Goal: Entertainment & Leisure: Browse casually

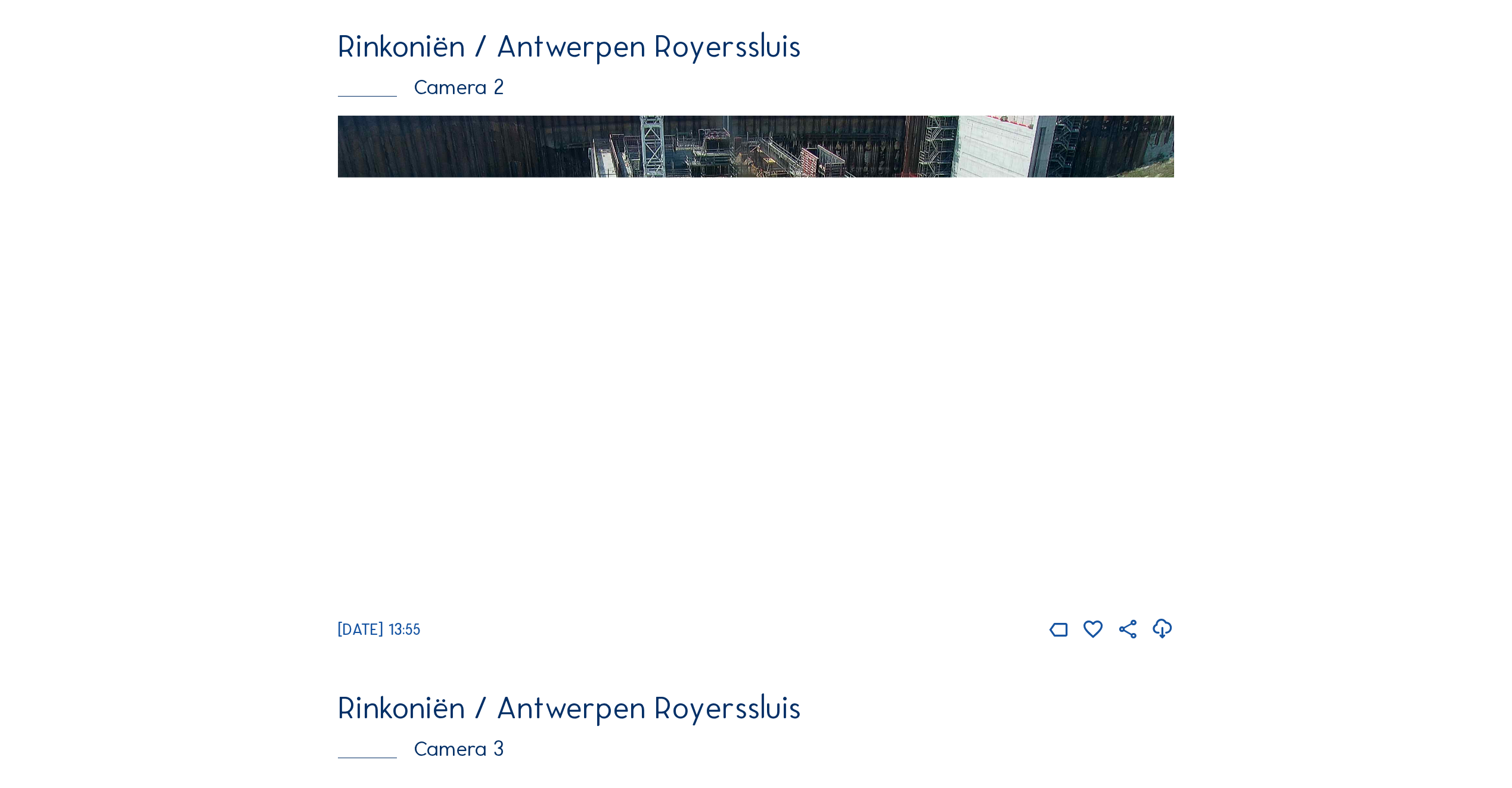
scroll to position [834, 0]
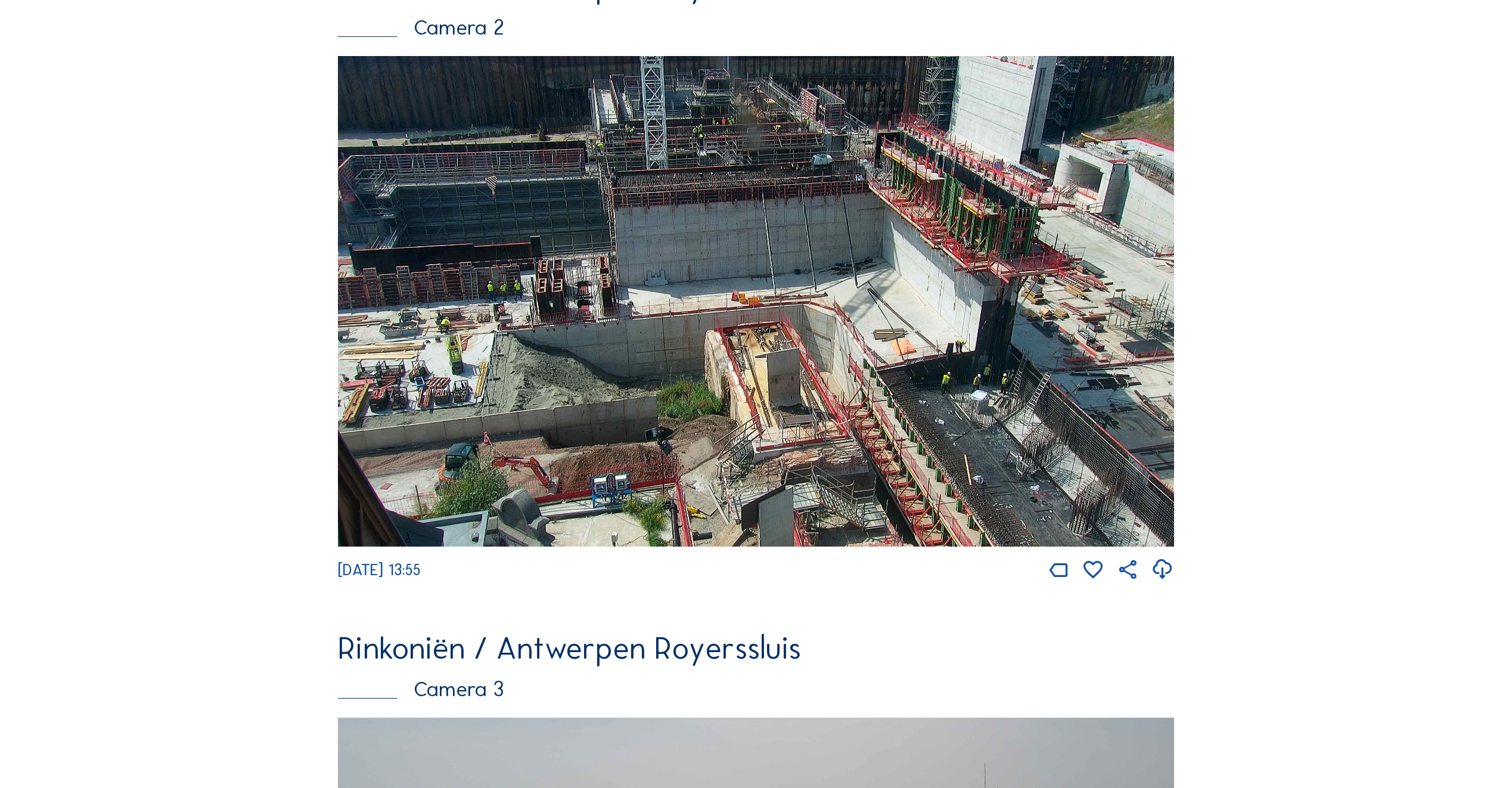
click at [429, 296] on img at bounding box center [756, 301] width 836 height 491
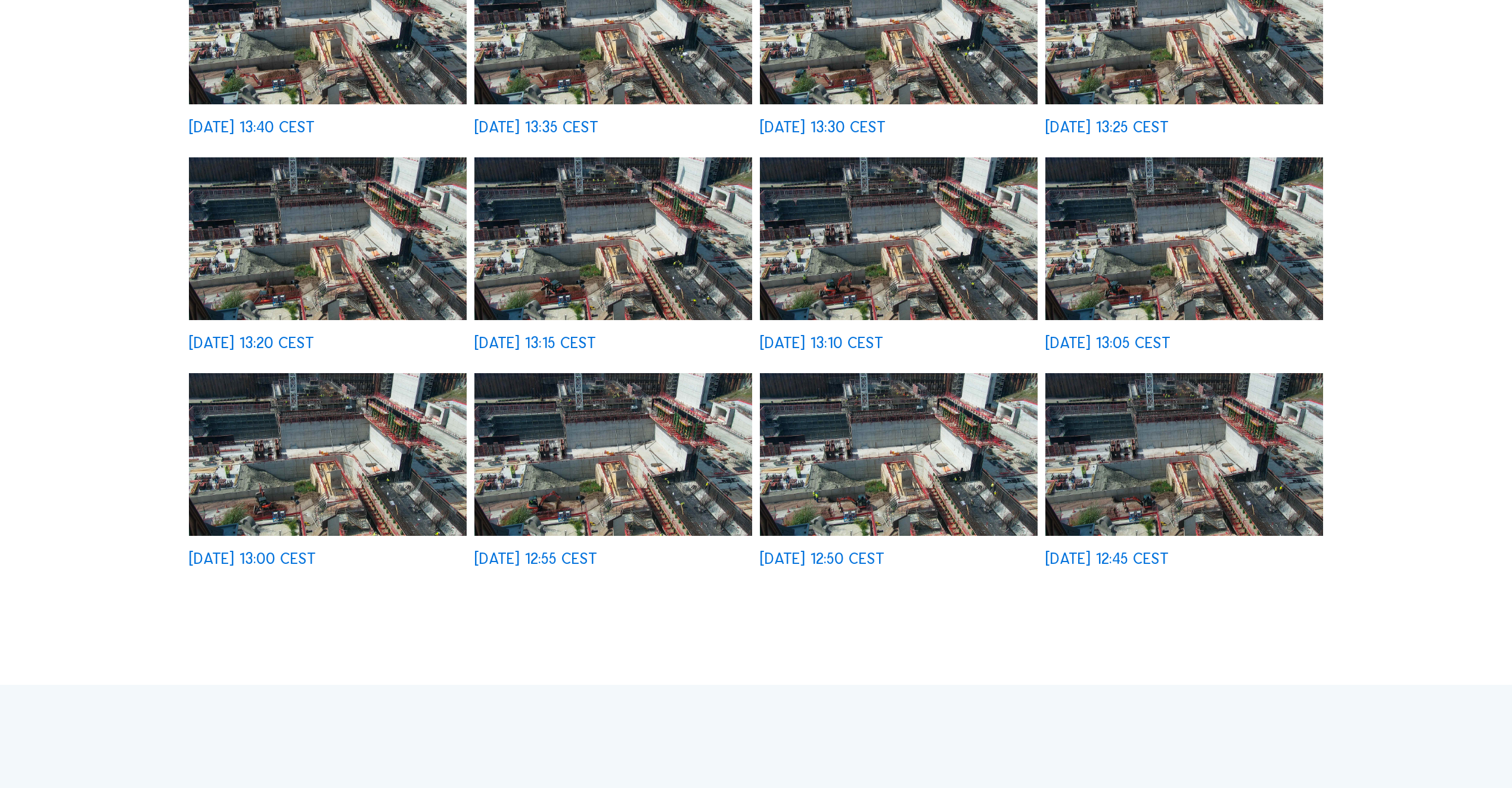
scroll to position [656, 0]
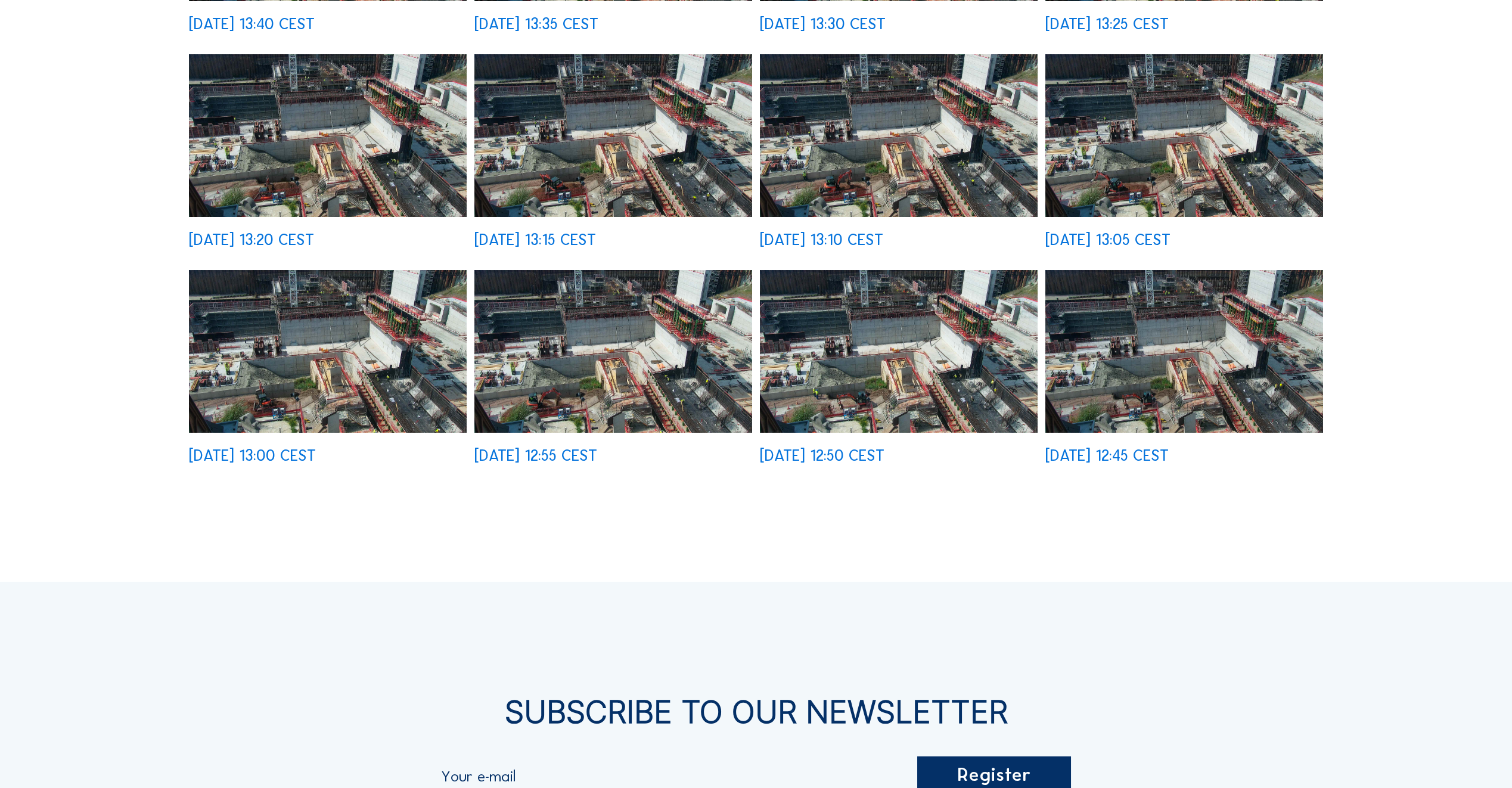
click at [1202, 369] on img at bounding box center [1184, 352] width 278 height 163
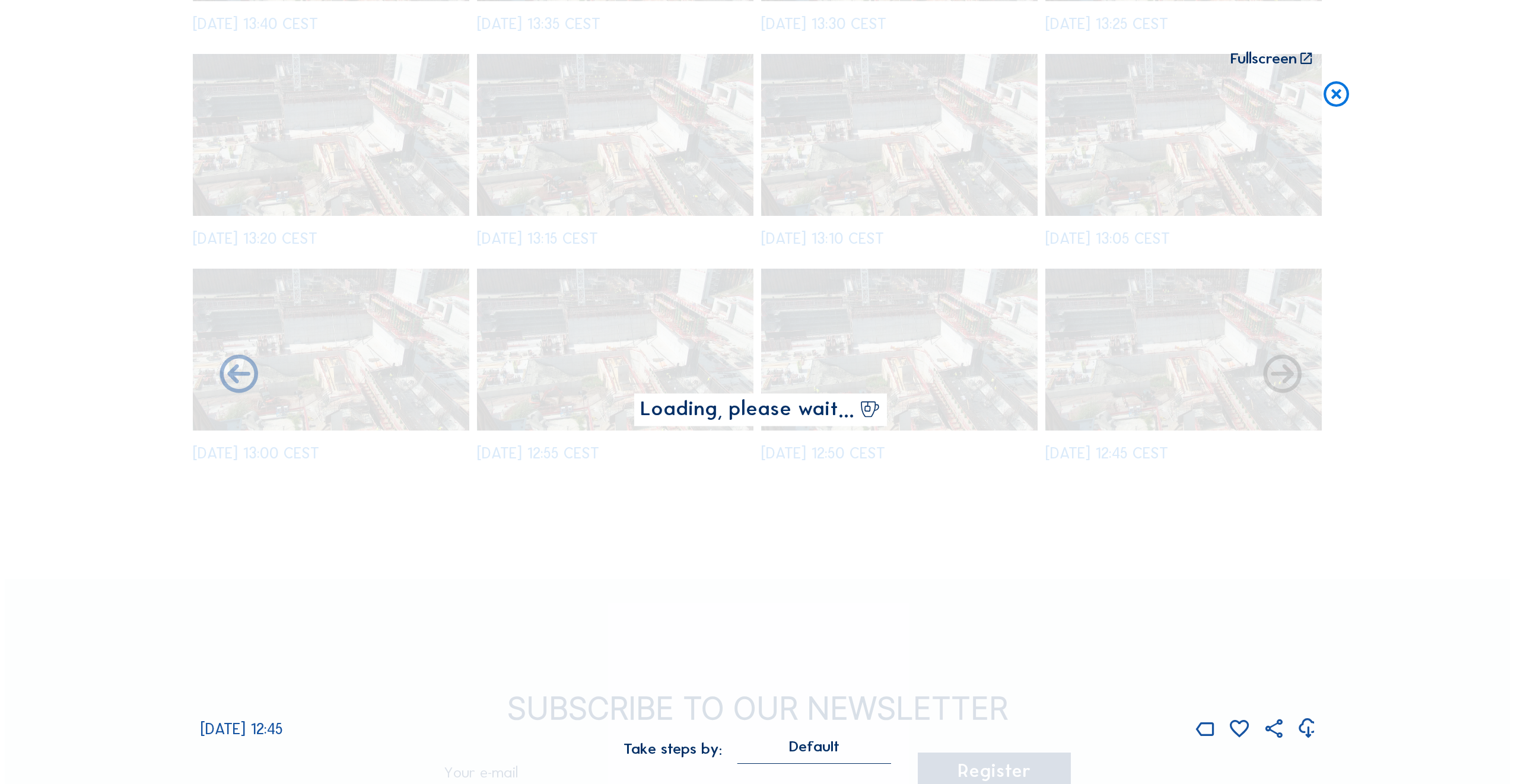
scroll to position [654, 0]
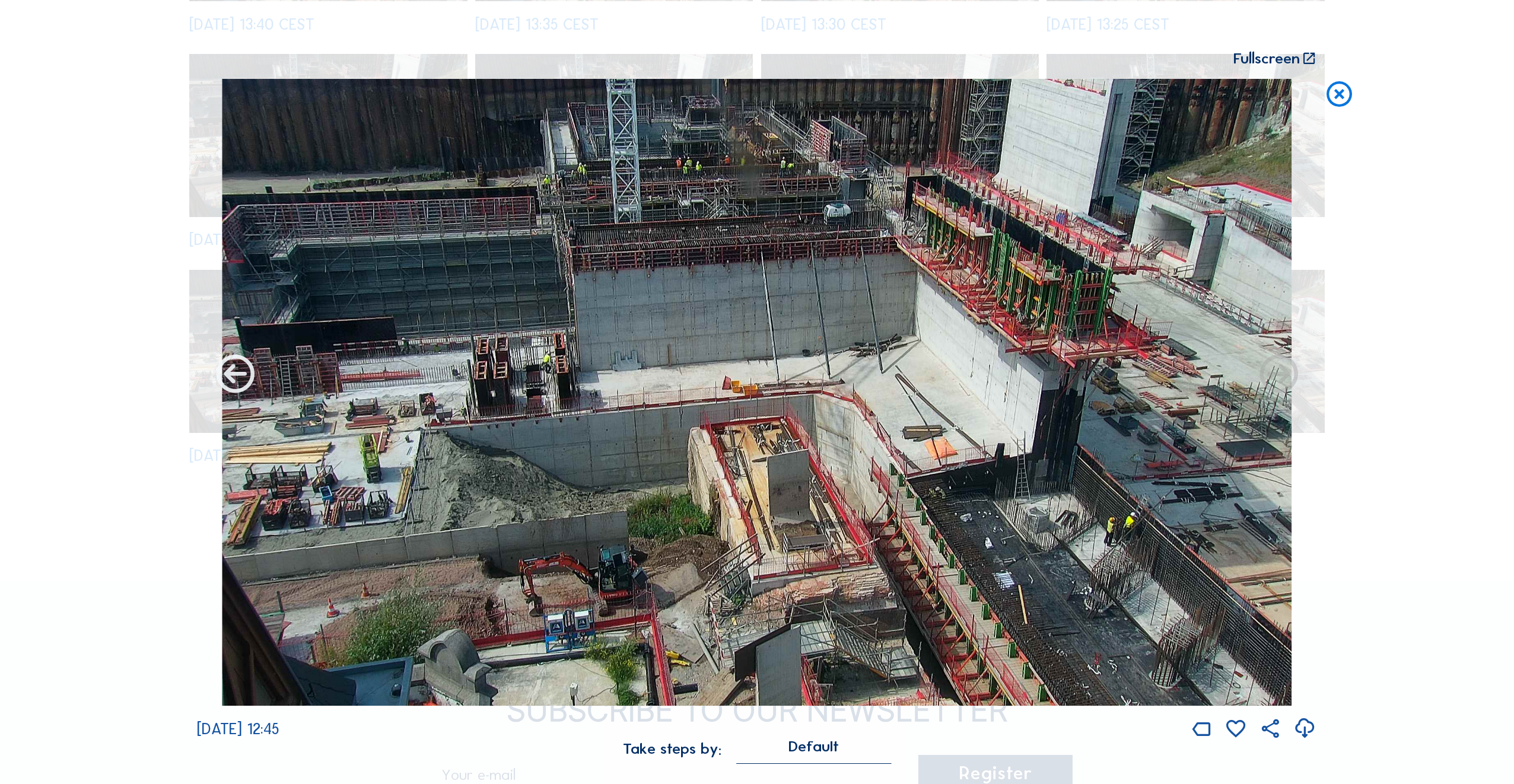
click at [225, 380] on icon at bounding box center [235, 376] width 45 height 45
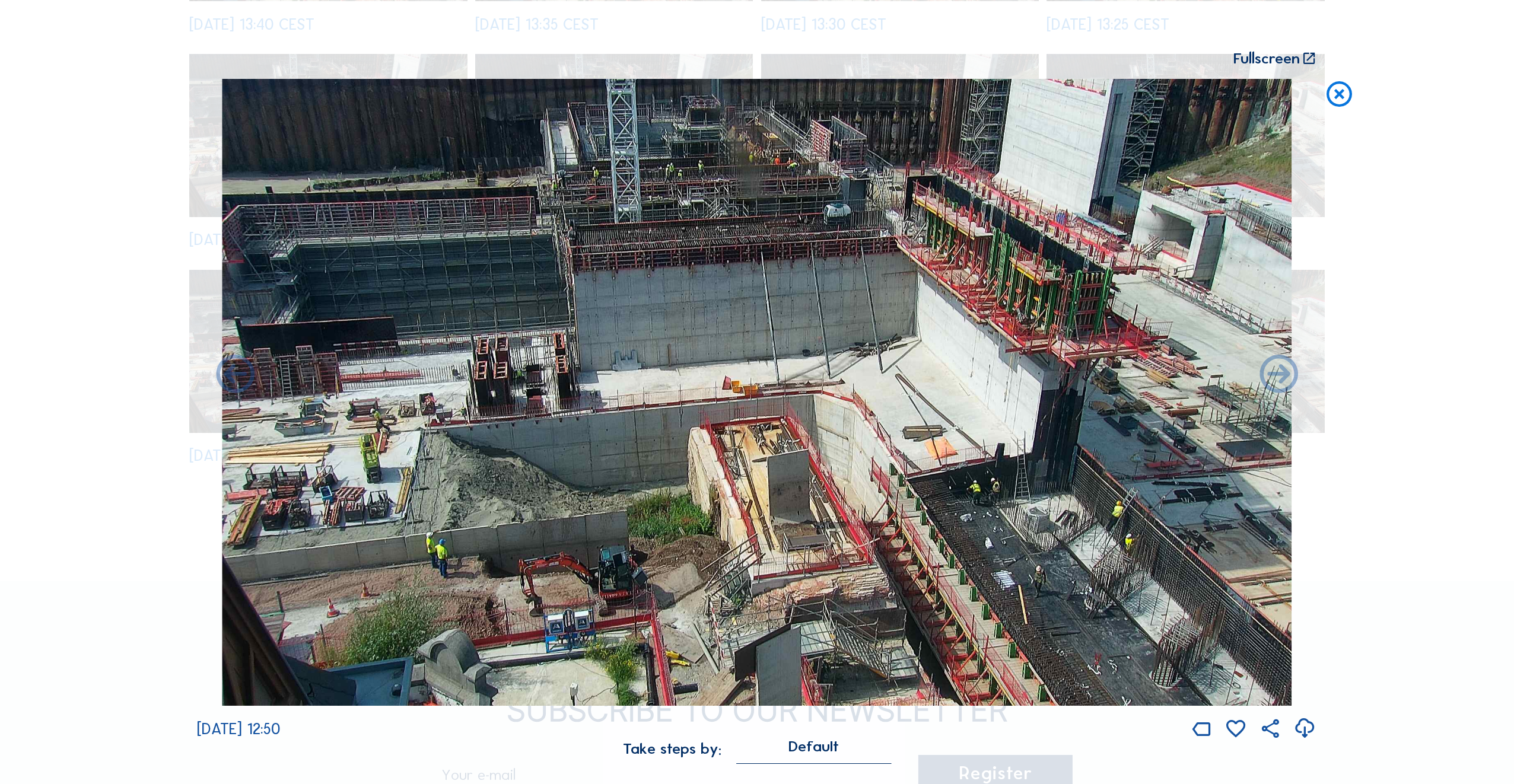
click at [225, 380] on icon at bounding box center [235, 376] width 45 height 45
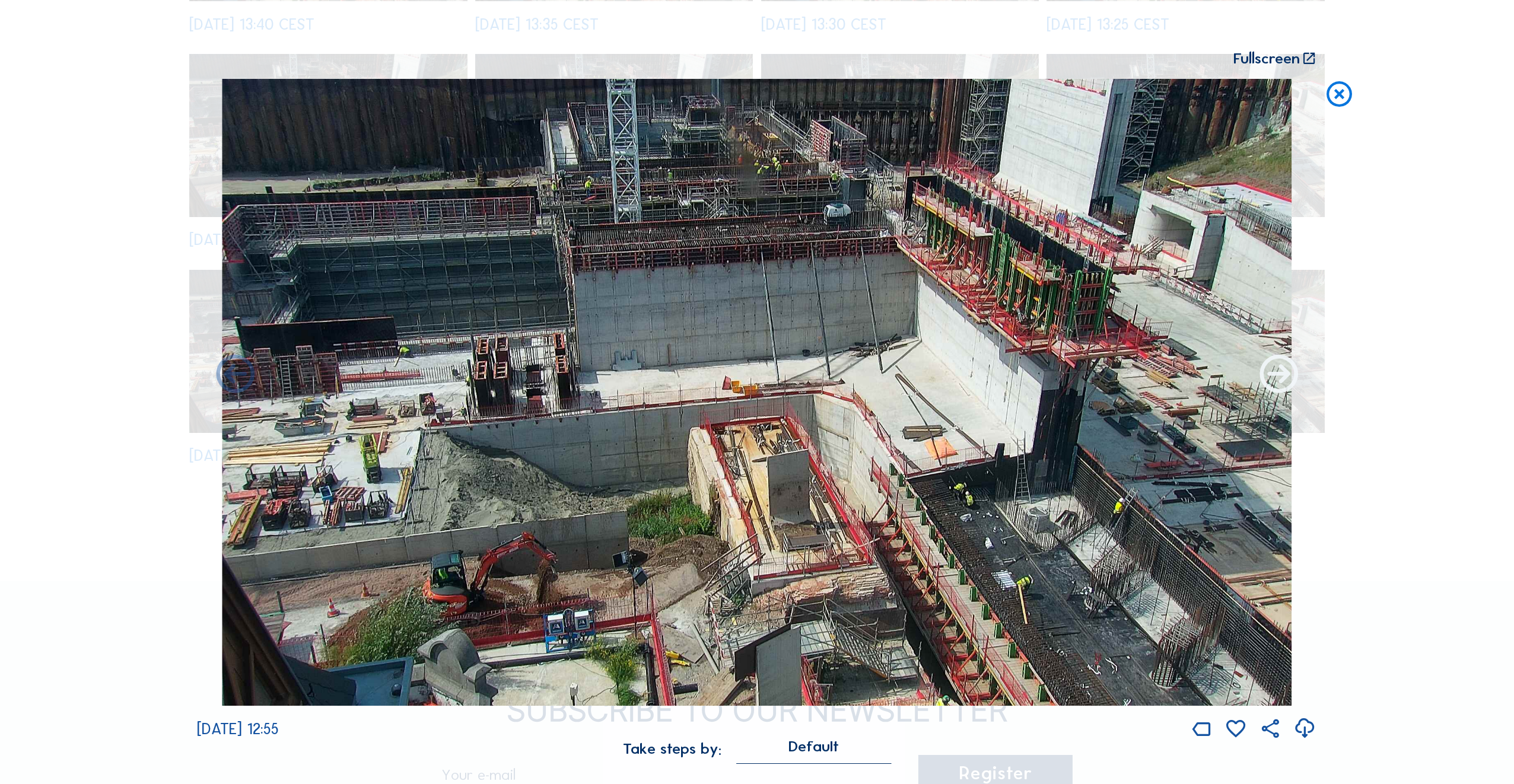
click at [1275, 370] on icon at bounding box center [1279, 376] width 45 height 45
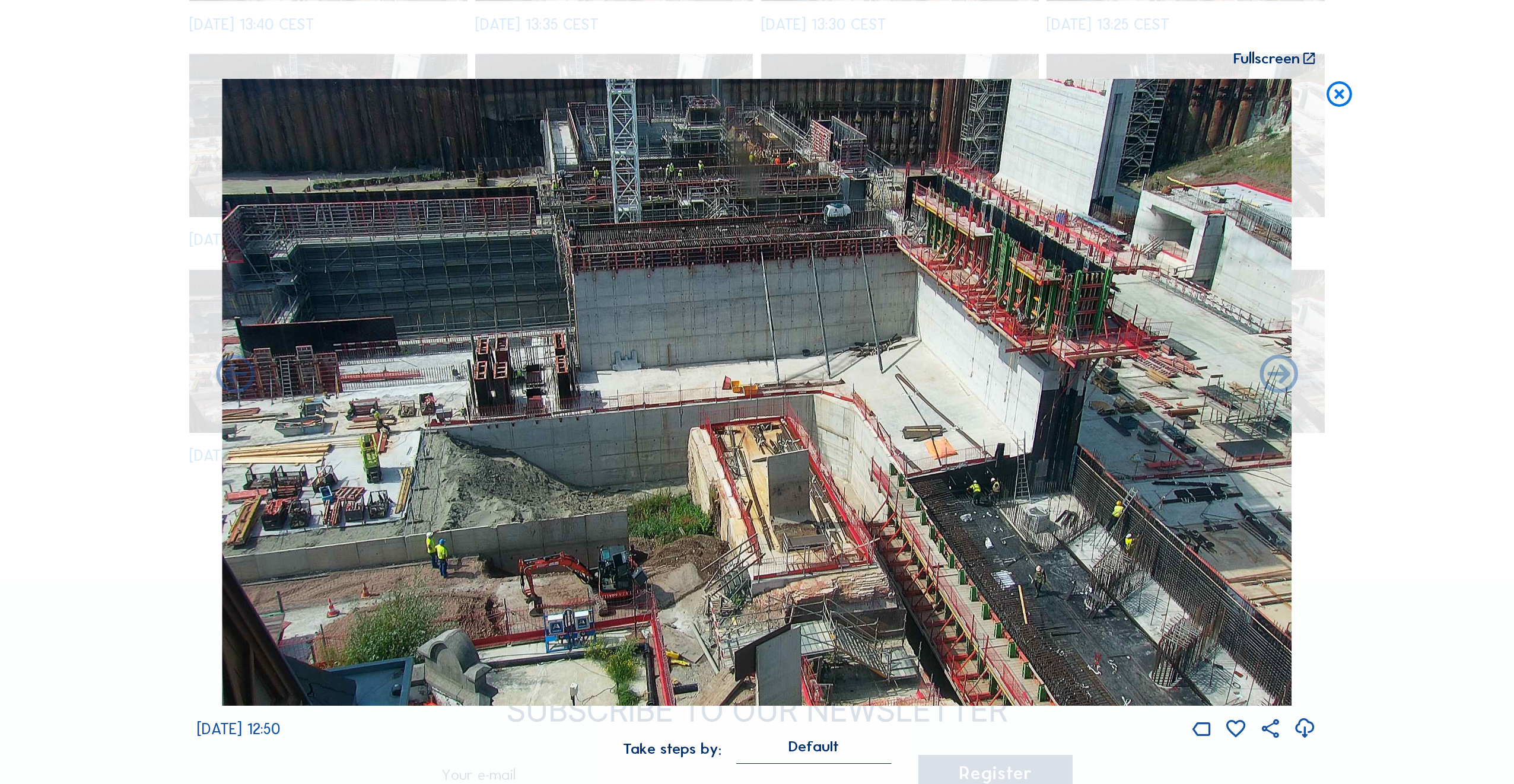
click at [1275, 370] on icon at bounding box center [1279, 376] width 45 height 45
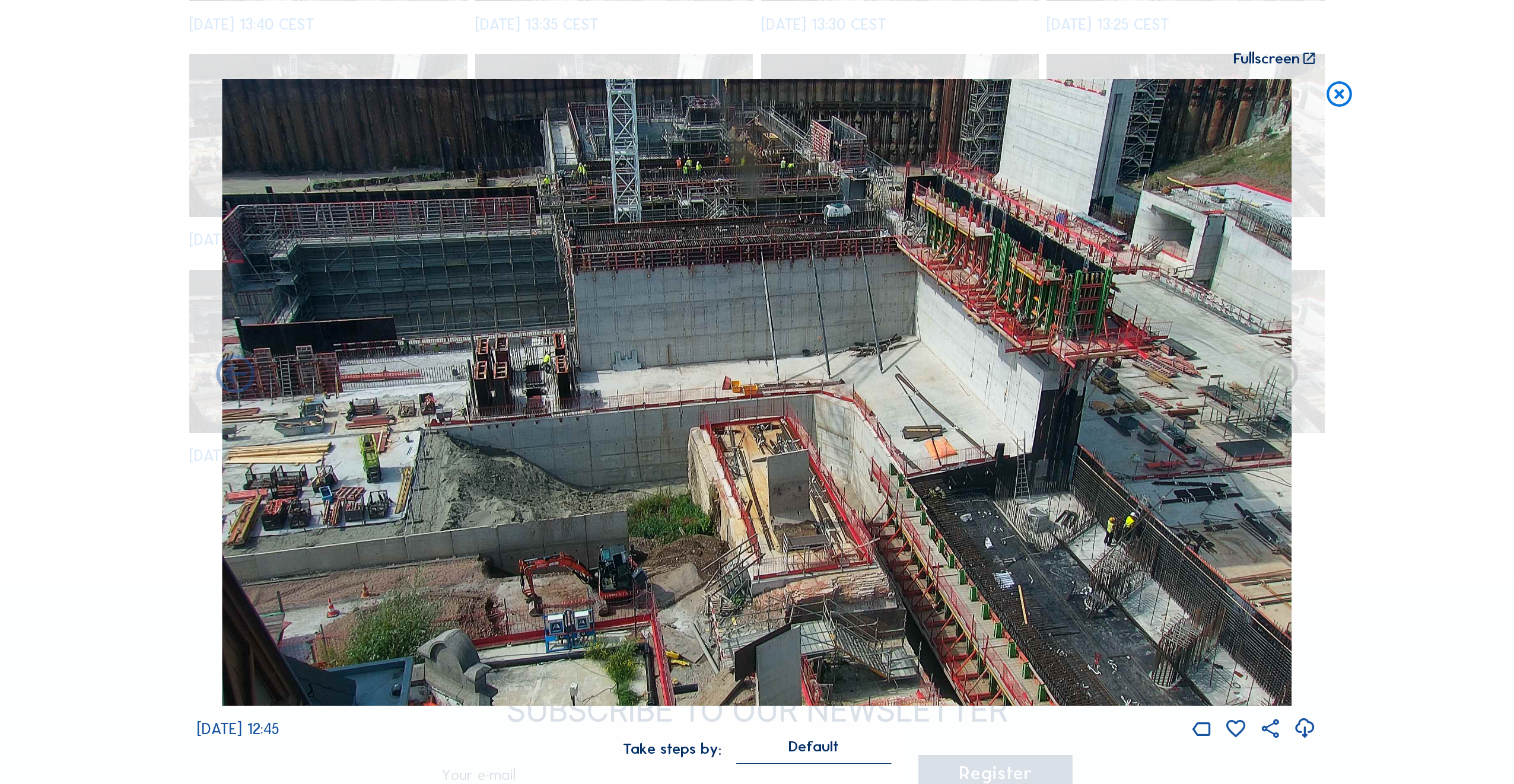
click at [1276, 370] on icon at bounding box center [1279, 376] width 45 height 45
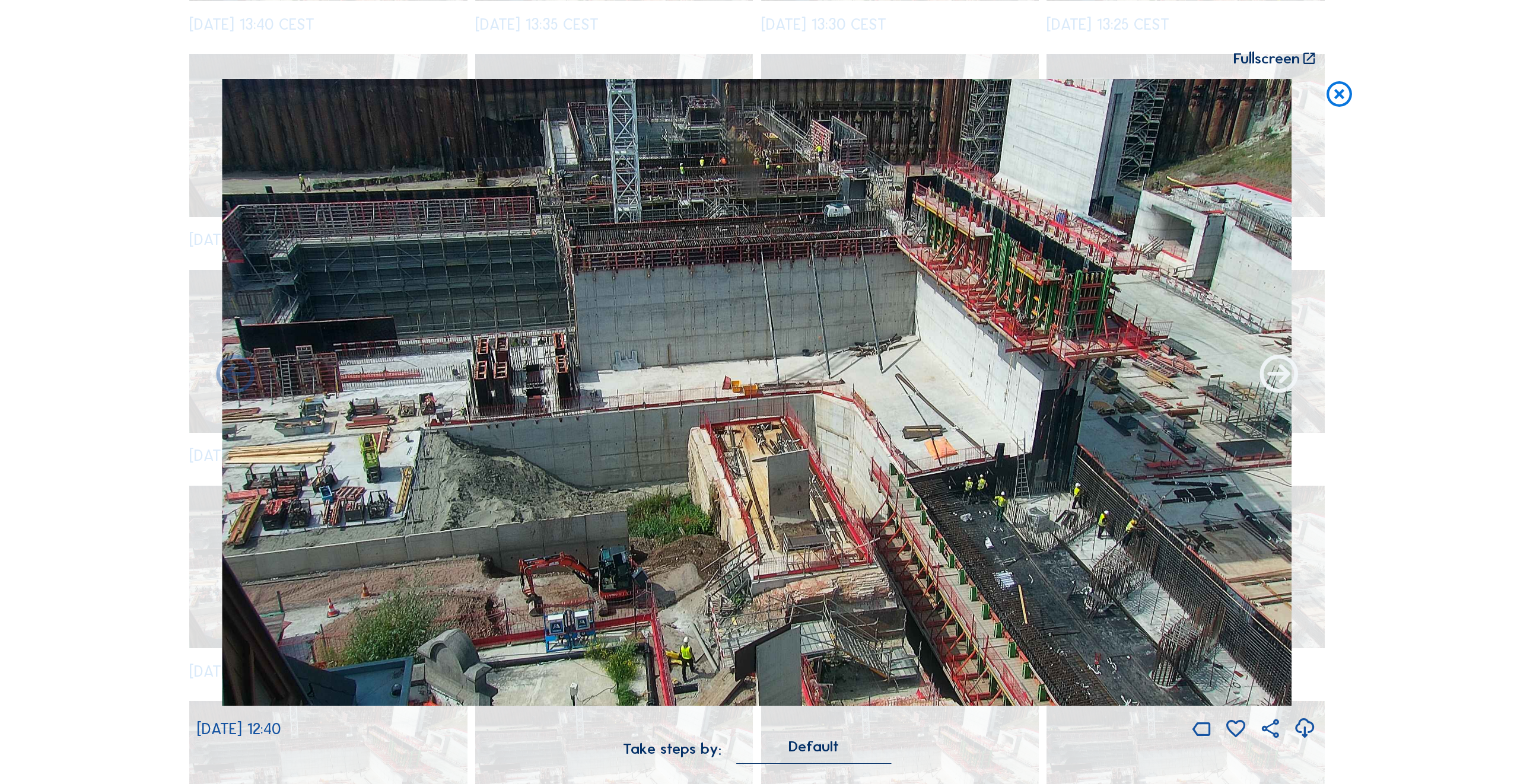
click at [1282, 382] on icon at bounding box center [1279, 376] width 45 height 45
click at [1283, 378] on icon at bounding box center [1279, 376] width 45 height 45
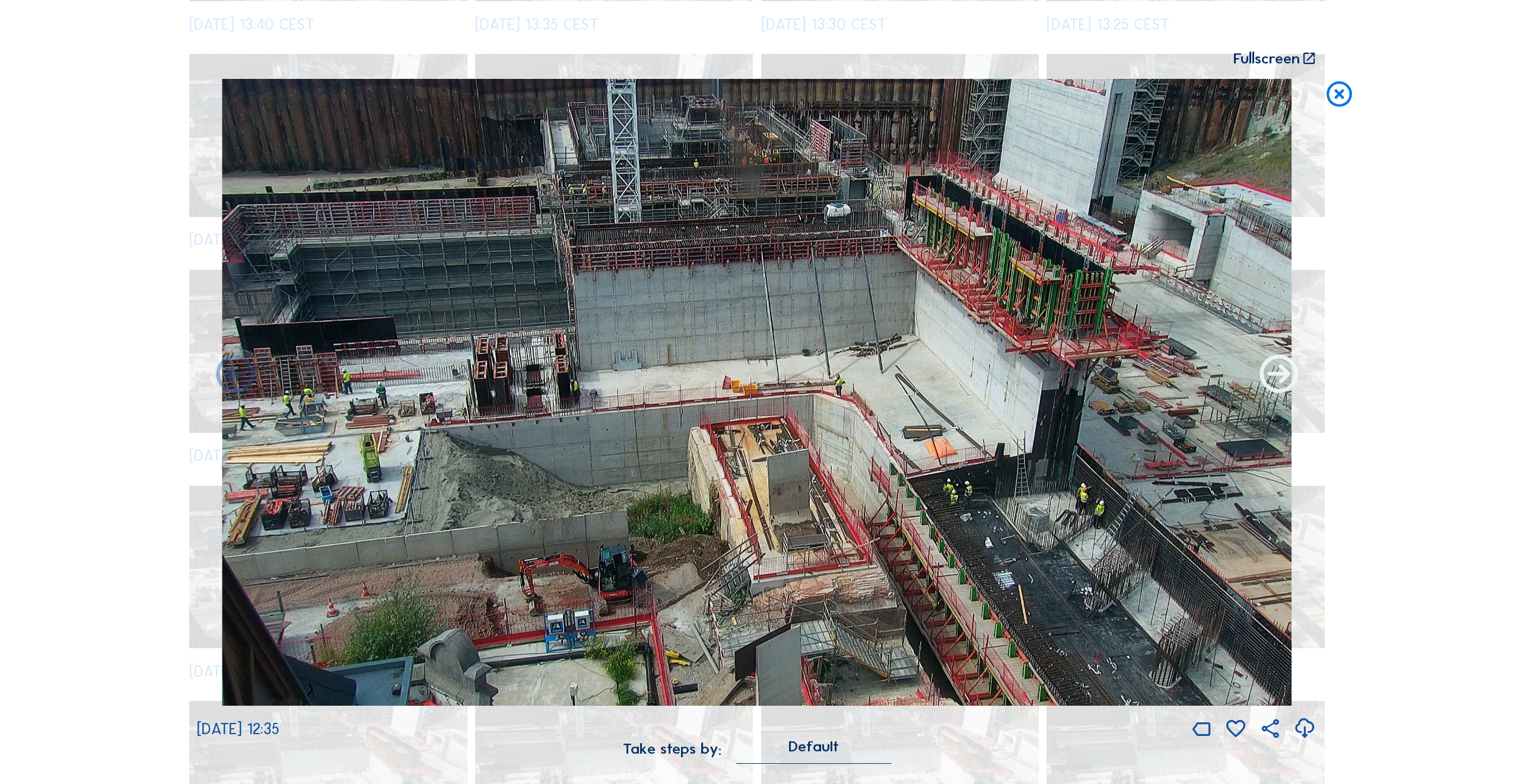
click at [1283, 378] on icon at bounding box center [1279, 376] width 45 height 45
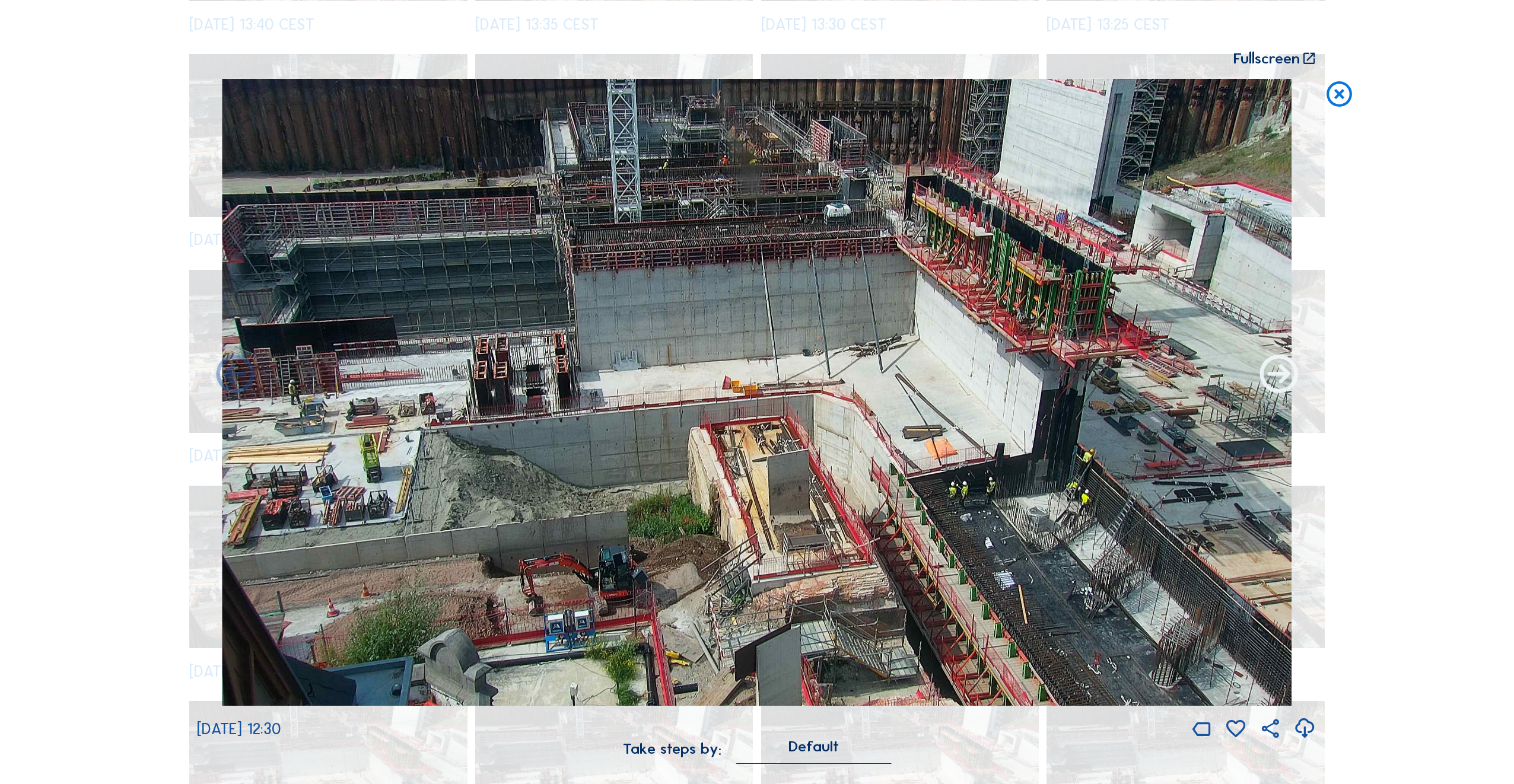
click at [1280, 378] on icon at bounding box center [1279, 376] width 45 height 45
click at [1279, 381] on icon at bounding box center [1279, 376] width 45 height 45
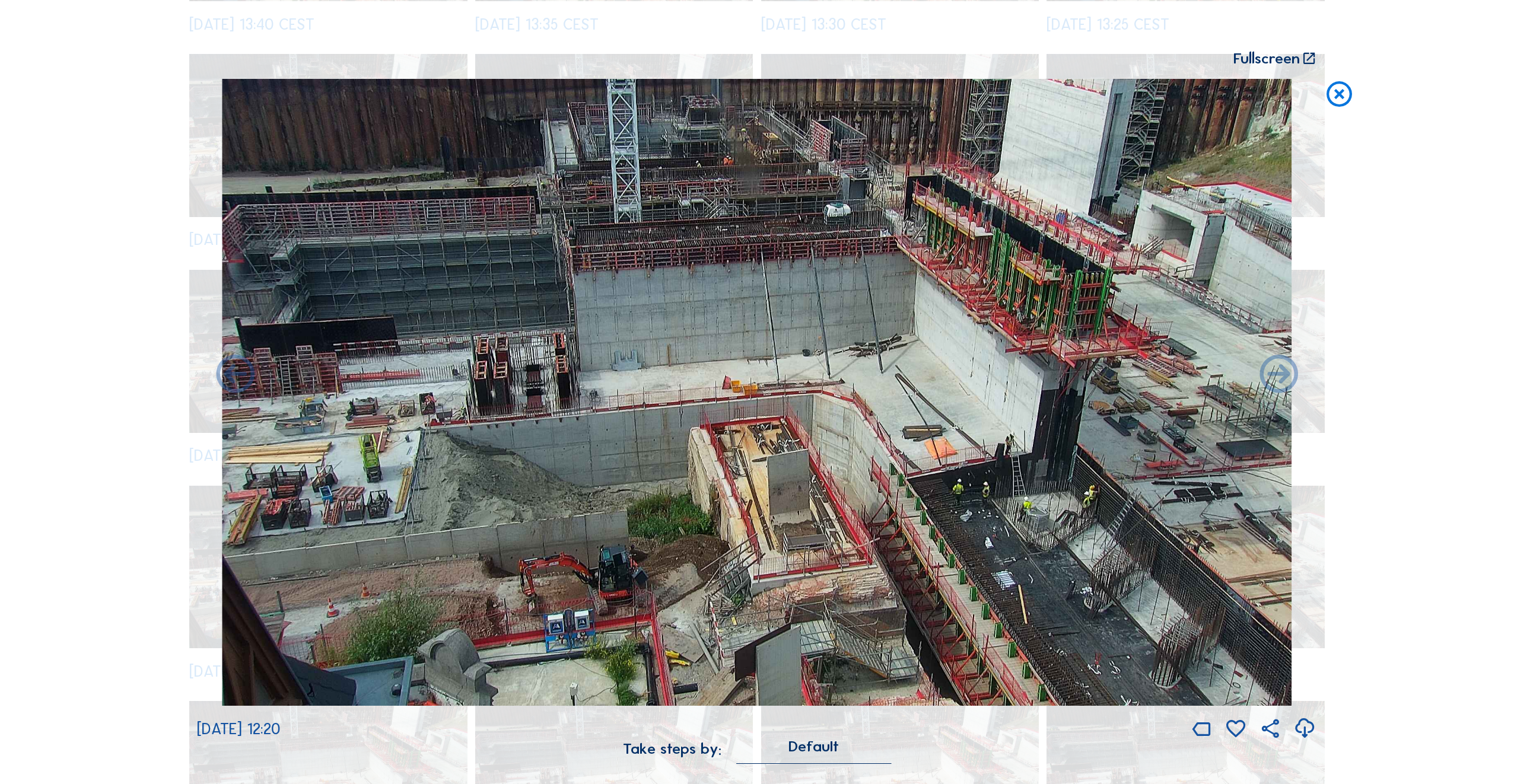
click at [1279, 381] on icon at bounding box center [1279, 376] width 45 height 45
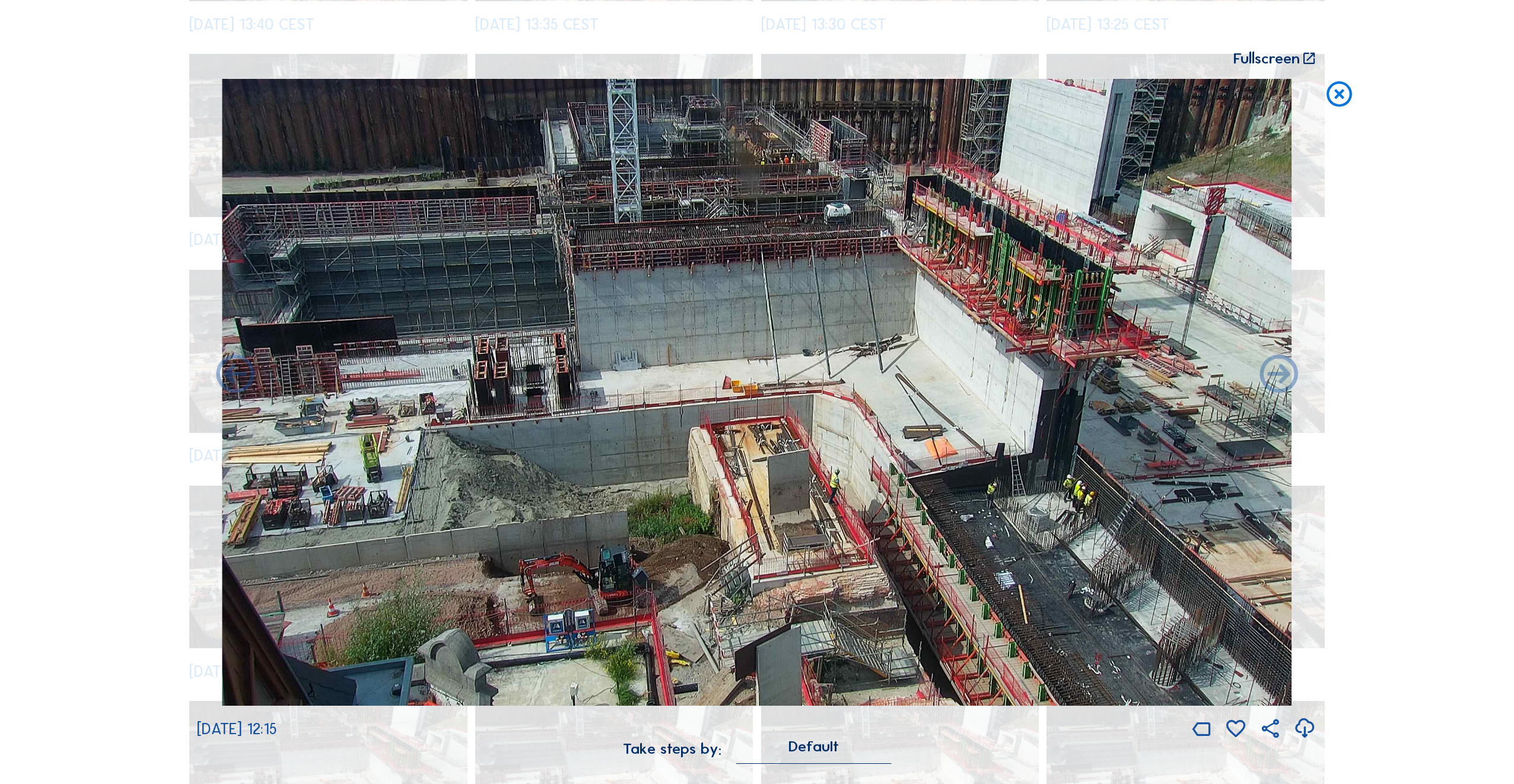
click at [1279, 381] on icon at bounding box center [1279, 376] width 45 height 45
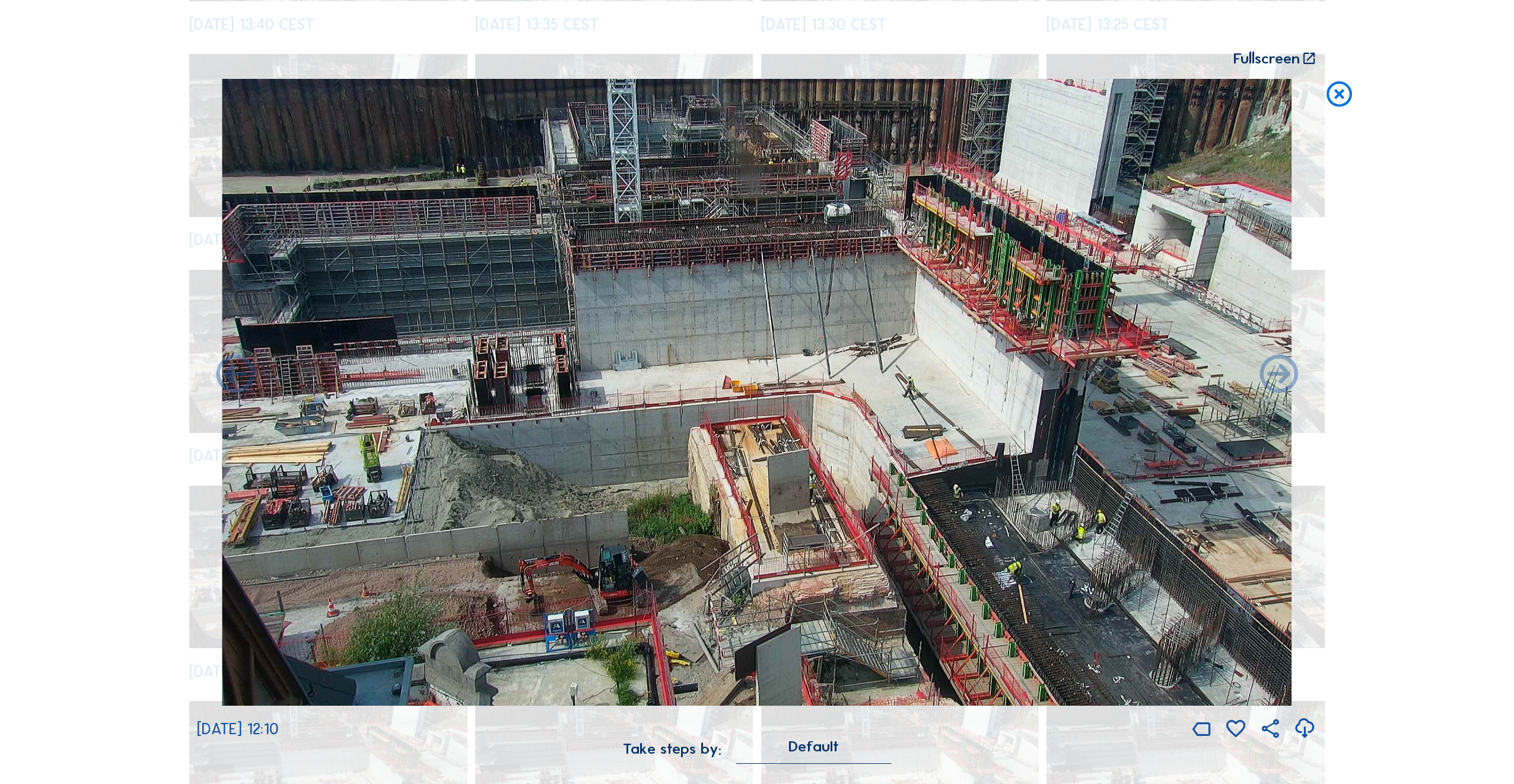
click at [1279, 381] on icon at bounding box center [1279, 376] width 45 height 45
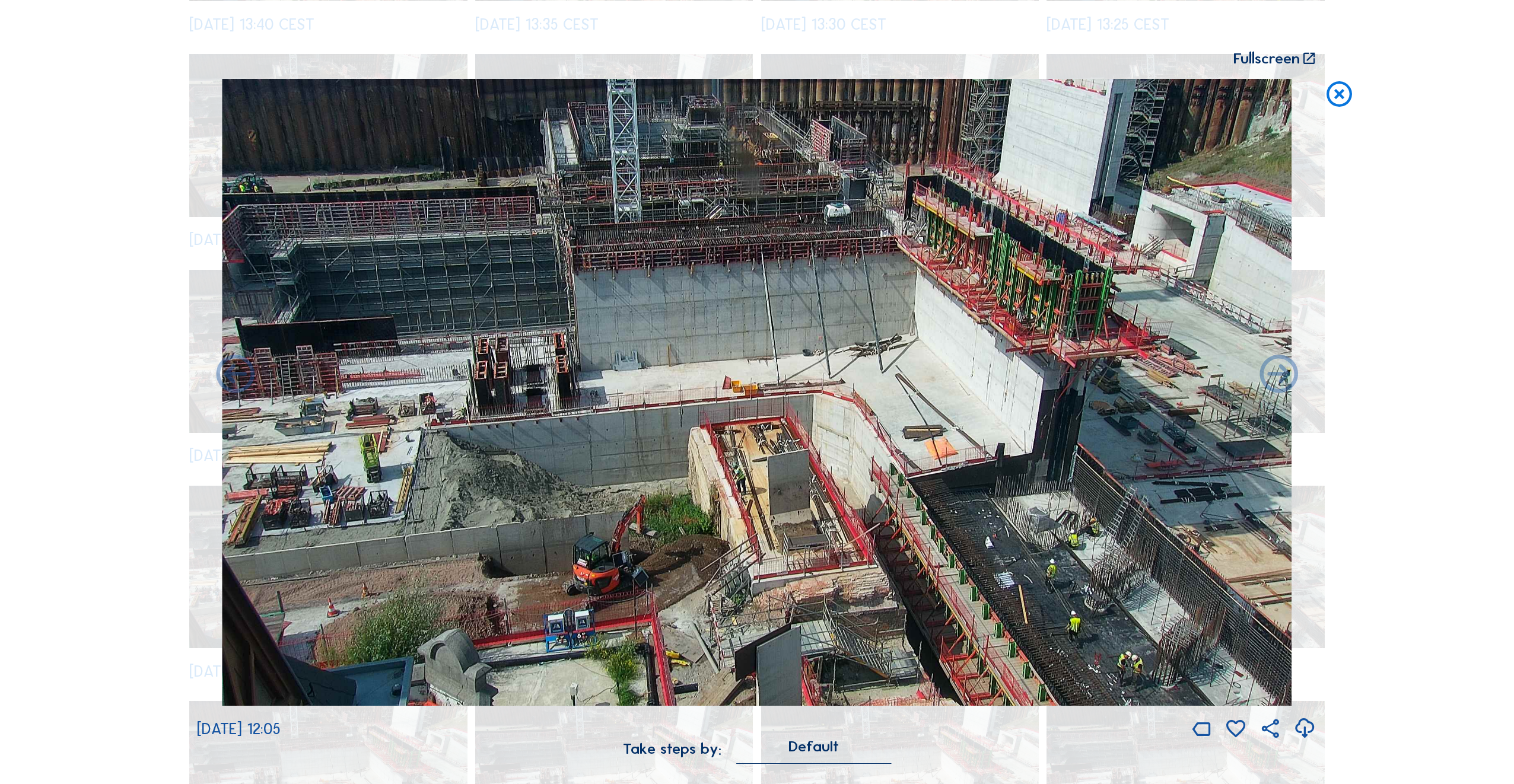
click at [1279, 381] on icon at bounding box center [1279, 376] width 45 height 45
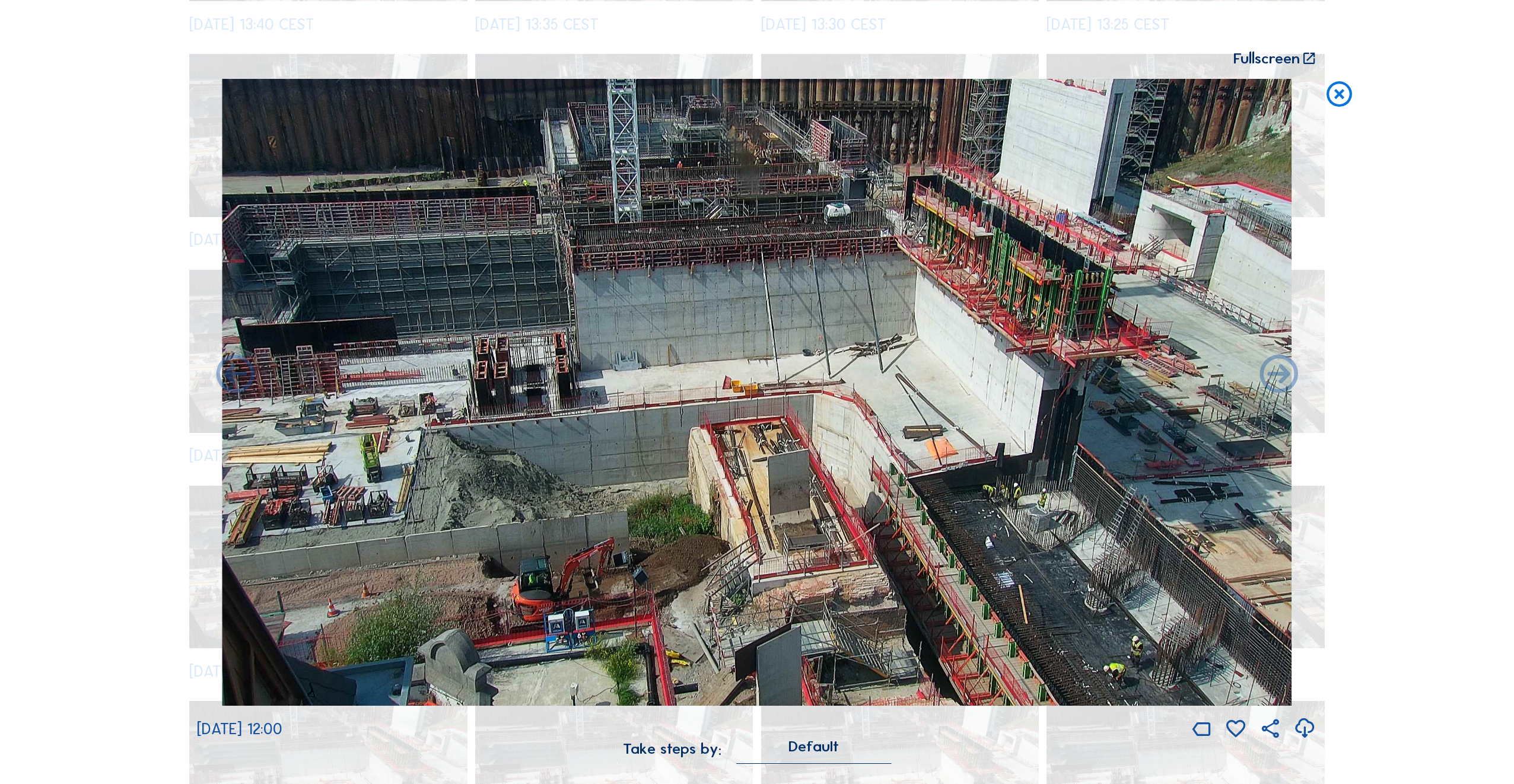
click at [1279, 381] on icon at bounding box center [1279, 376] width 45 height 45
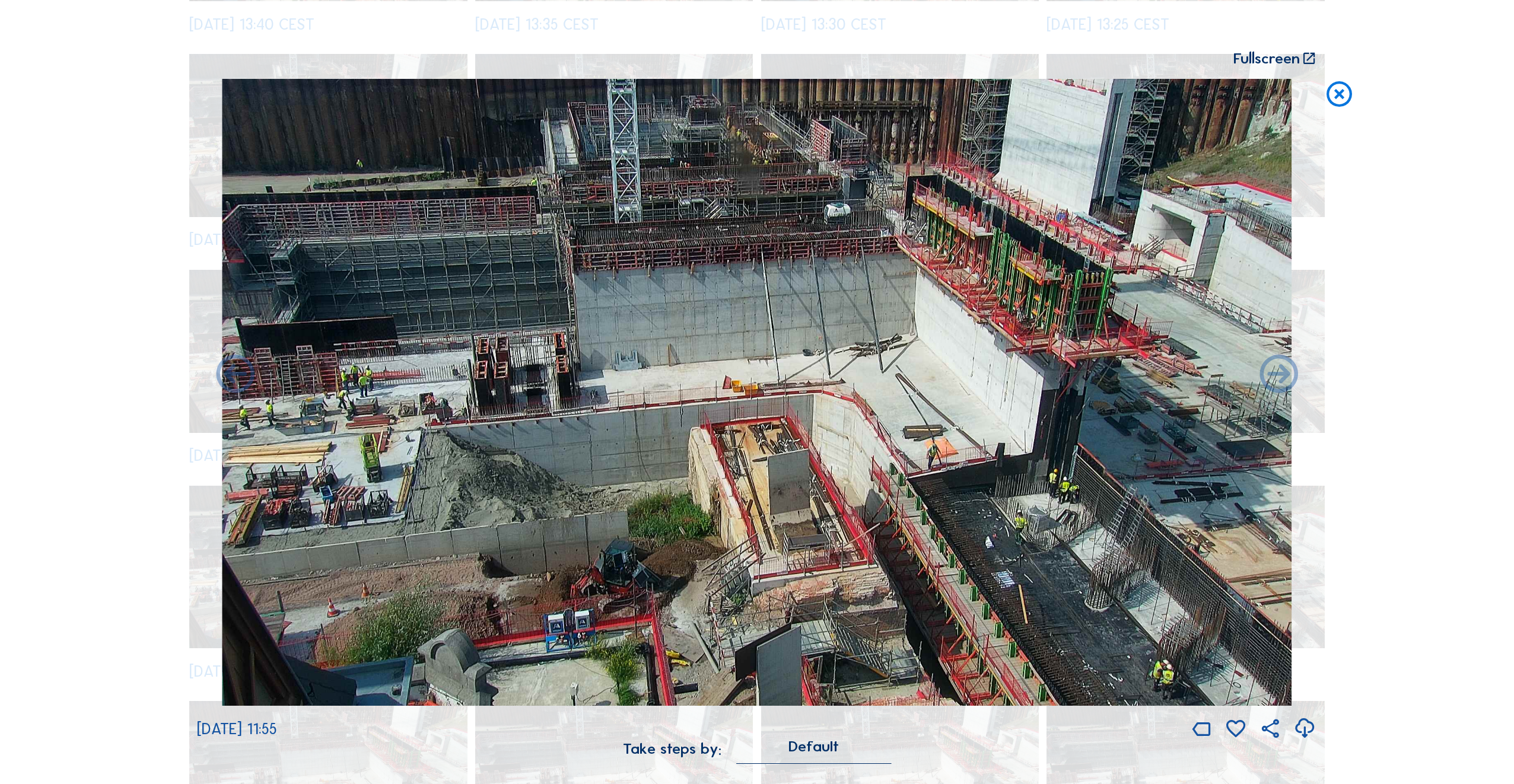
click at [1279, 381] on icon at bounding box center [1279, 376] width 45 height 45
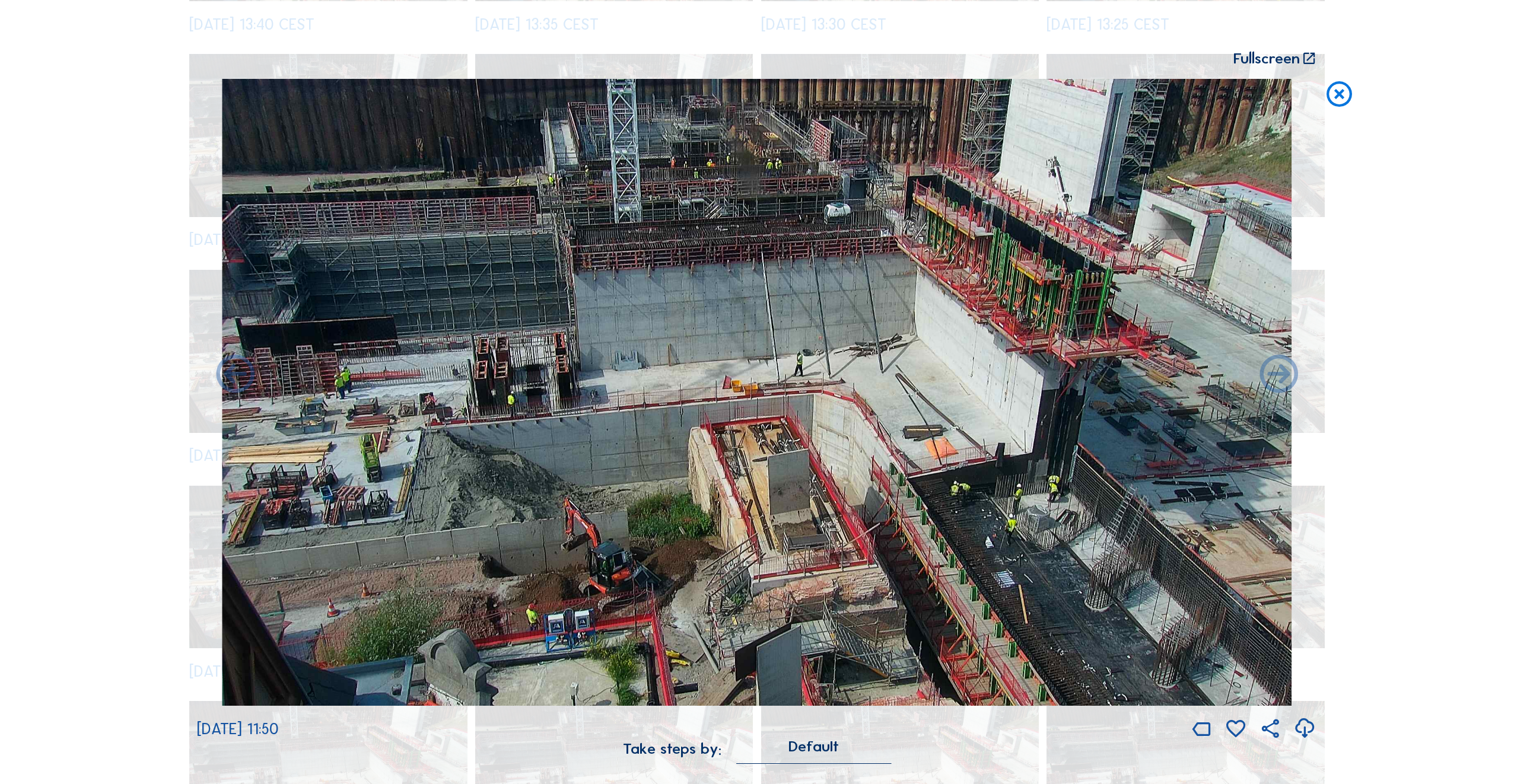
click at [1279, 381] on icon at bounding box center [1279, 376] width 45 height 45
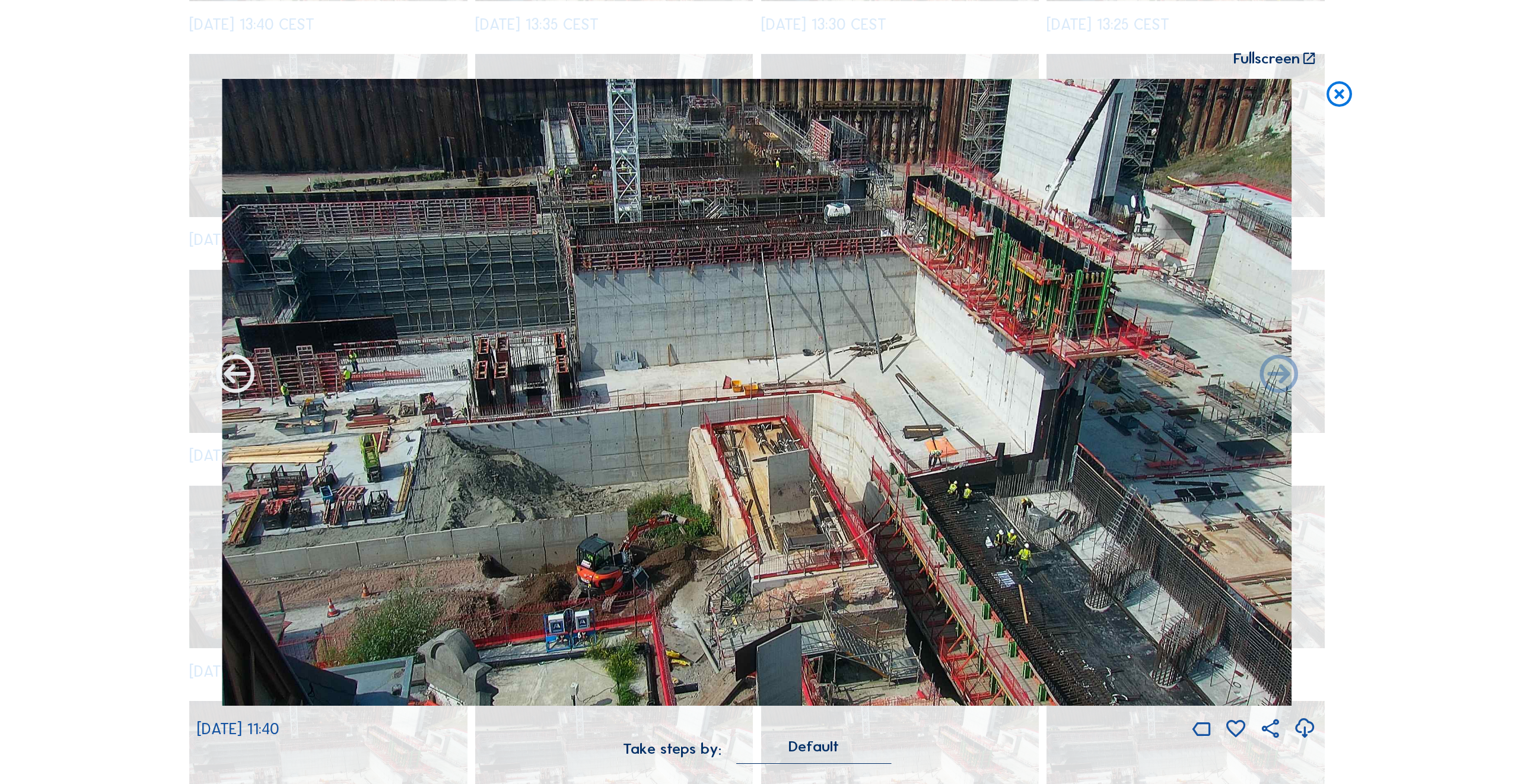
click at [243, 377] on icon at bounding box center [235, 376] width 45 height 45
click at [235, 376] on icon at bounding box center [235, 376] width 45 height 45
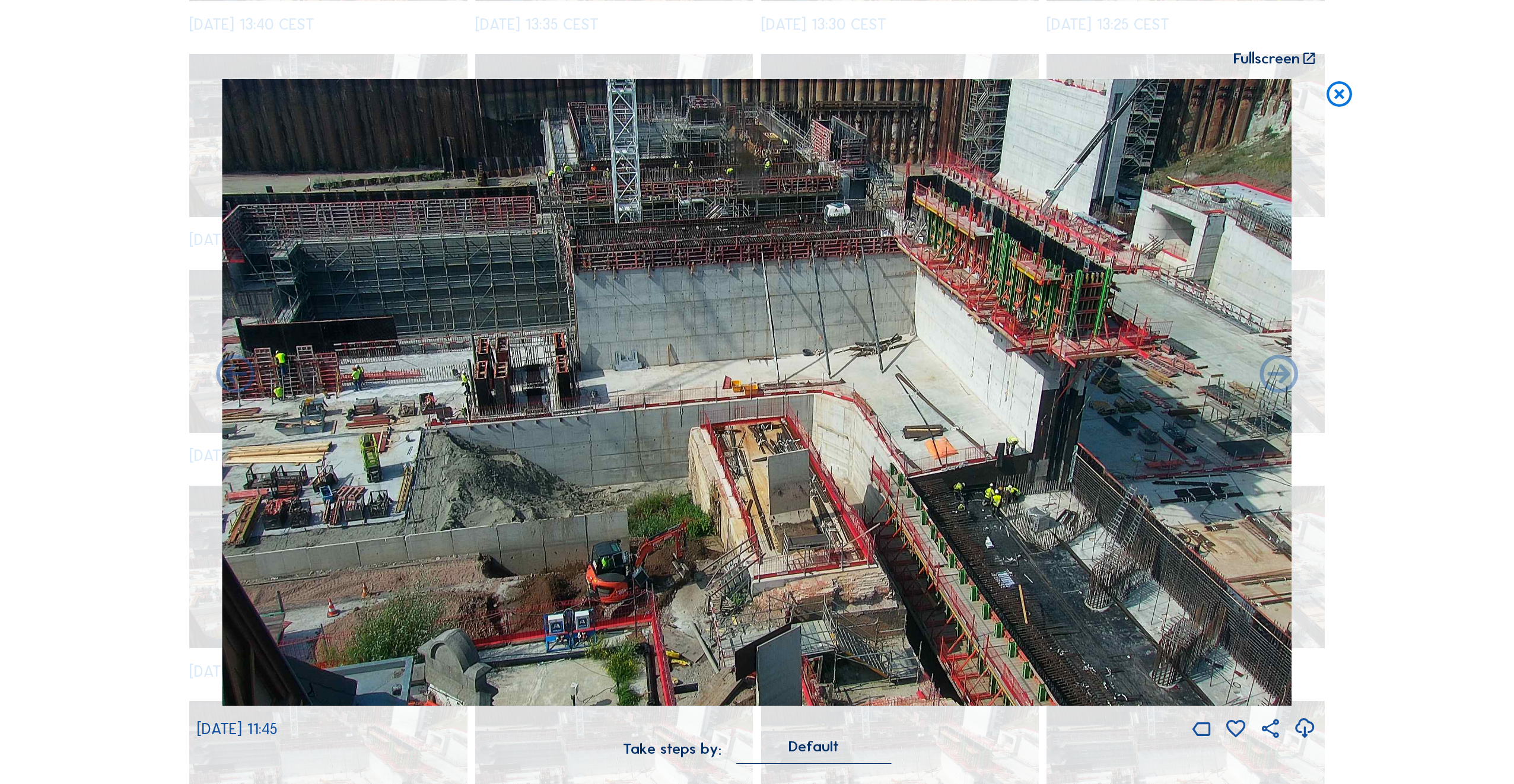
click at [235, 376] on icon at bounding box center [235, 376] width 45 height 45
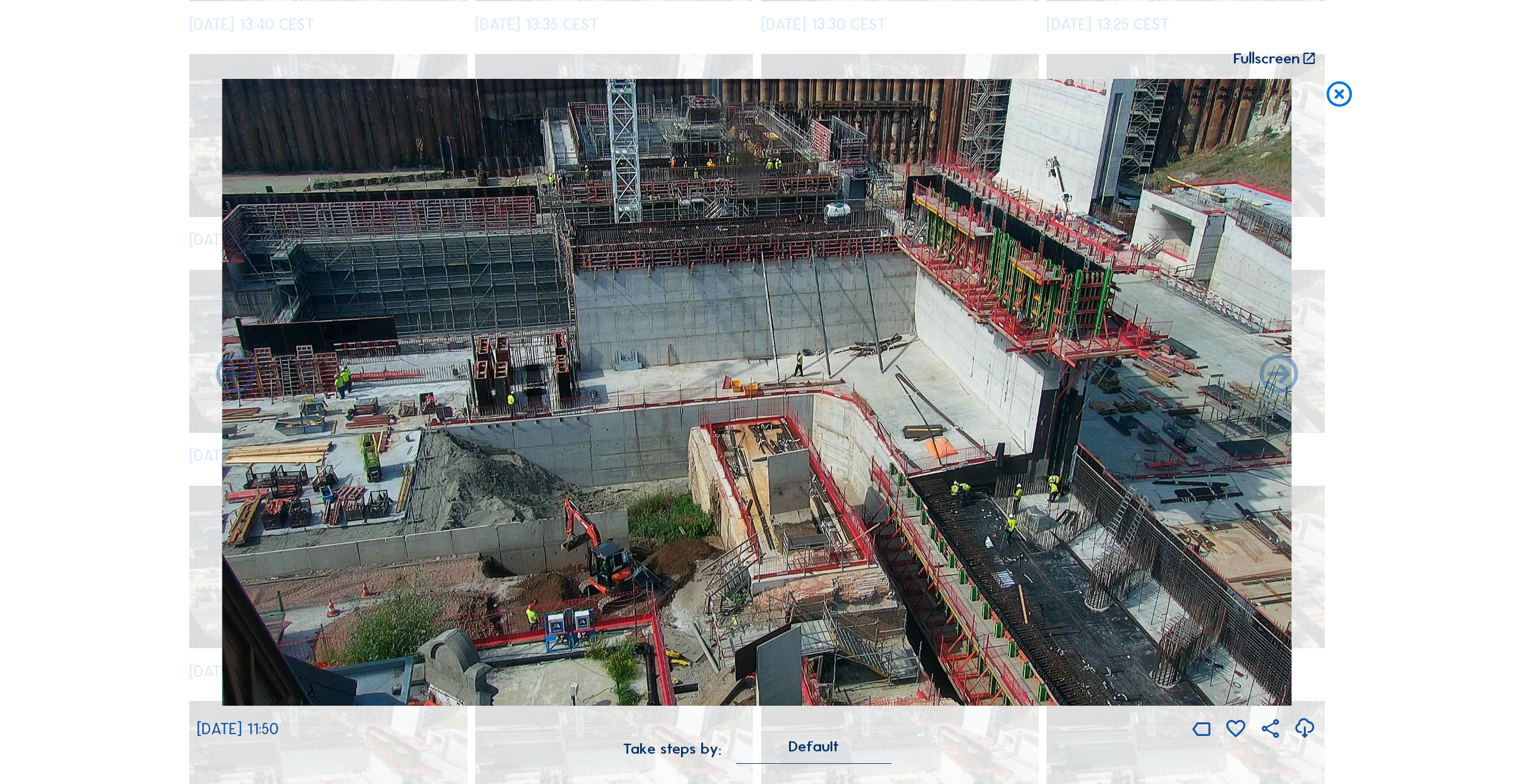
click at [235, 376] on icon at bounding box center [235, 376] width 45 height 45
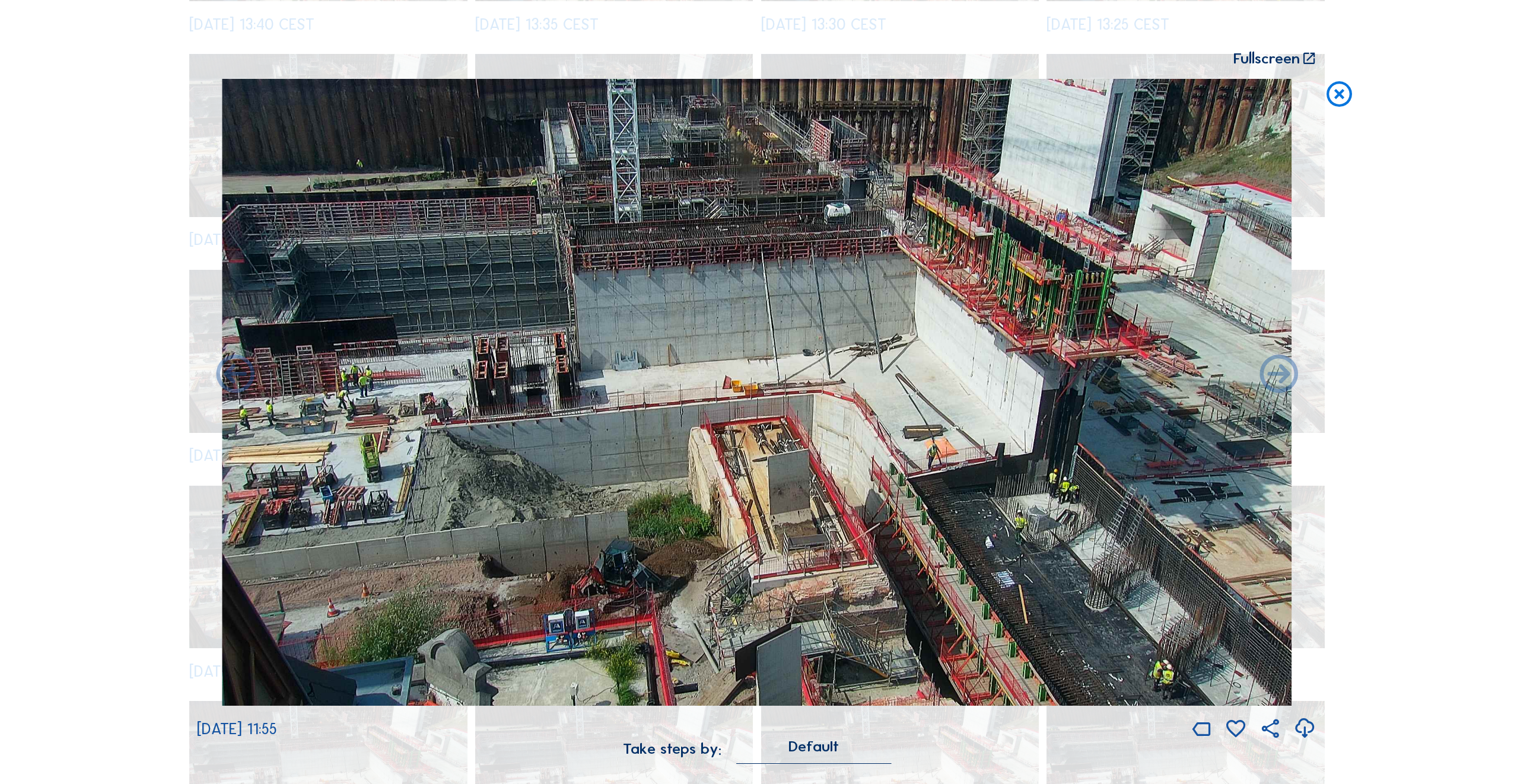
click at [235, 376] on icon at bounding box center [235, 376] width 45 height 45
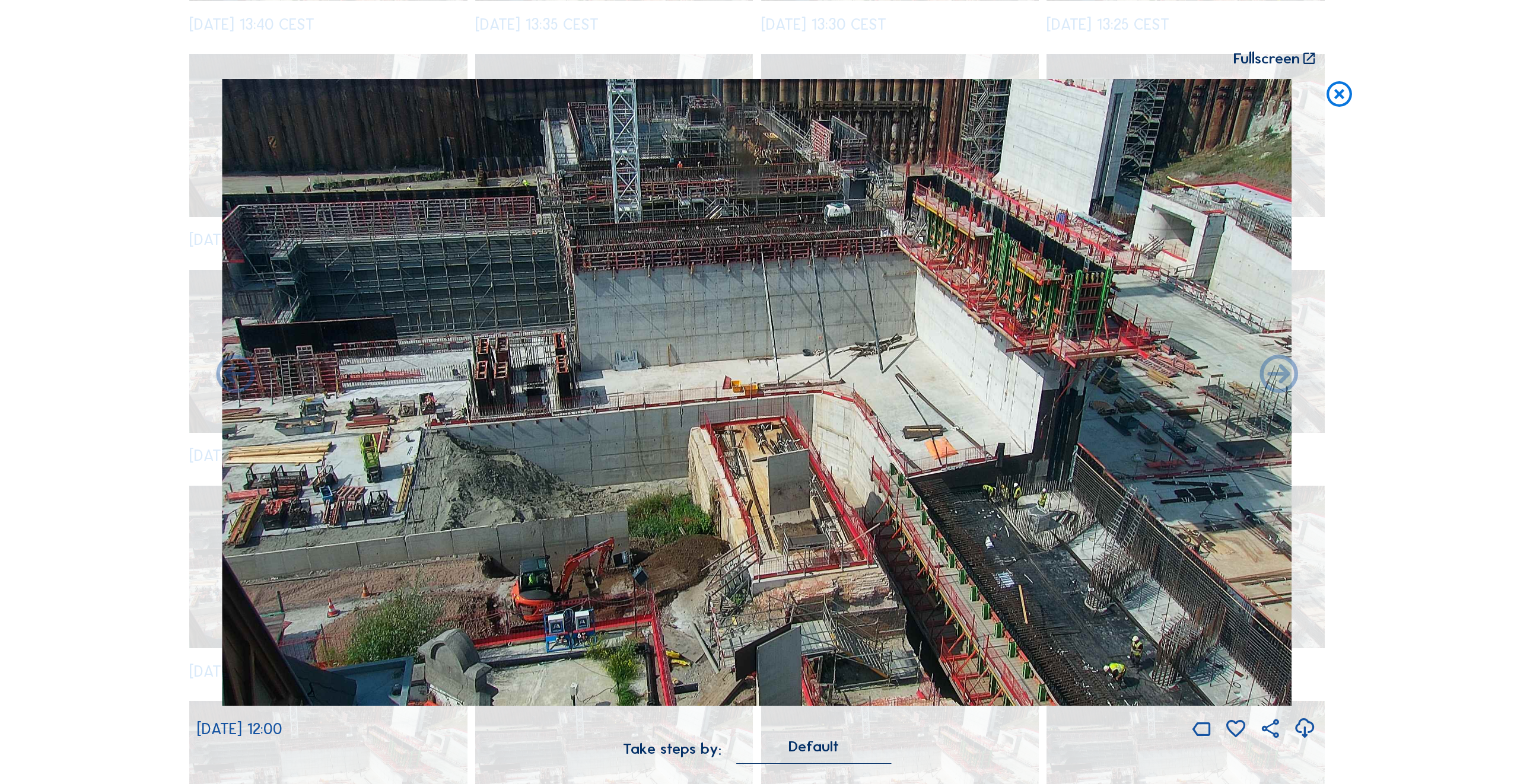
click at [235, 376] on icon at bounding box center [235, 376] width 45 height 45
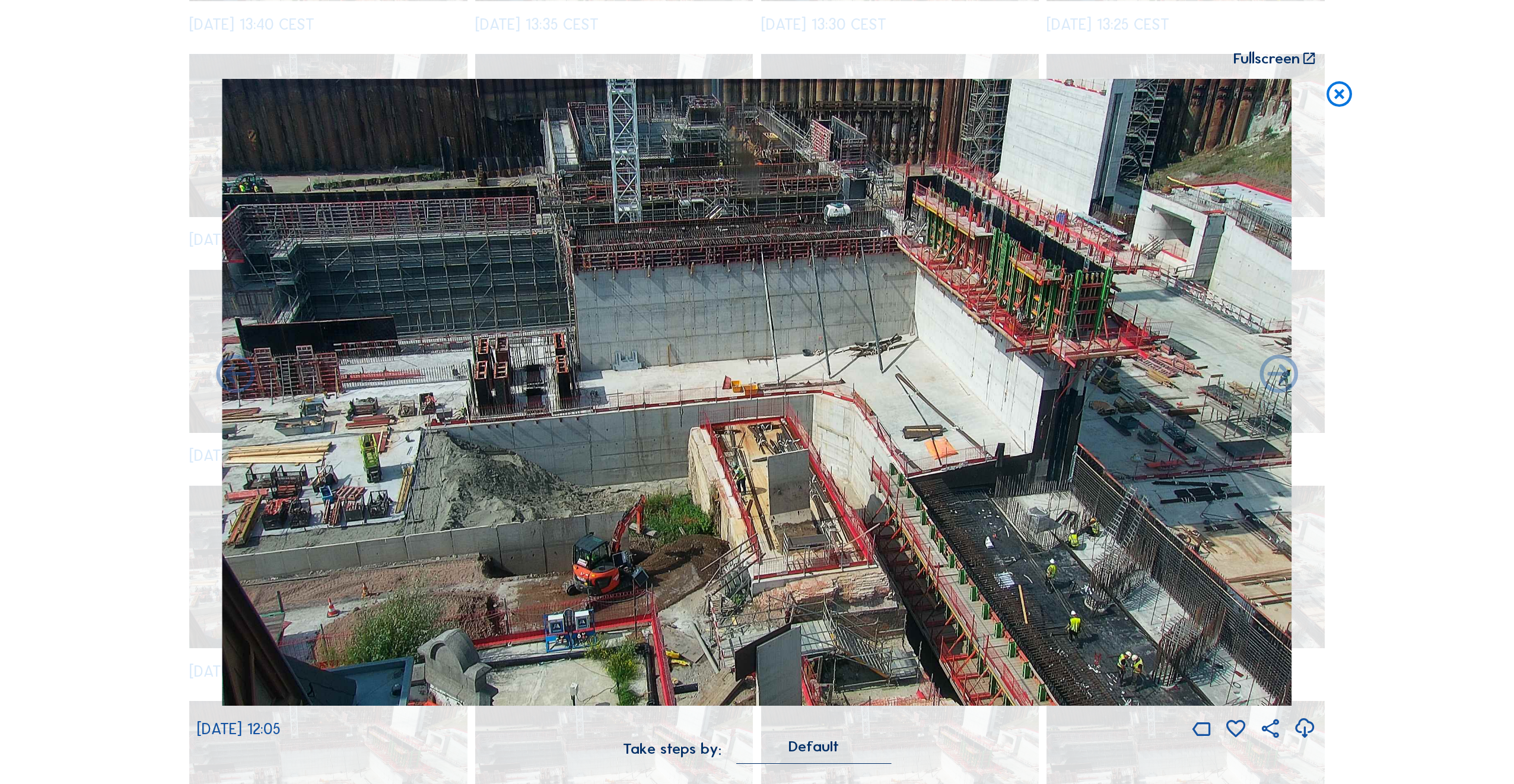
click at [235, 376] on icon at bounding box center [235, 376] width 45 height 45
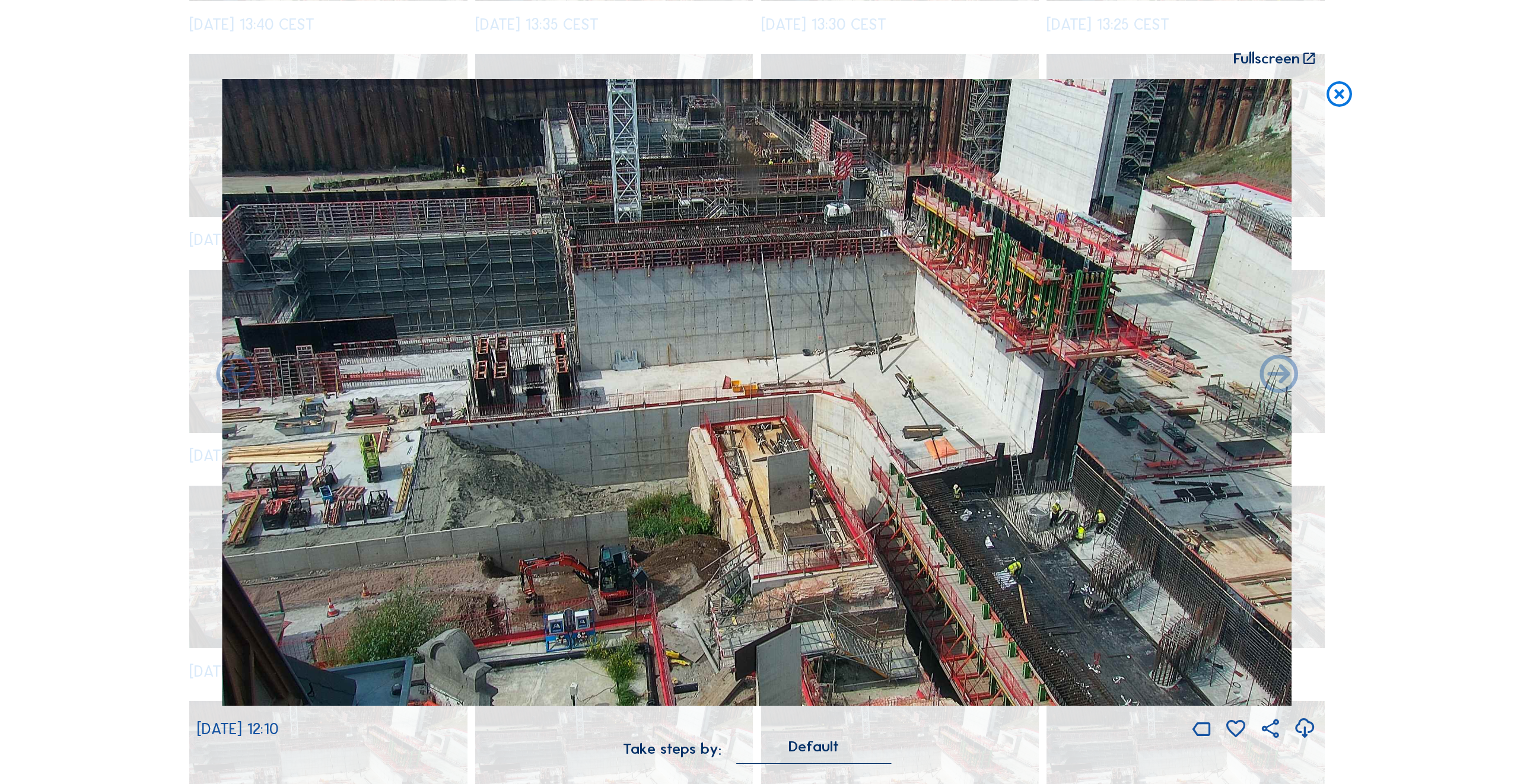
click at [235, 376] on icon at bounding box center [235, 376] width 45 height 45
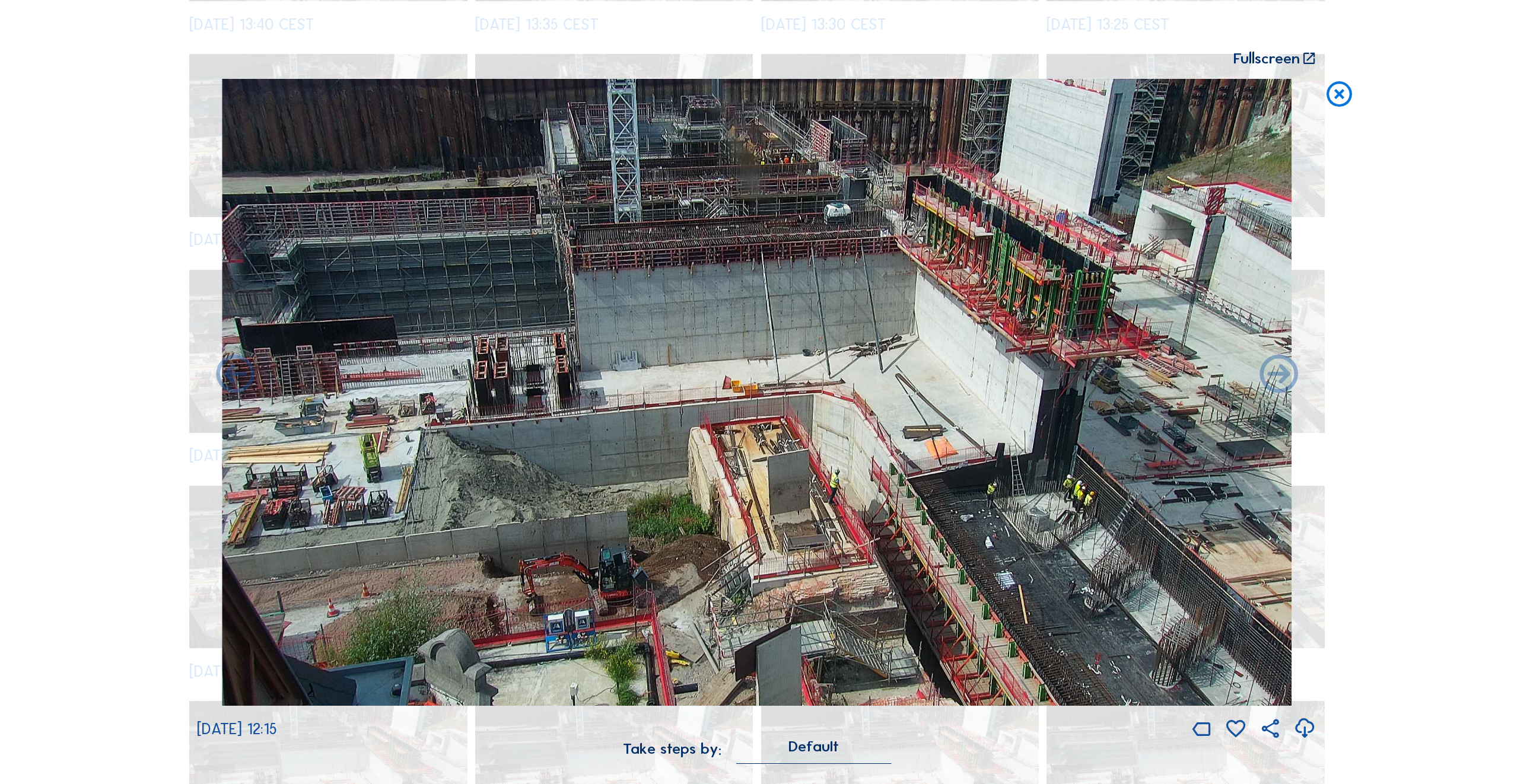
click at [235, 376] on icon at bounding box center [235, 376] width 45 height 45
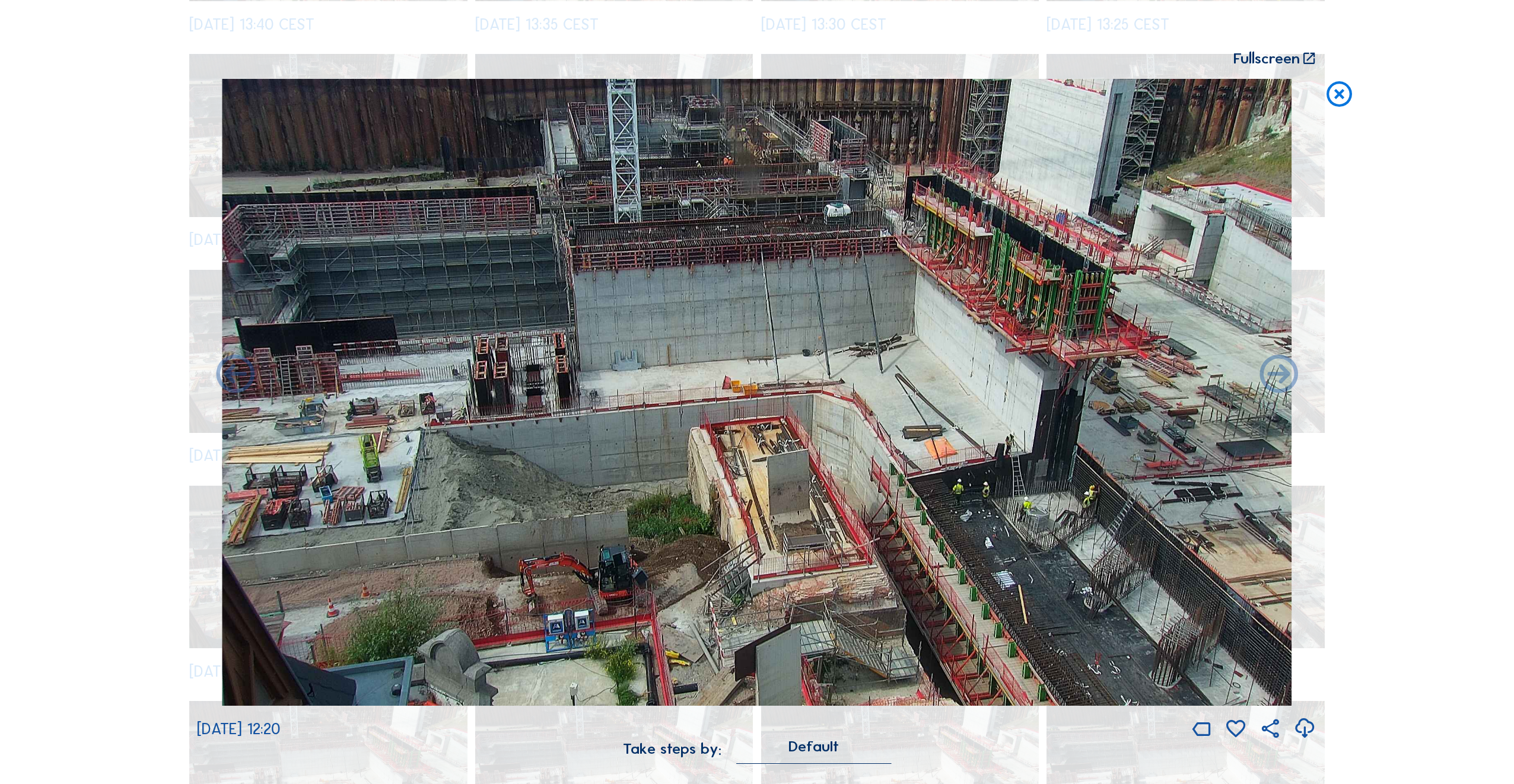
click at [235, 376] on icon at bounding box center [235, 376] width 45 height 45
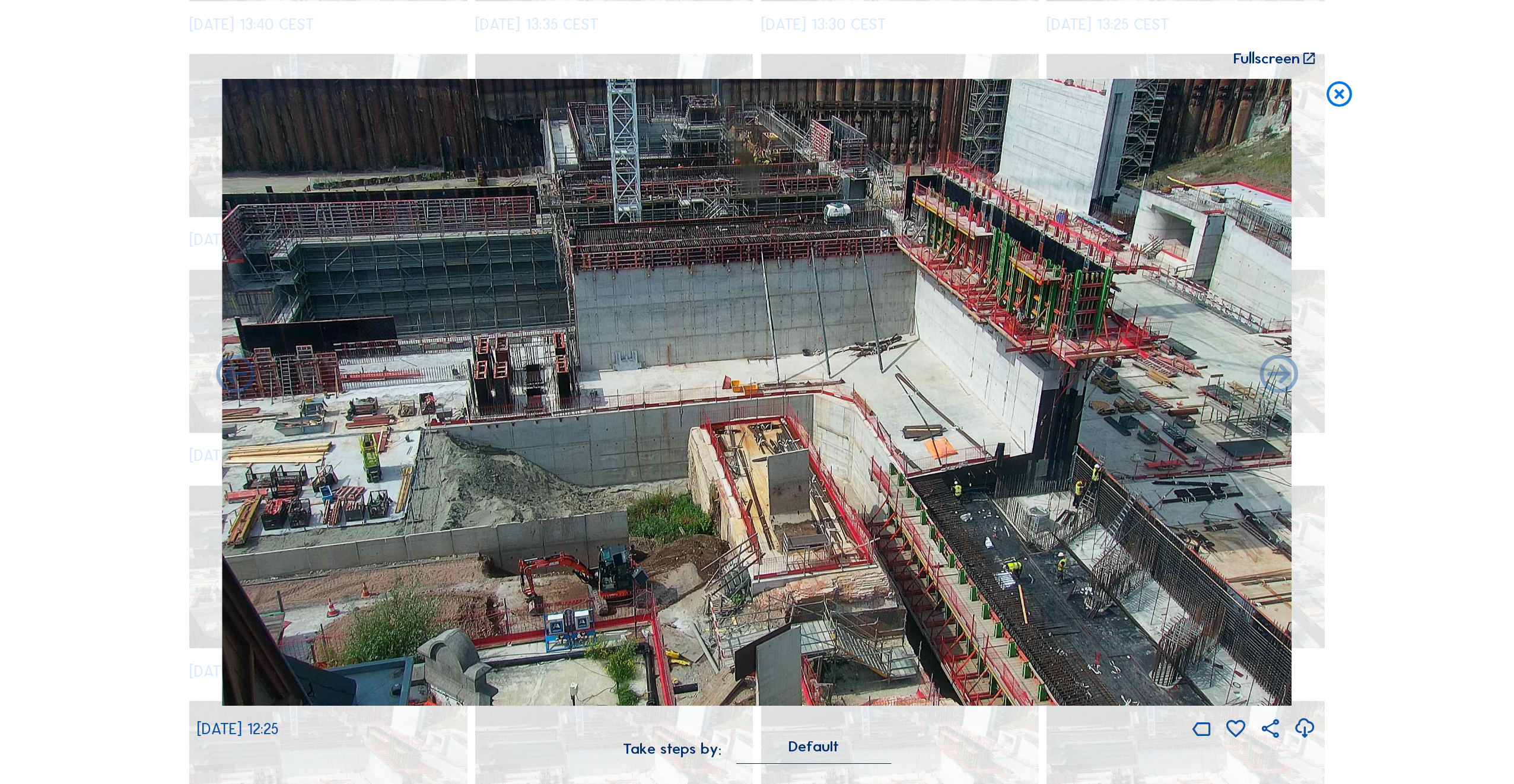
click at [235, 376] on icon at bounding box center [235, 376] width 45 height 45
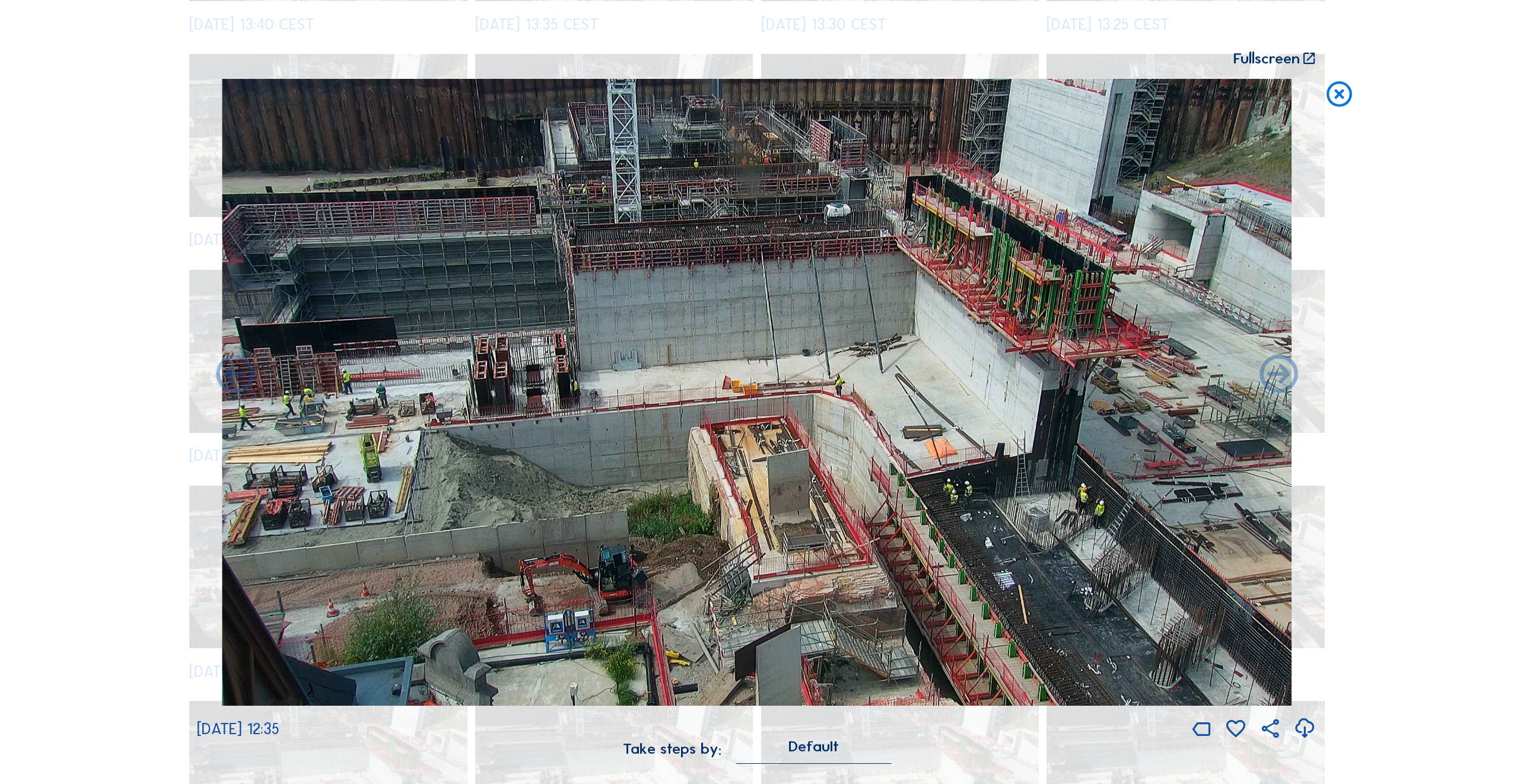
click at [235, 376] on icon at bounding box center [235, 376] width 45 height 45
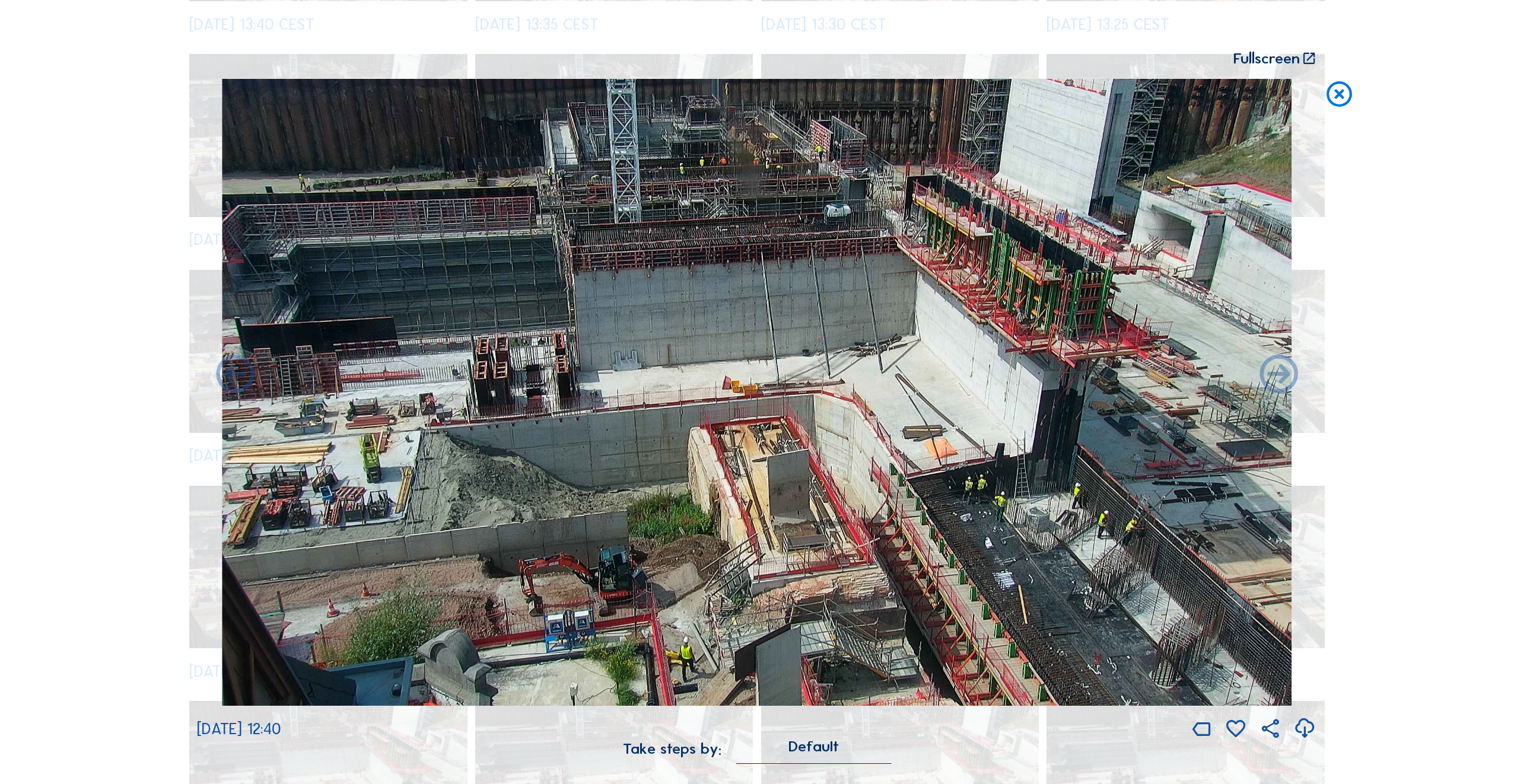
click at [235, 376] on icon at bounding box center [235, 376] width 45 height 45
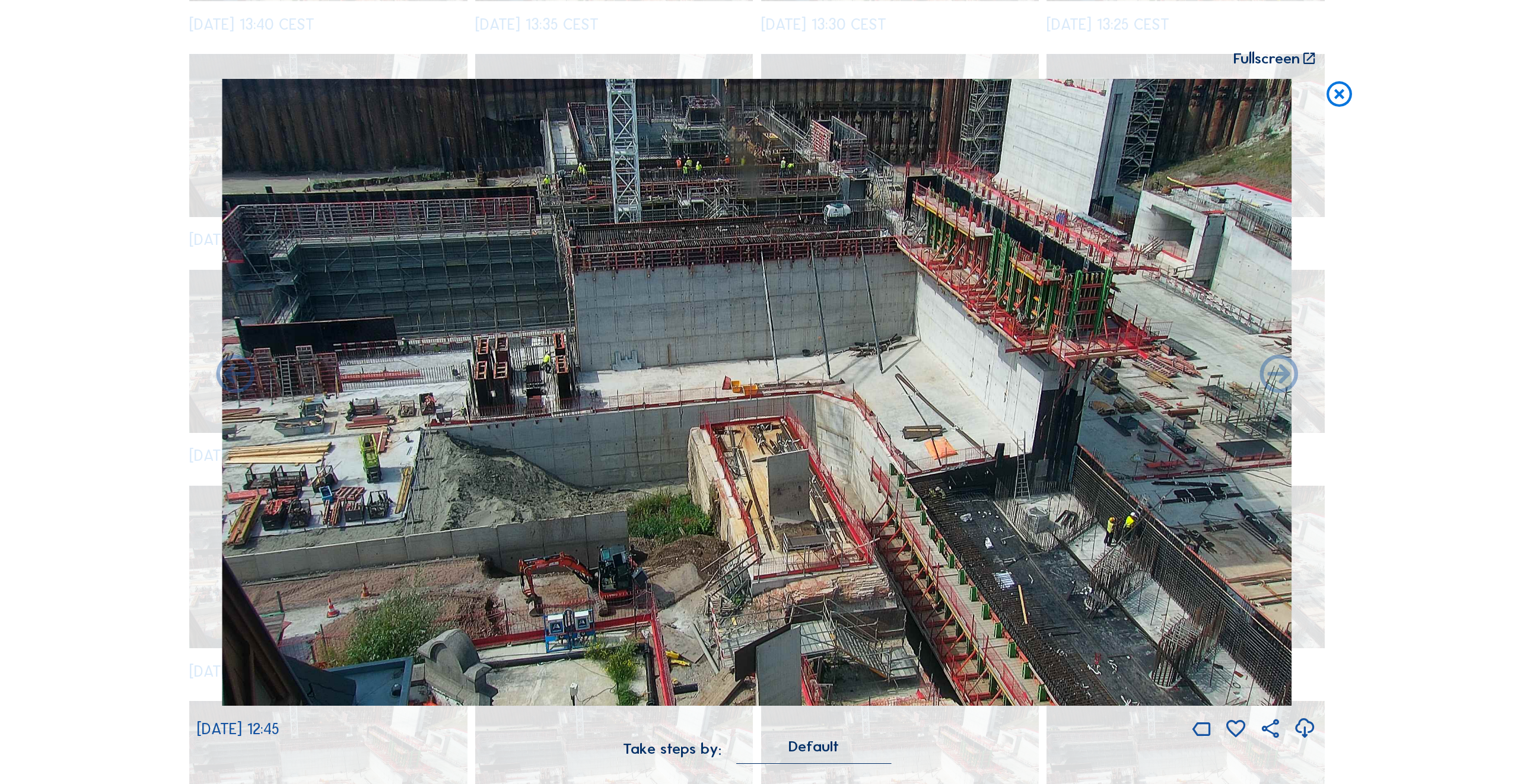
click at [235, 376] on icon at bounding box center [235, 376] width 45 height 45
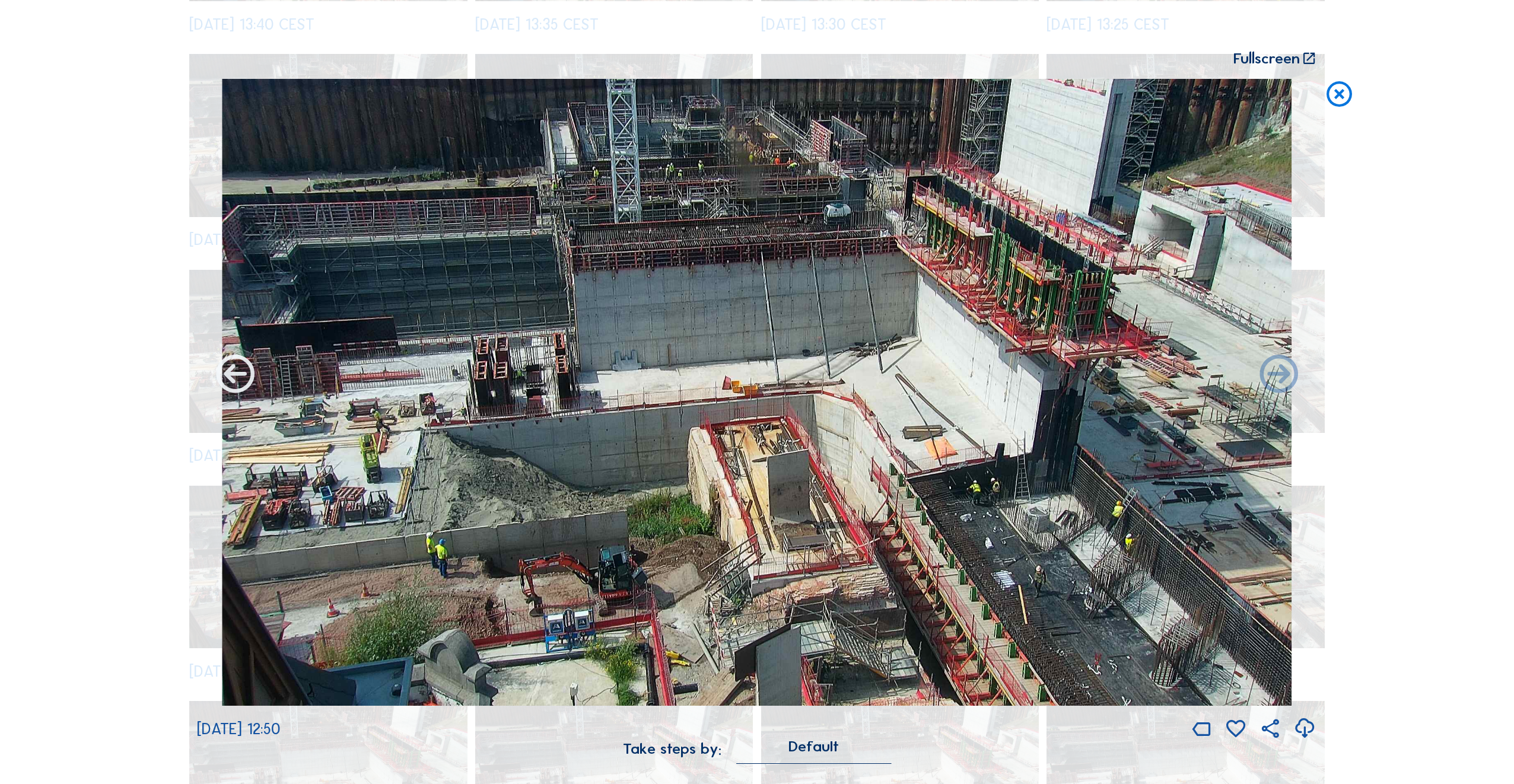
click at [235, 376] on icon at bounding box center [235, 376] width 45 height 45
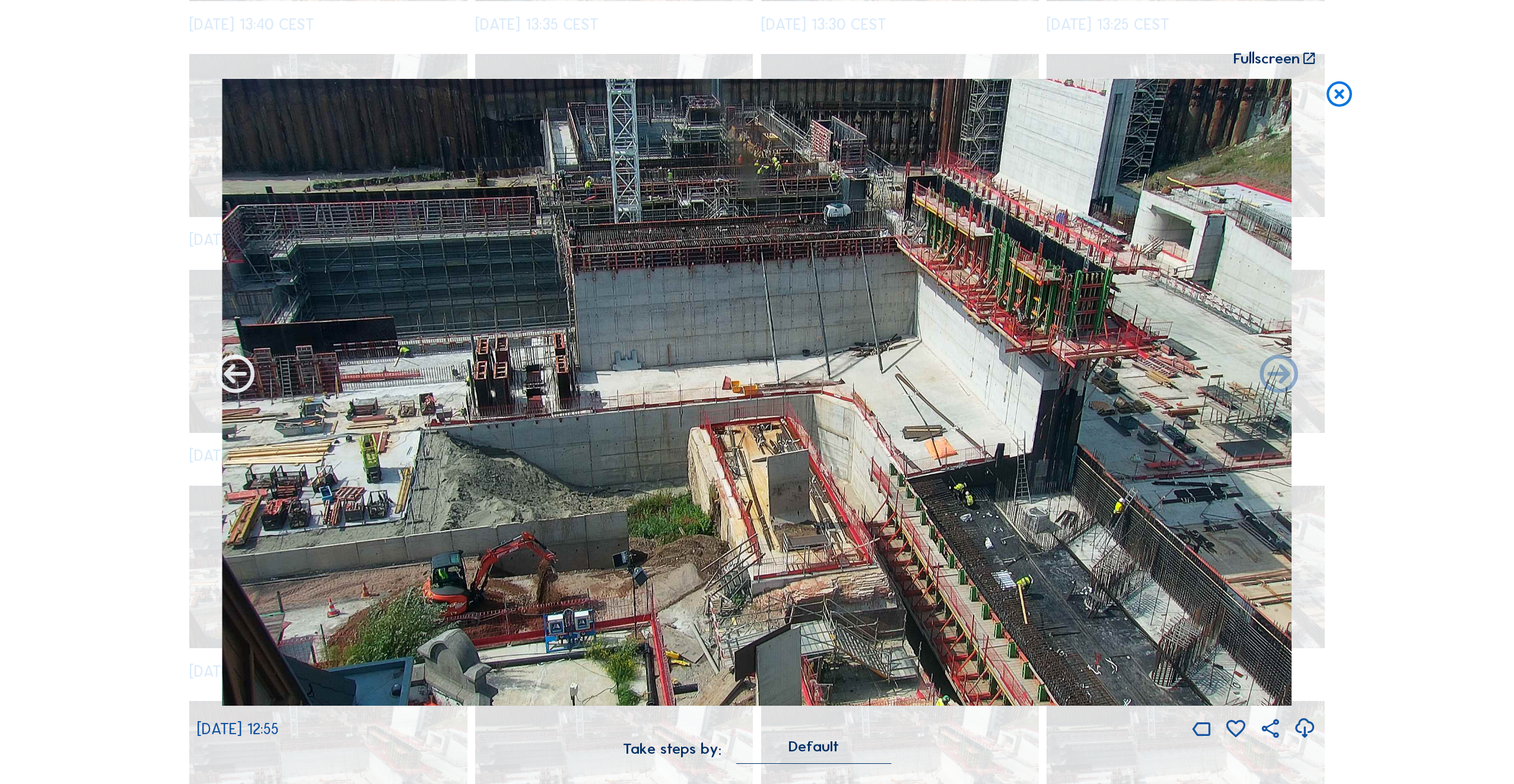
click at [235, 376] on icon at bounding box center [235, 376] width 45 height 45
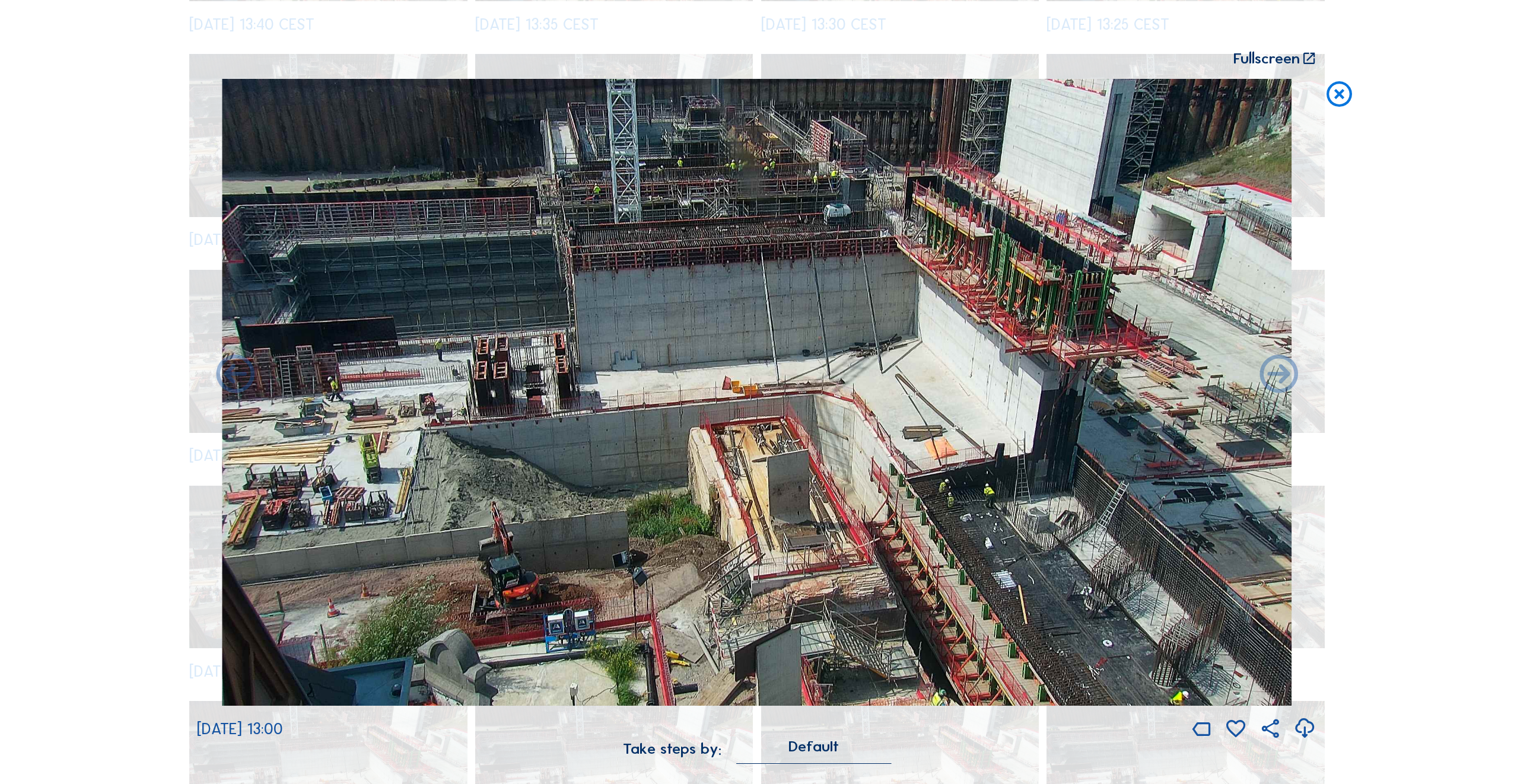
click at [235, 376] on icon at bounding box center [235, 376] width 45 height 45
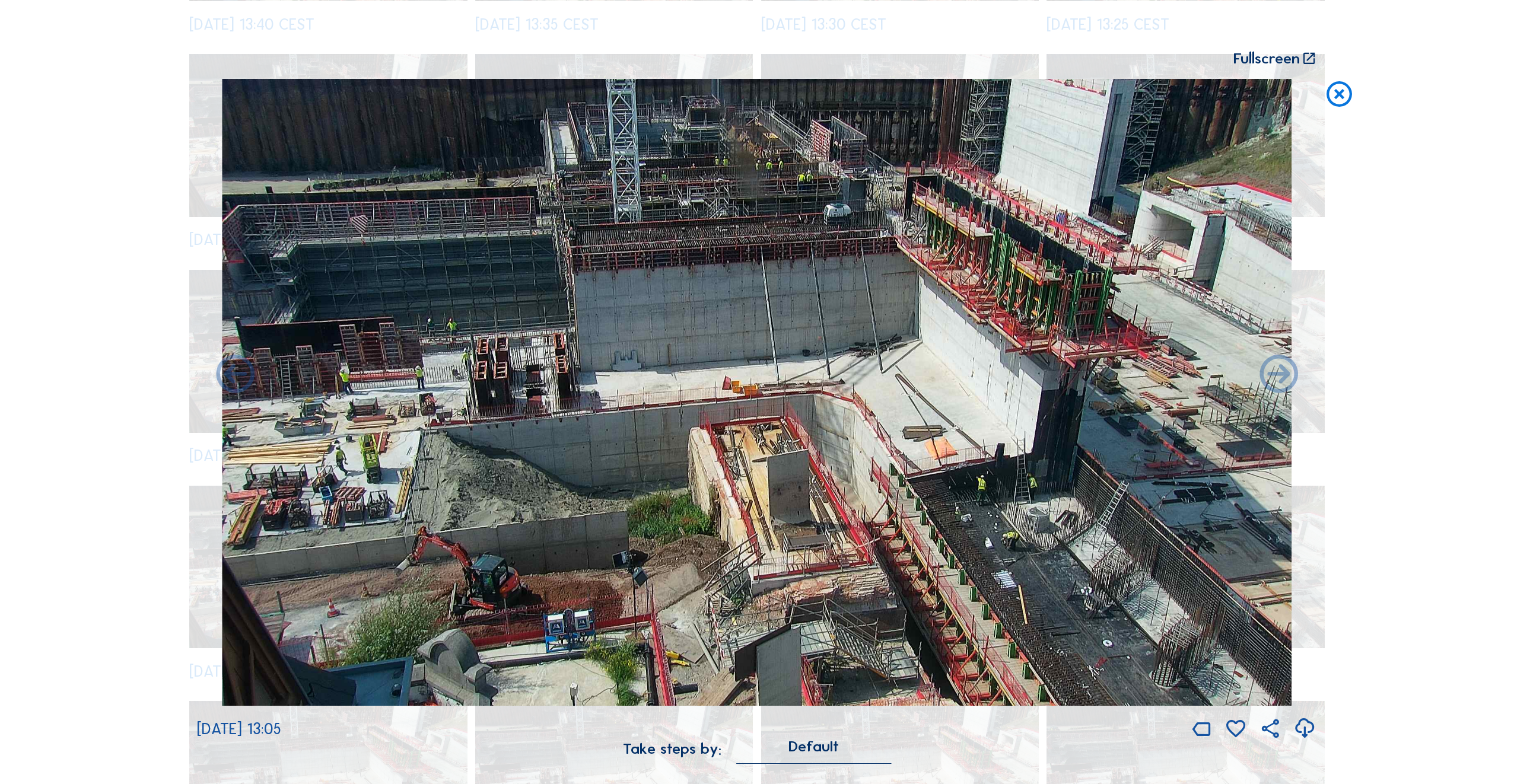
click at [235, 376] on icon at bounding box center [235, 376] width 45 height 45
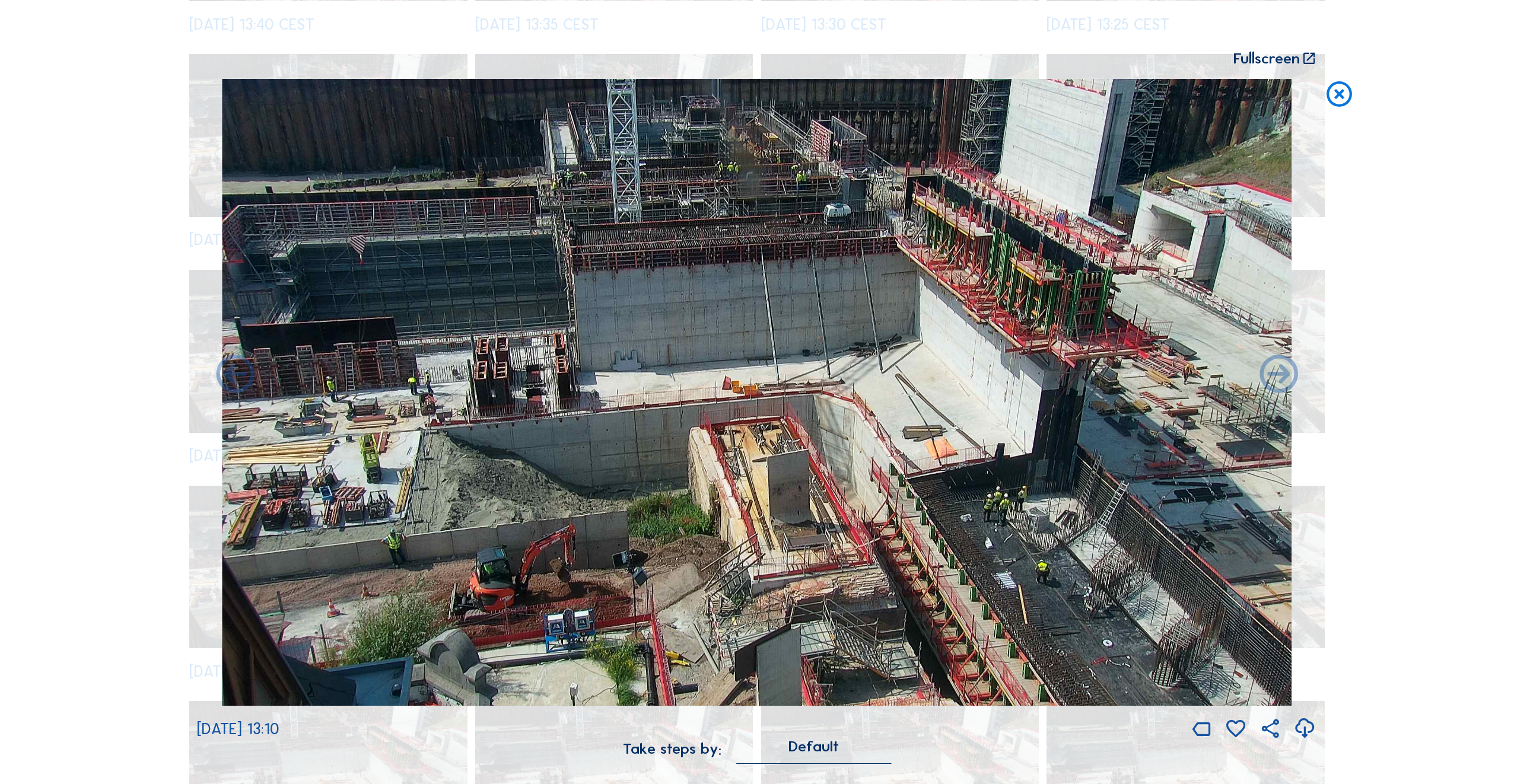
click at [235, 376] on icon at bounding box center [235, 376] width 45 height 45
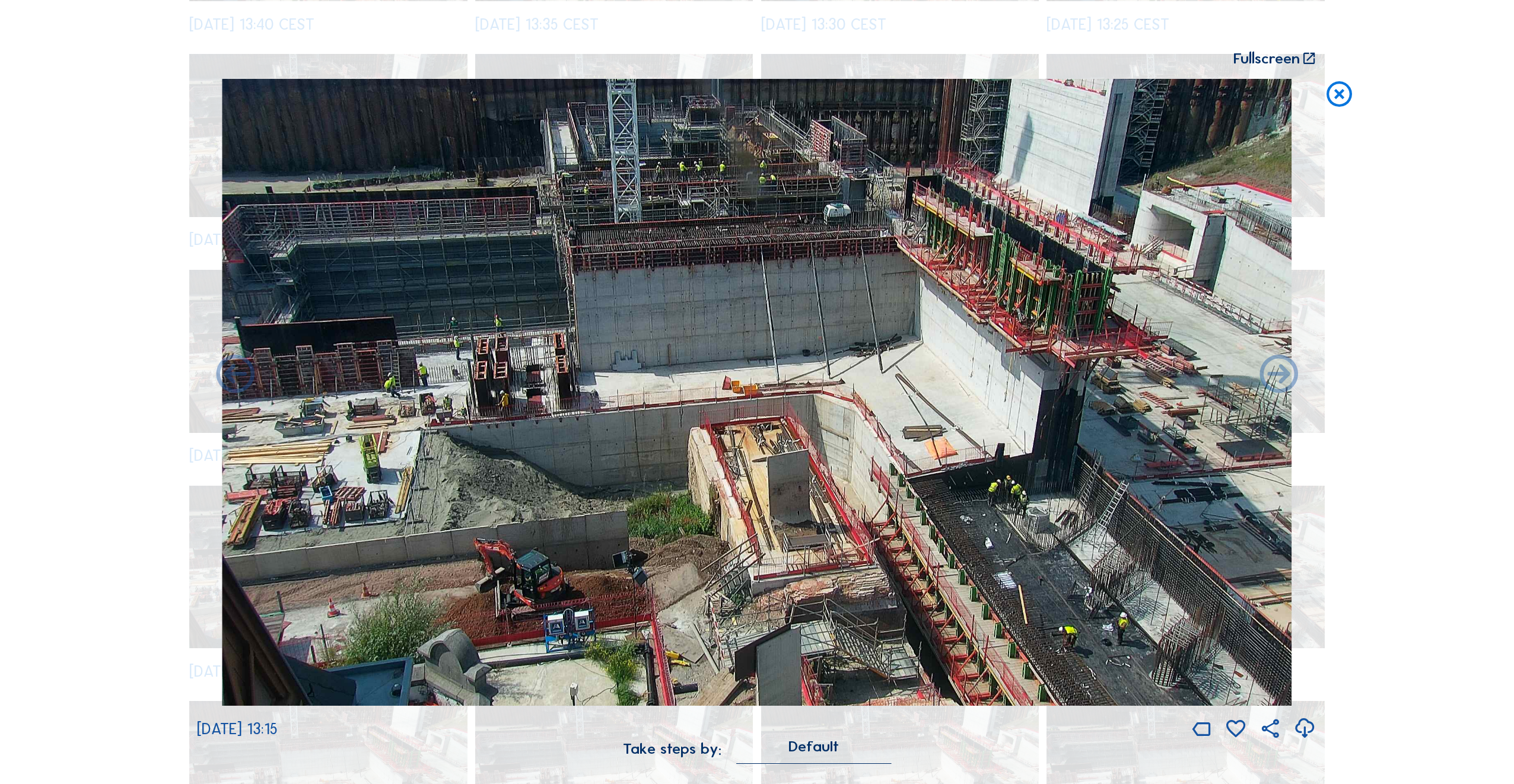
click at [235, 376] on icon at bounding box center [235, 376] width 45 height 45
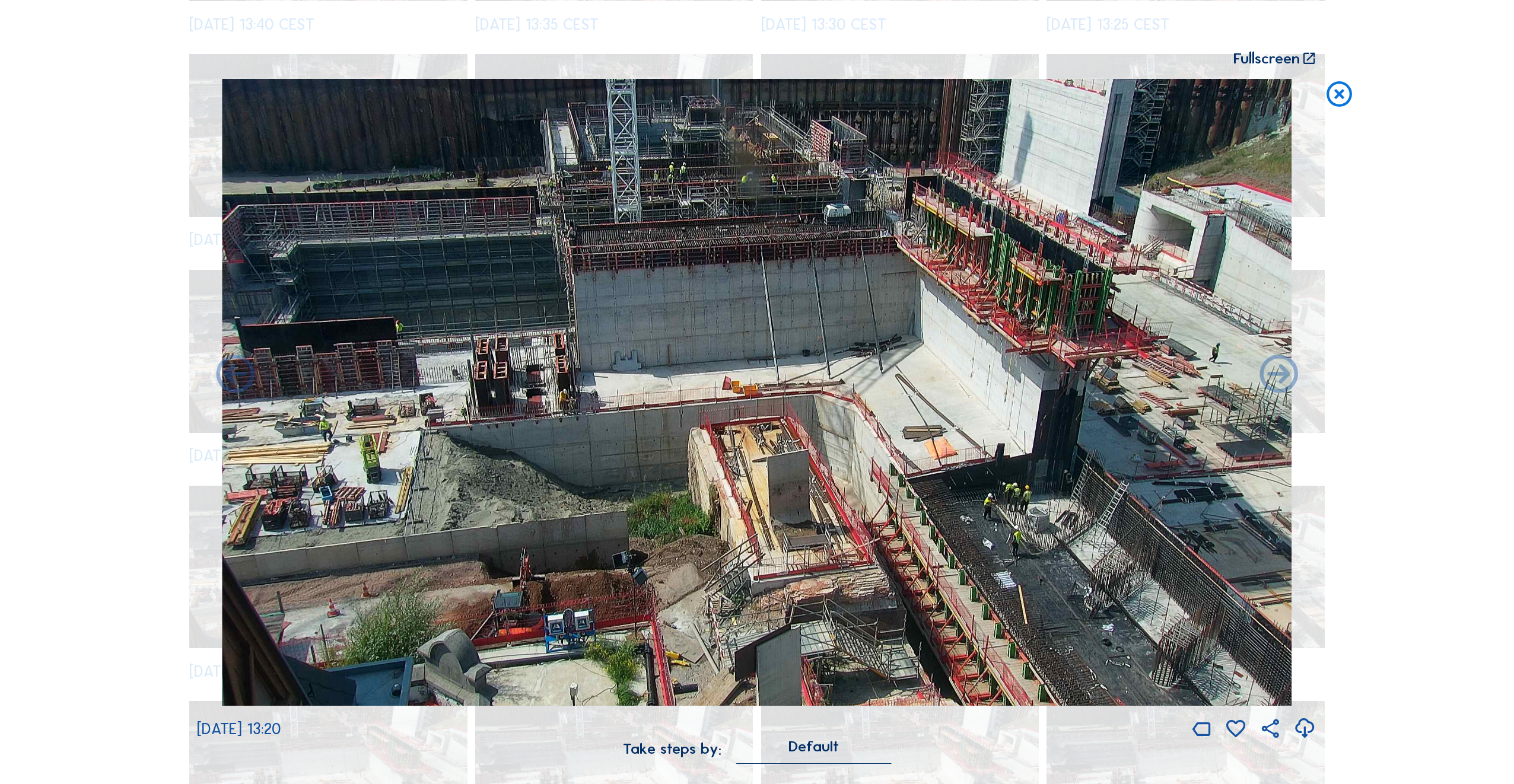
click at [235, 376] on icon at bounding box center [235, 376] width 45 height 45
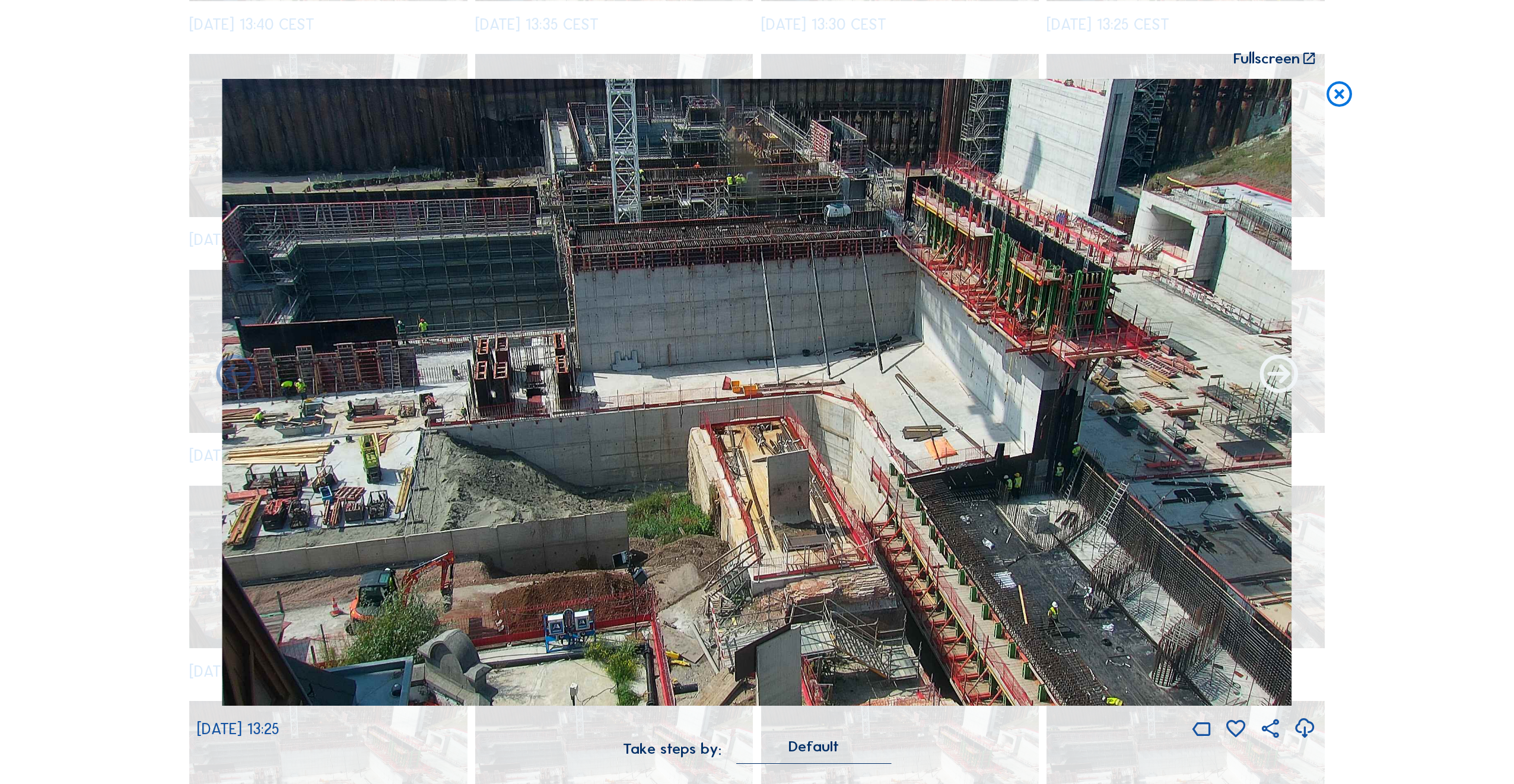
click at [1280, 374] on icon at bounding box center [1279, 376] width 45 height 45
click at [1279, 375] on icon at bounding box center [1279, 376] width 45 height 45
click at [1276, 382] on icon at bounding box center [1279, 376] width 45 height 45
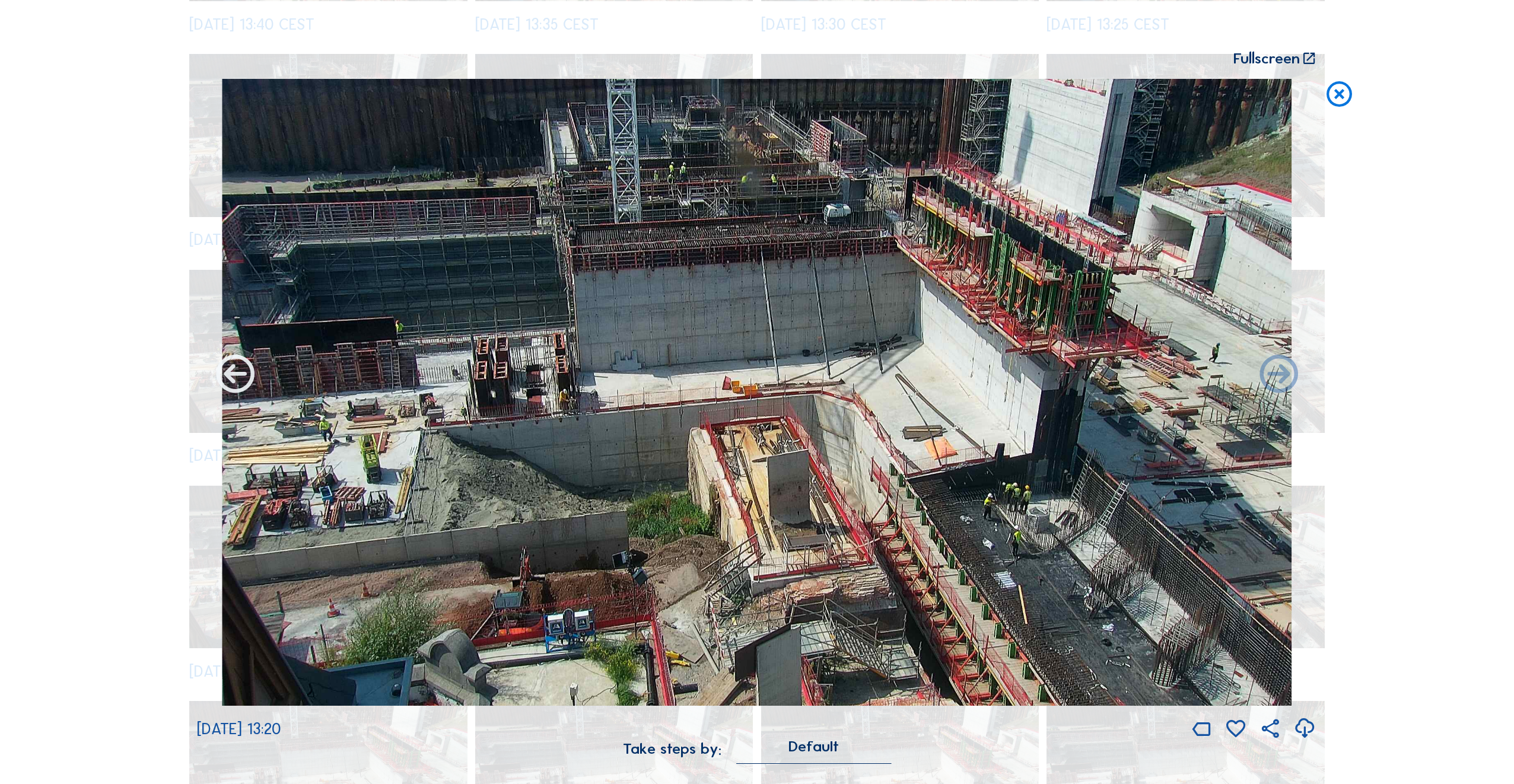
click at [238, 378] on icon at bounding box center [235, 376] width 45 height 45
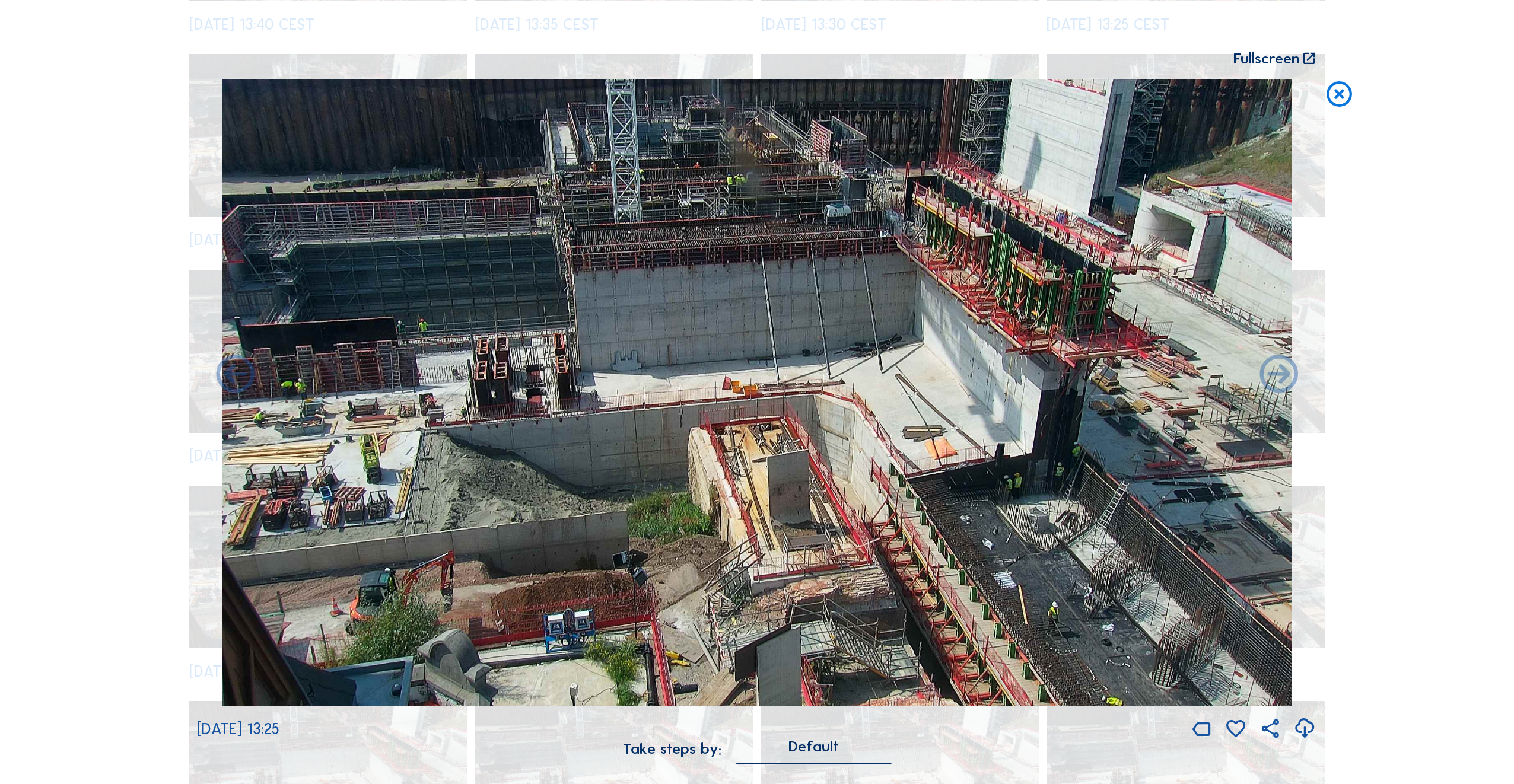
click at [238, 378] on icon at bounding box center [235, 376] width 45 height 45
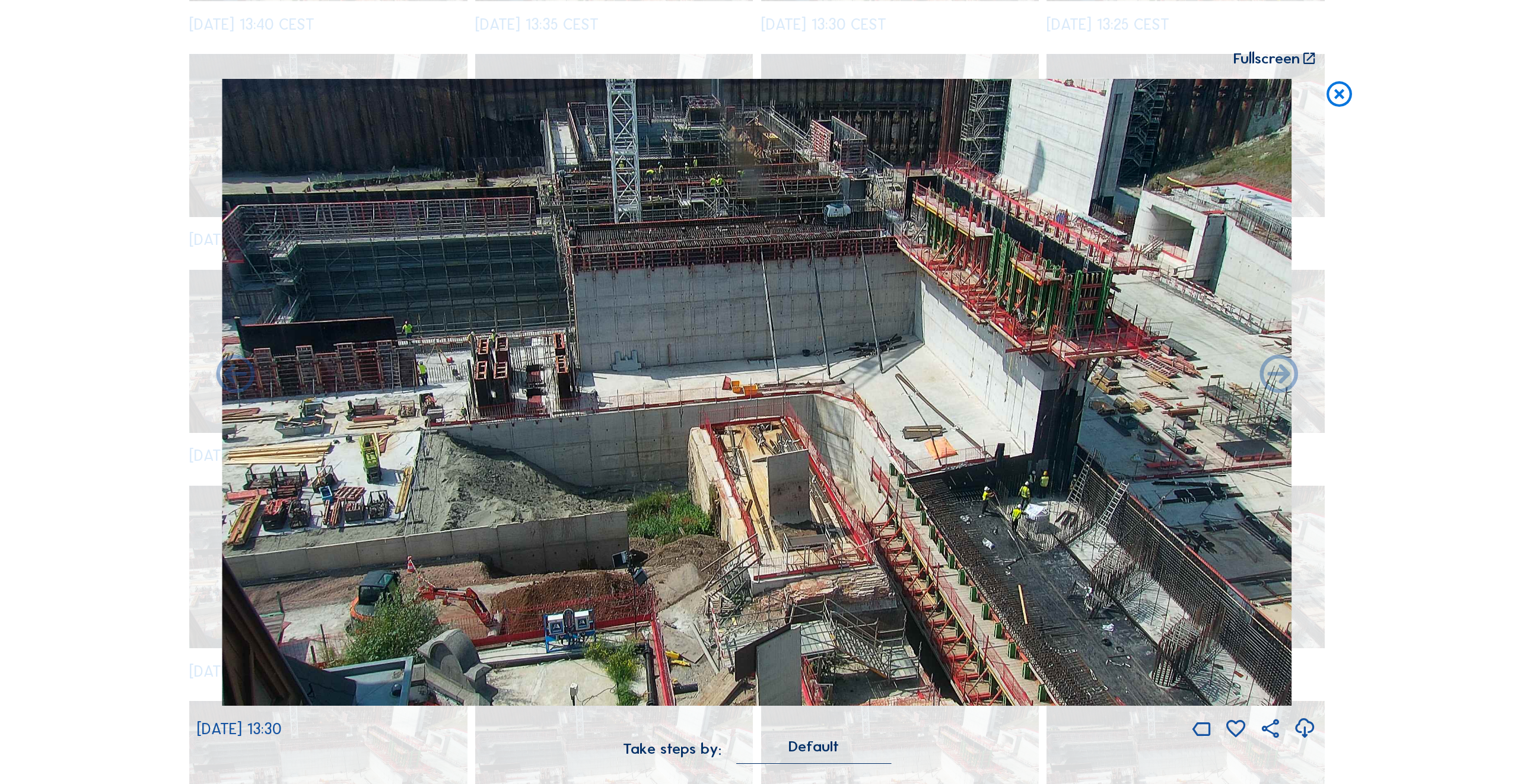
click at [238, 378] on icon at bounding box center [235, 376] width 45 height 45
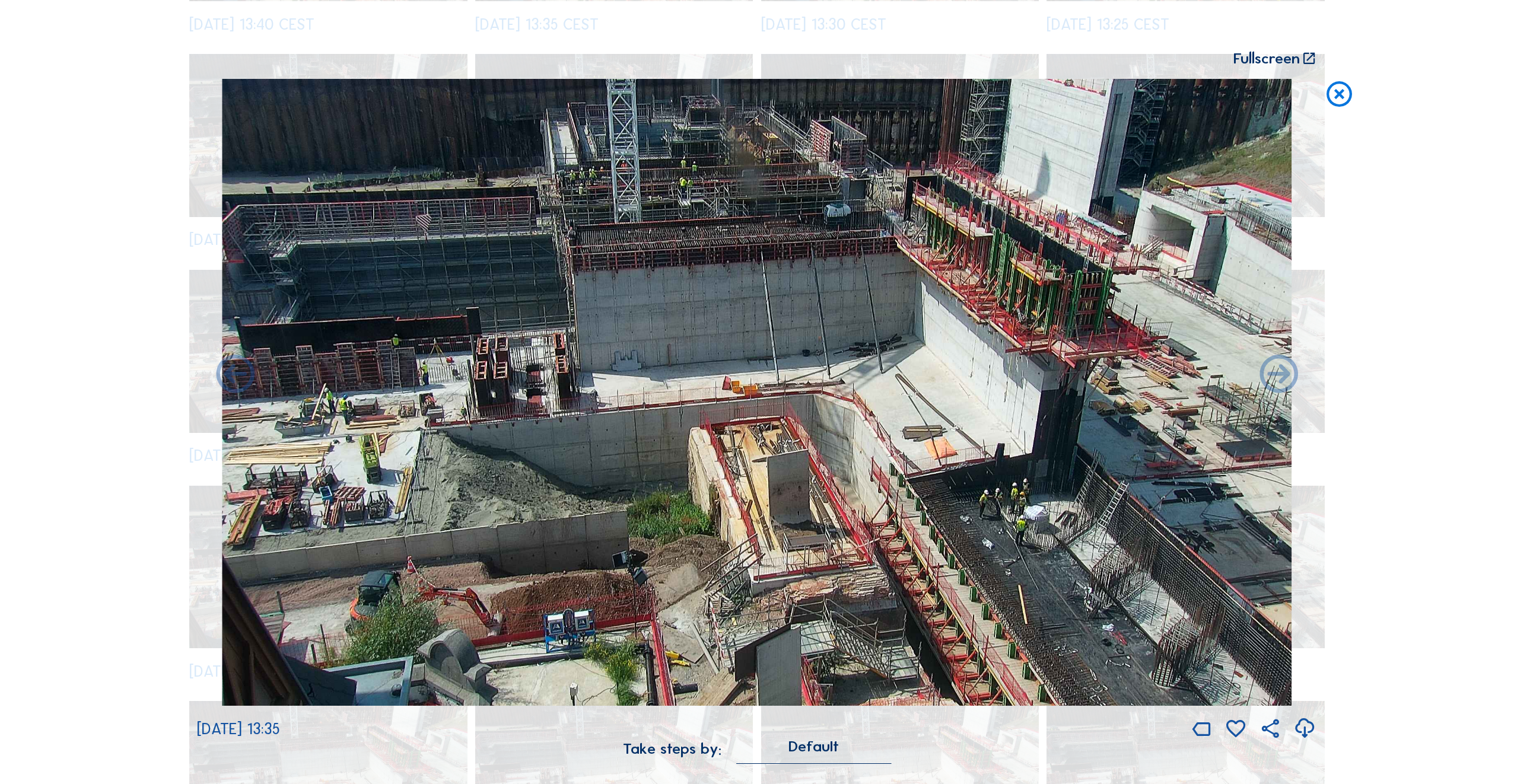
click at [238, 378] on icon at bounding box center [235, 376] width 45 height 45
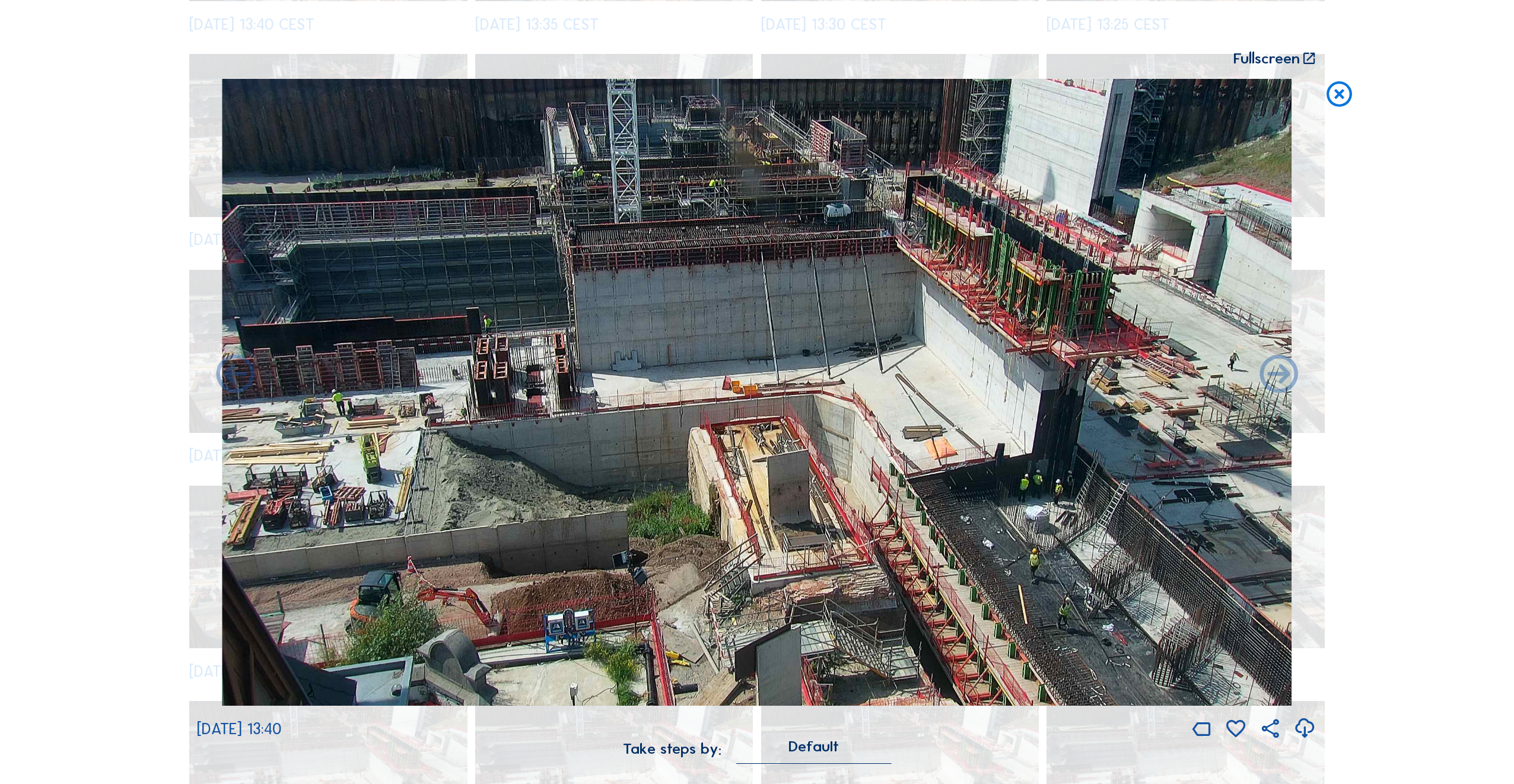
click at [238, 378] on icon at bounding box center [235, 376] width 45 height 45
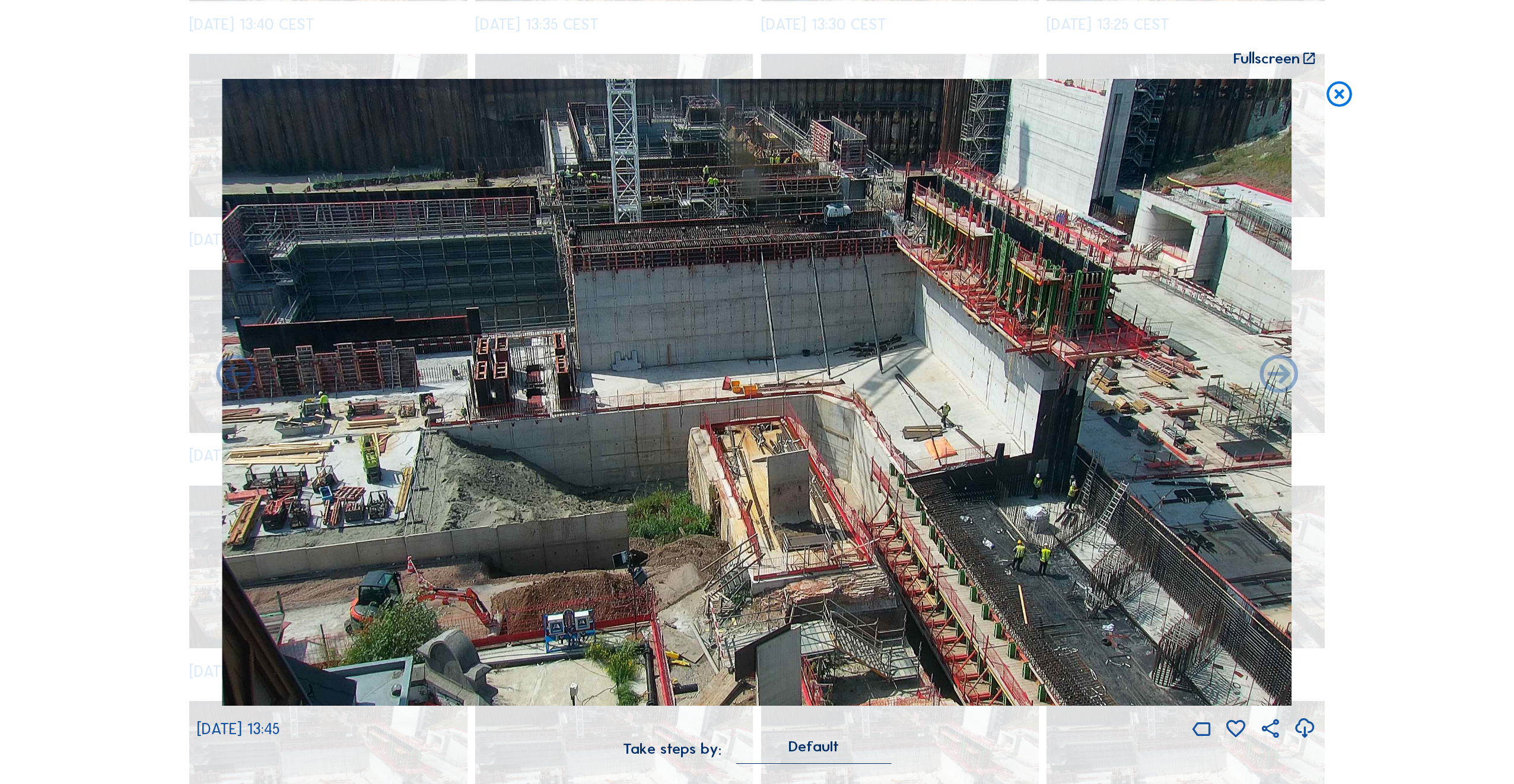
click at [238, 378] on icon at bounding box center [235, 376] width 45 height 45
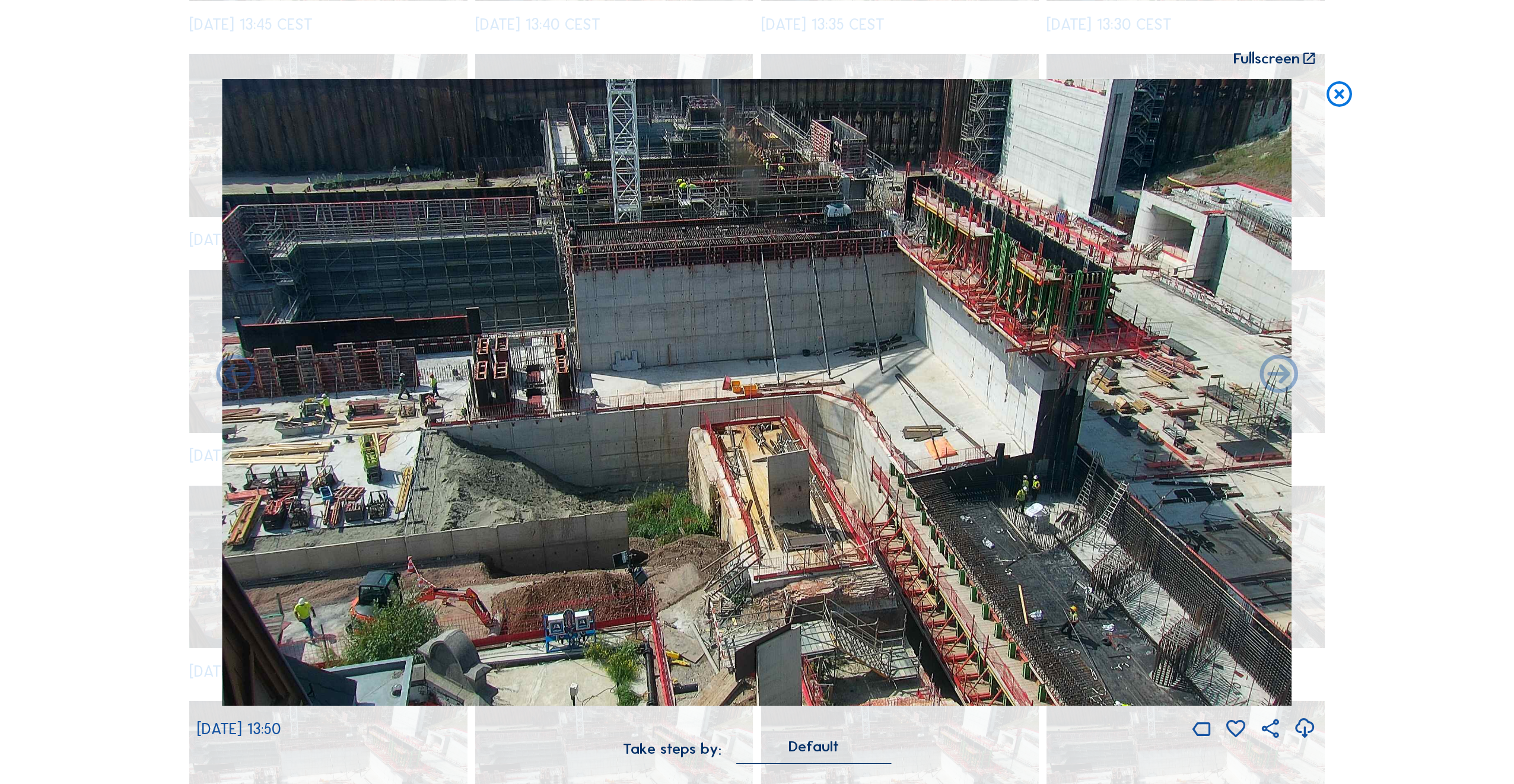
click at [238, 378] on icon at bounding box center [235, 376] width 45 height 45
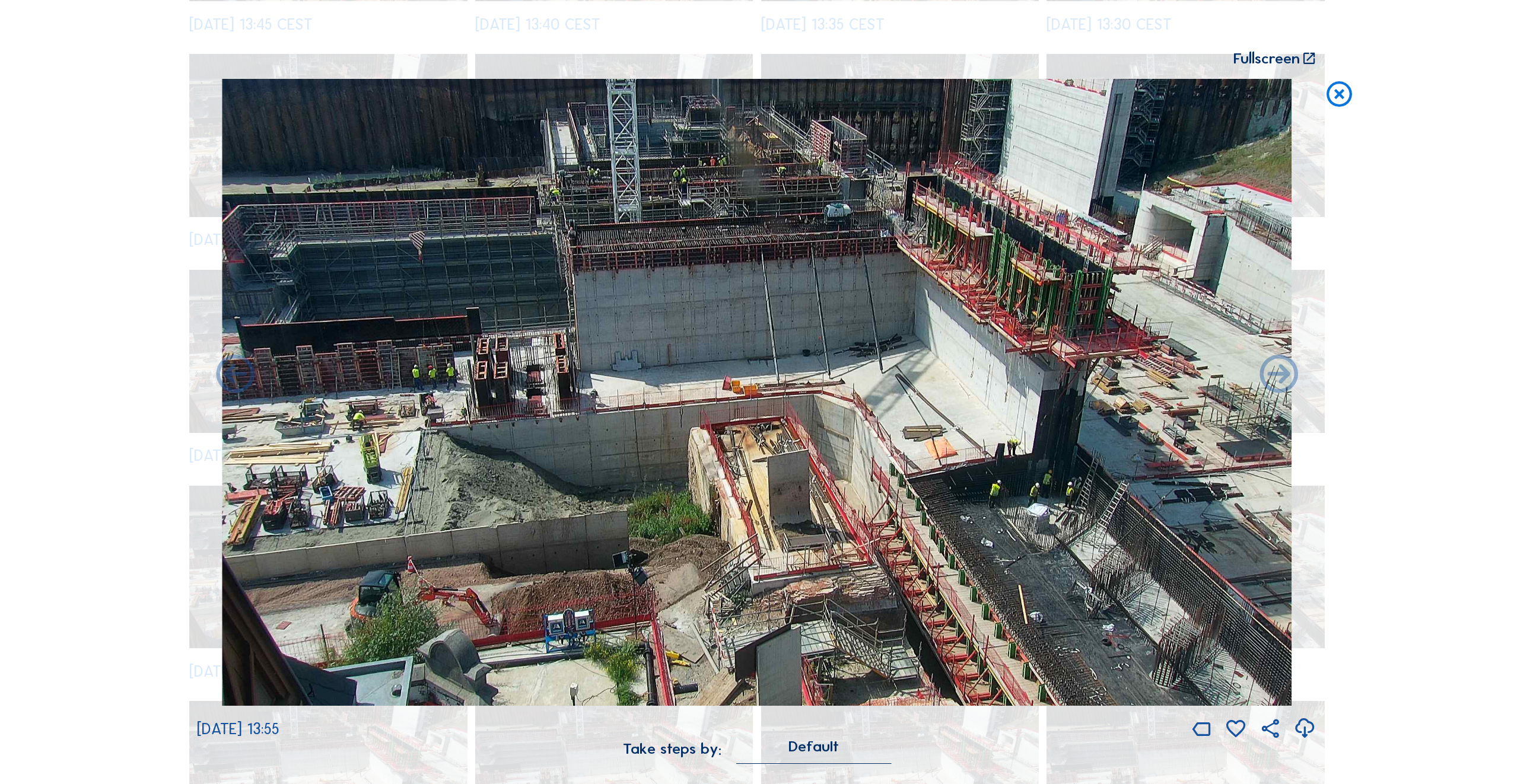
click at [238, 378] on icon at bounding box center [235, 376] width 45 height 45
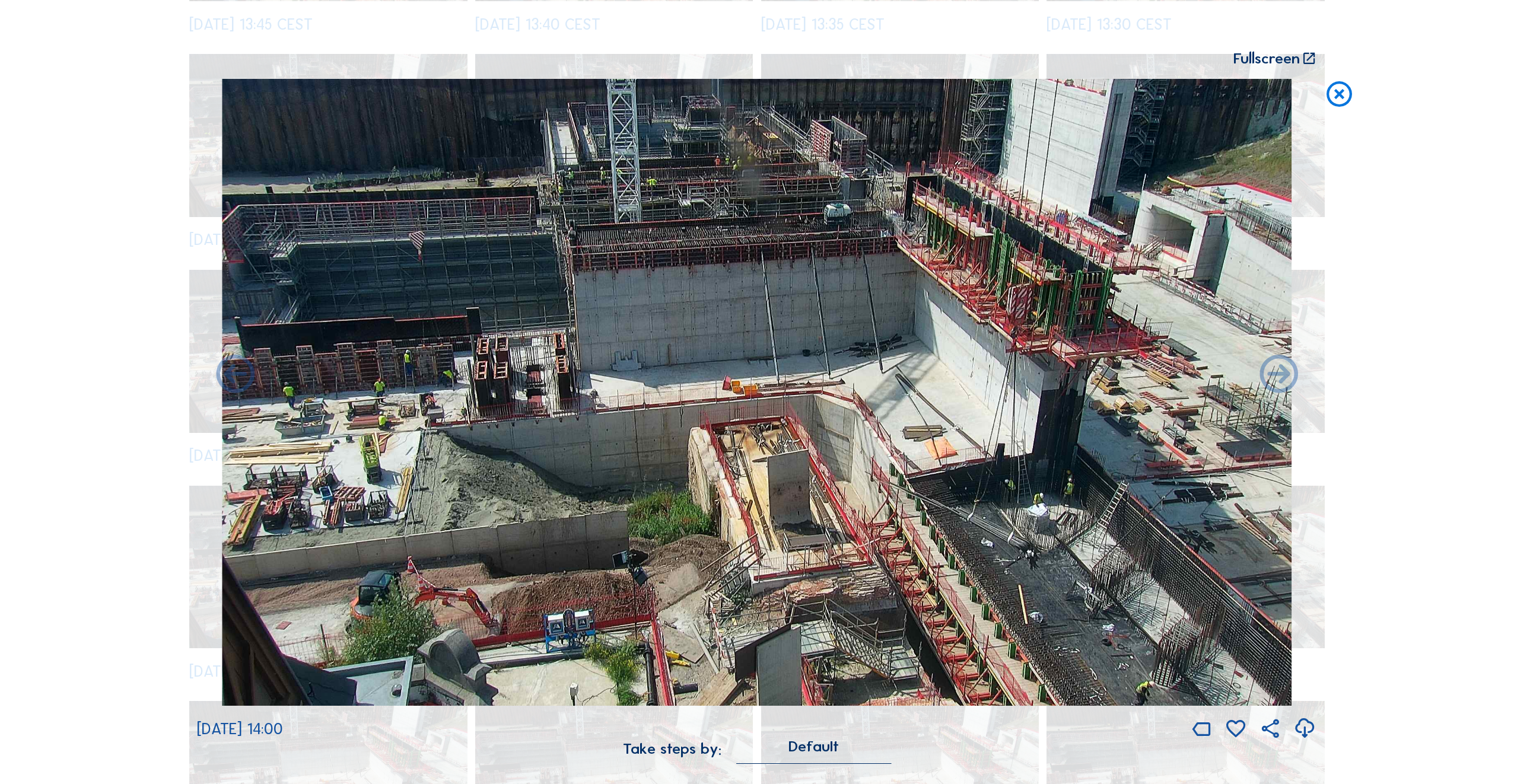
click at [238, 378] on icon at bounding box center [235, 376] width 45 height 45
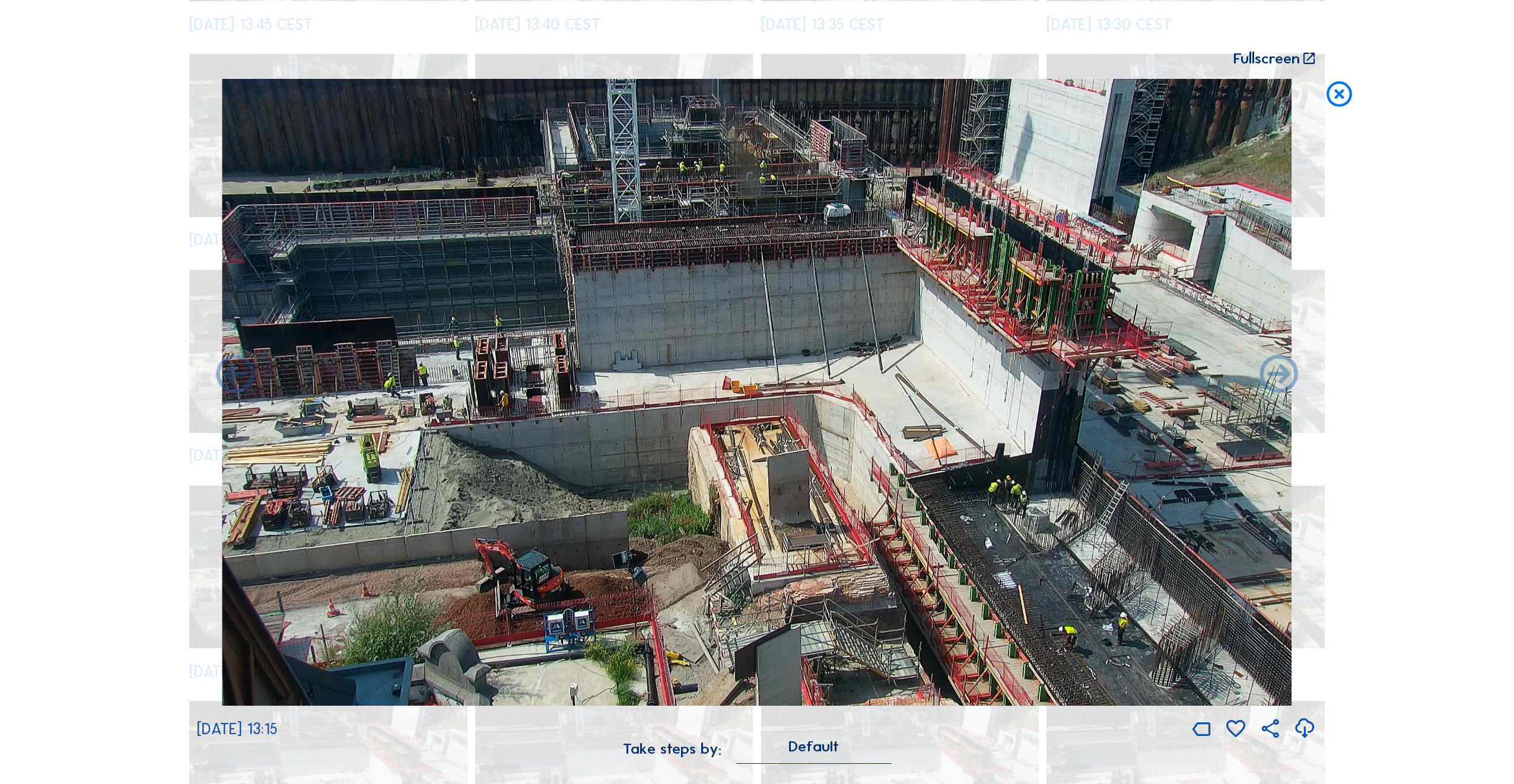
click at [1341, 93] on icon at bounding box center [1339, 95] width 31 height 32
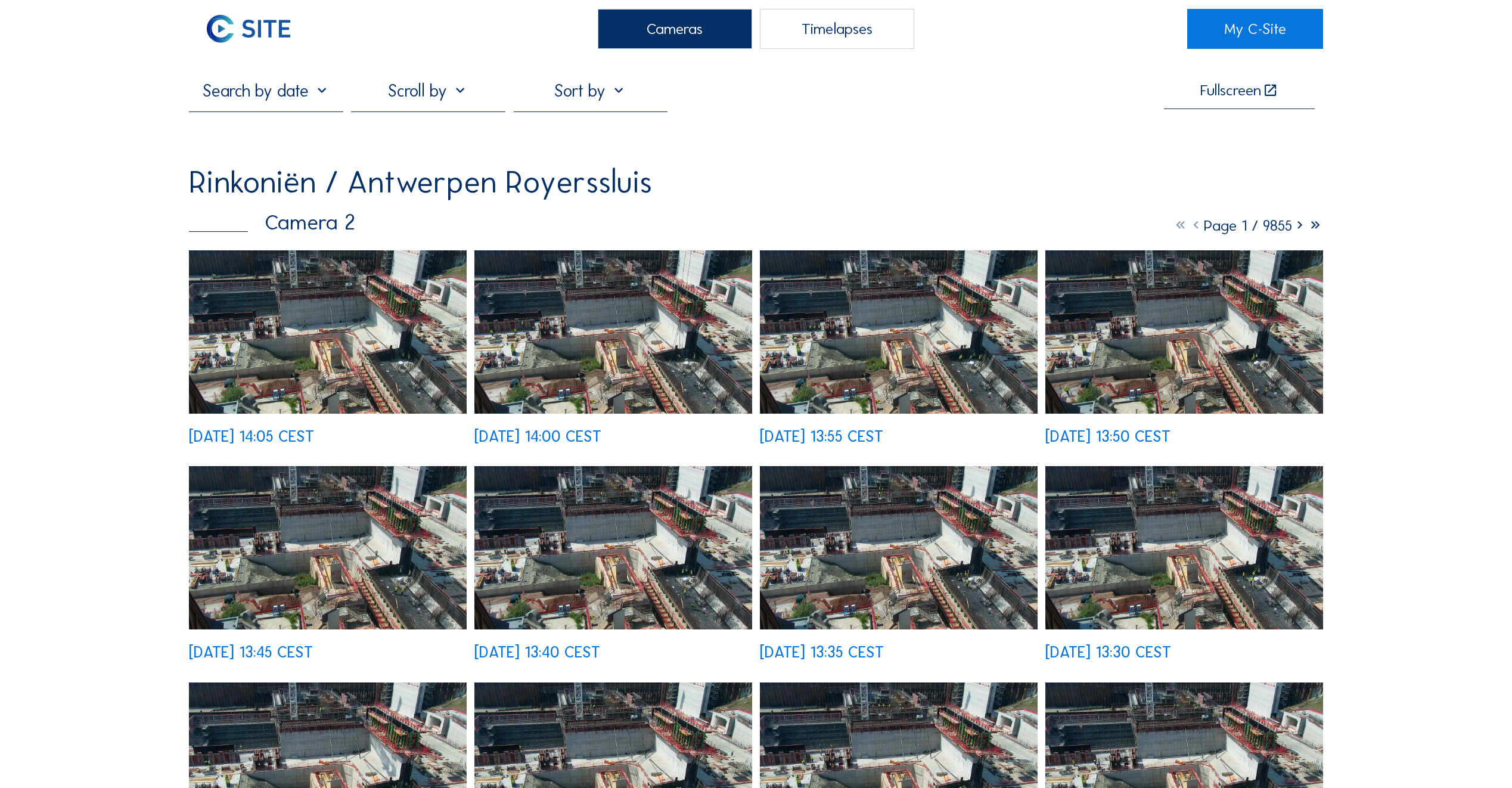
scroll to position [0, 0]
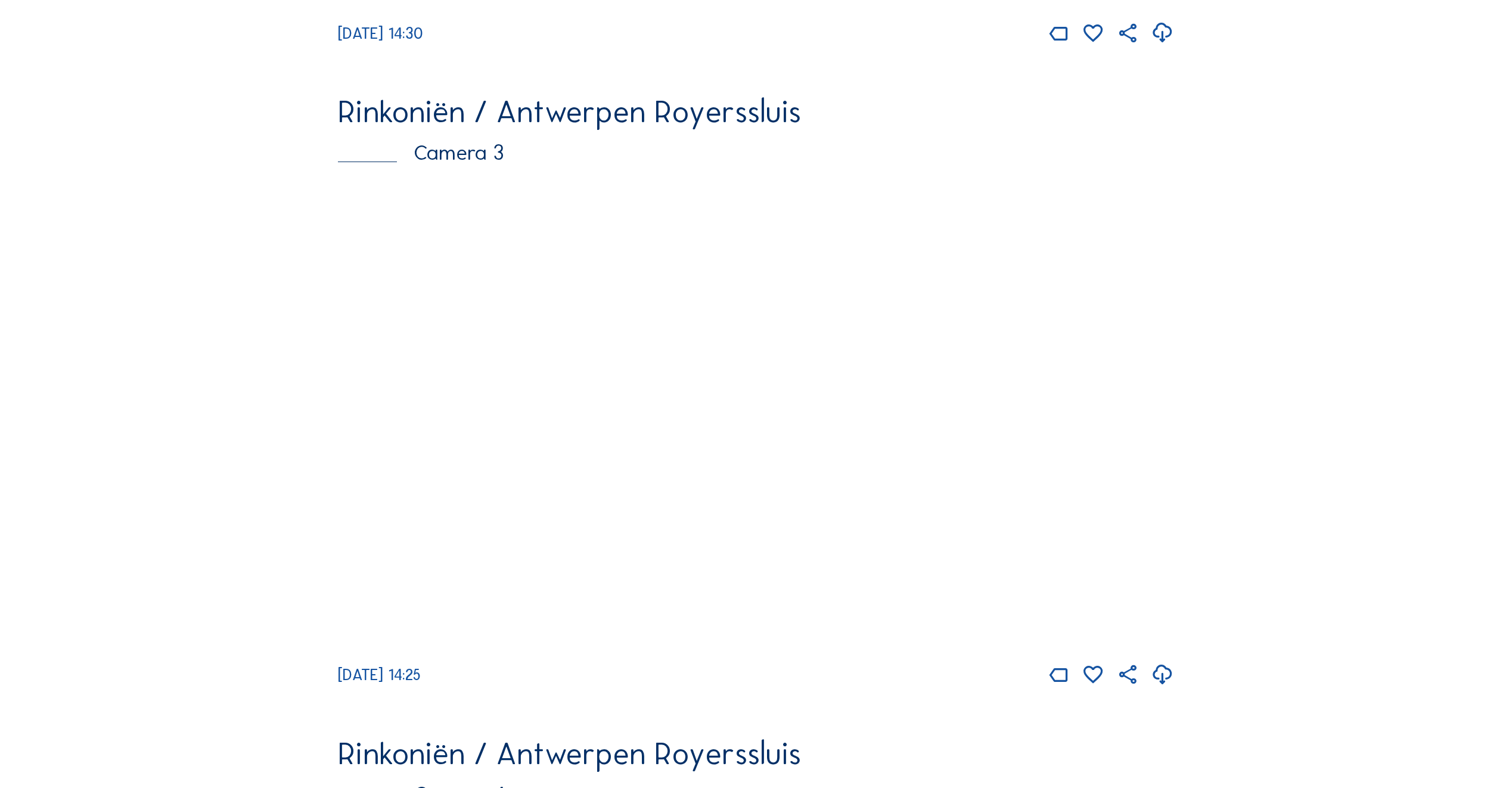
scroll to position [1490, 0]
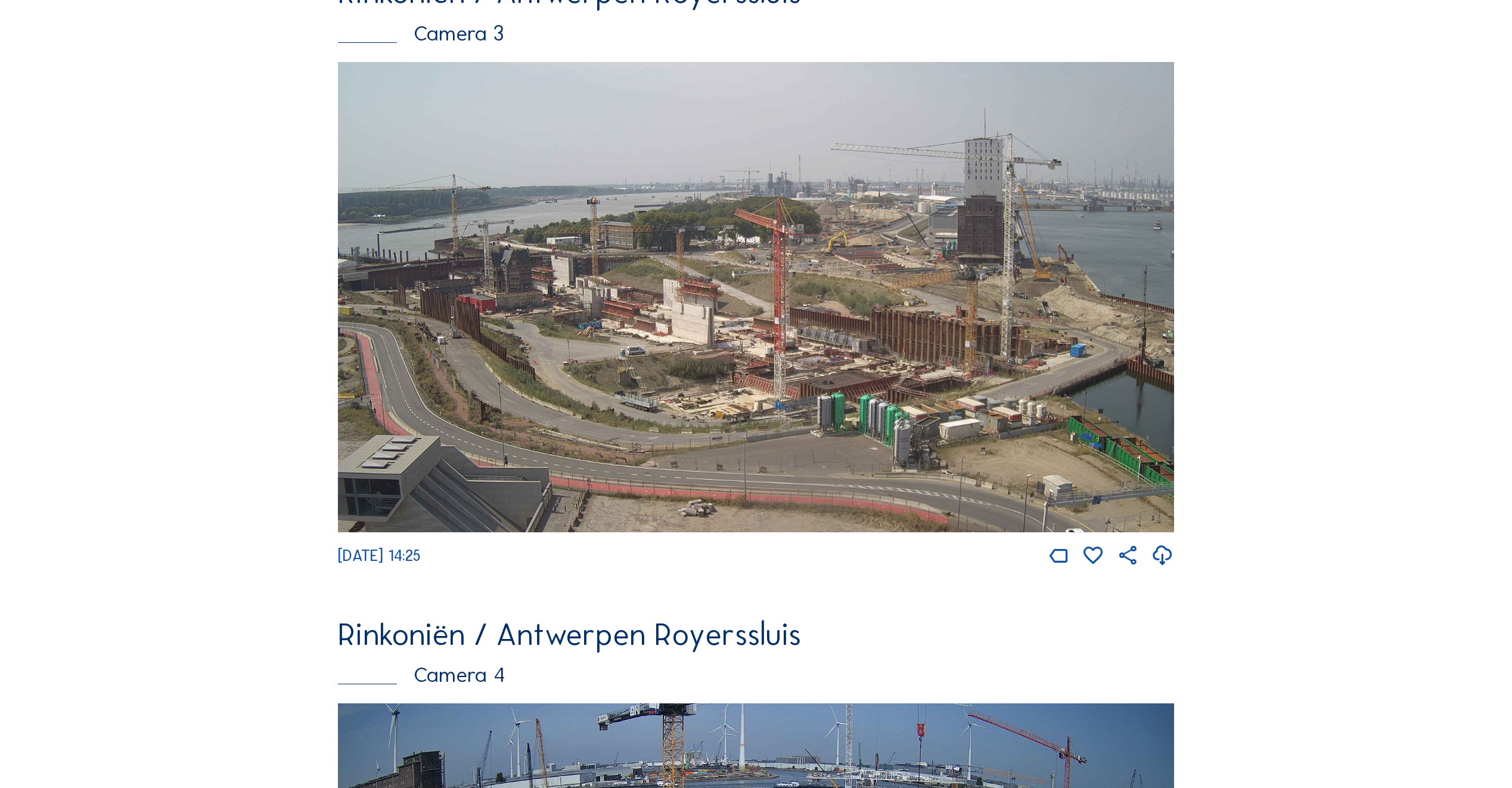
click at [462, 336] on img at bounding box center [756, 297] width 836 height 470
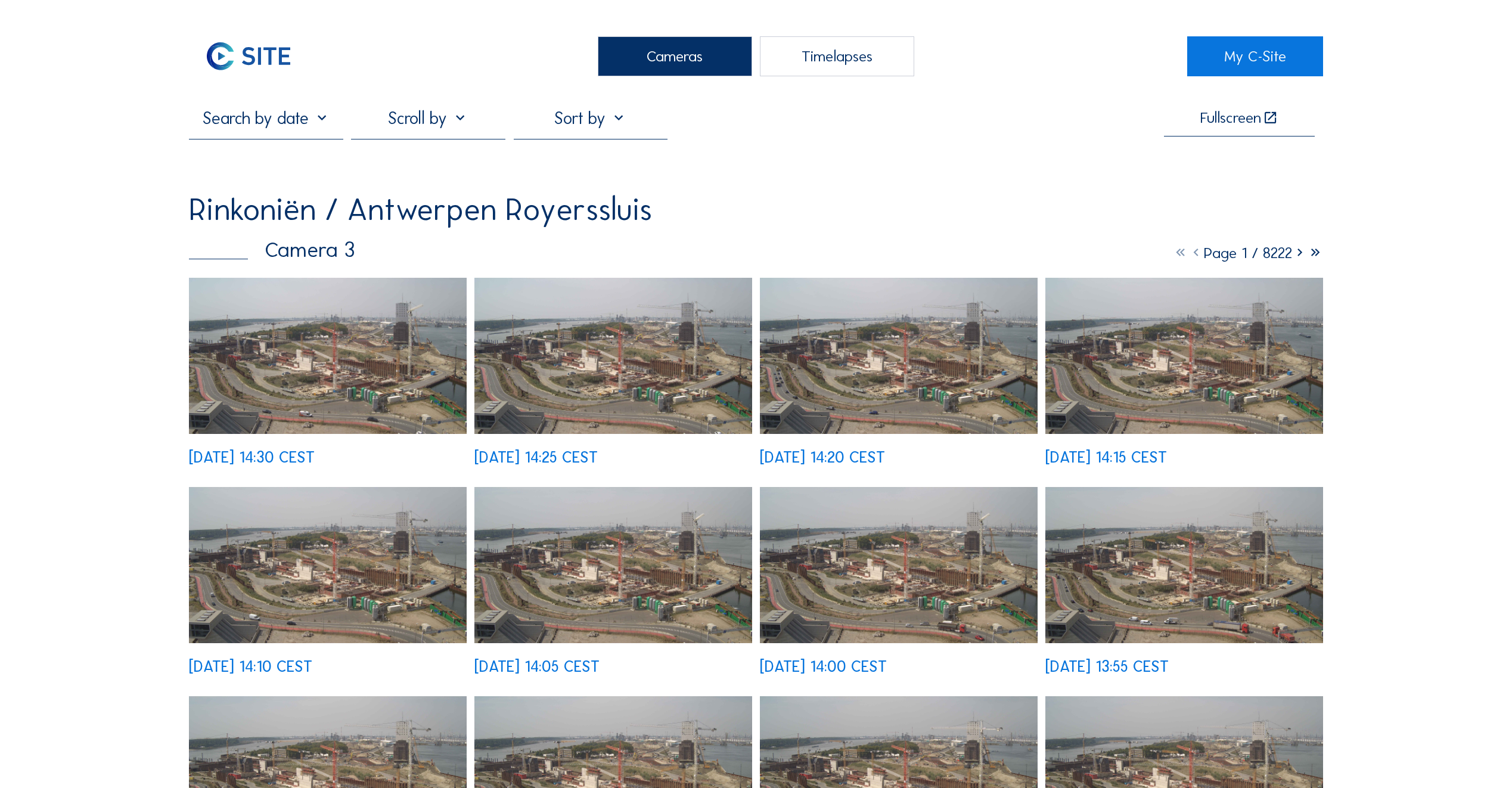
click at [359, 353] on img at bounding box center [328, 355] width 278 height 156
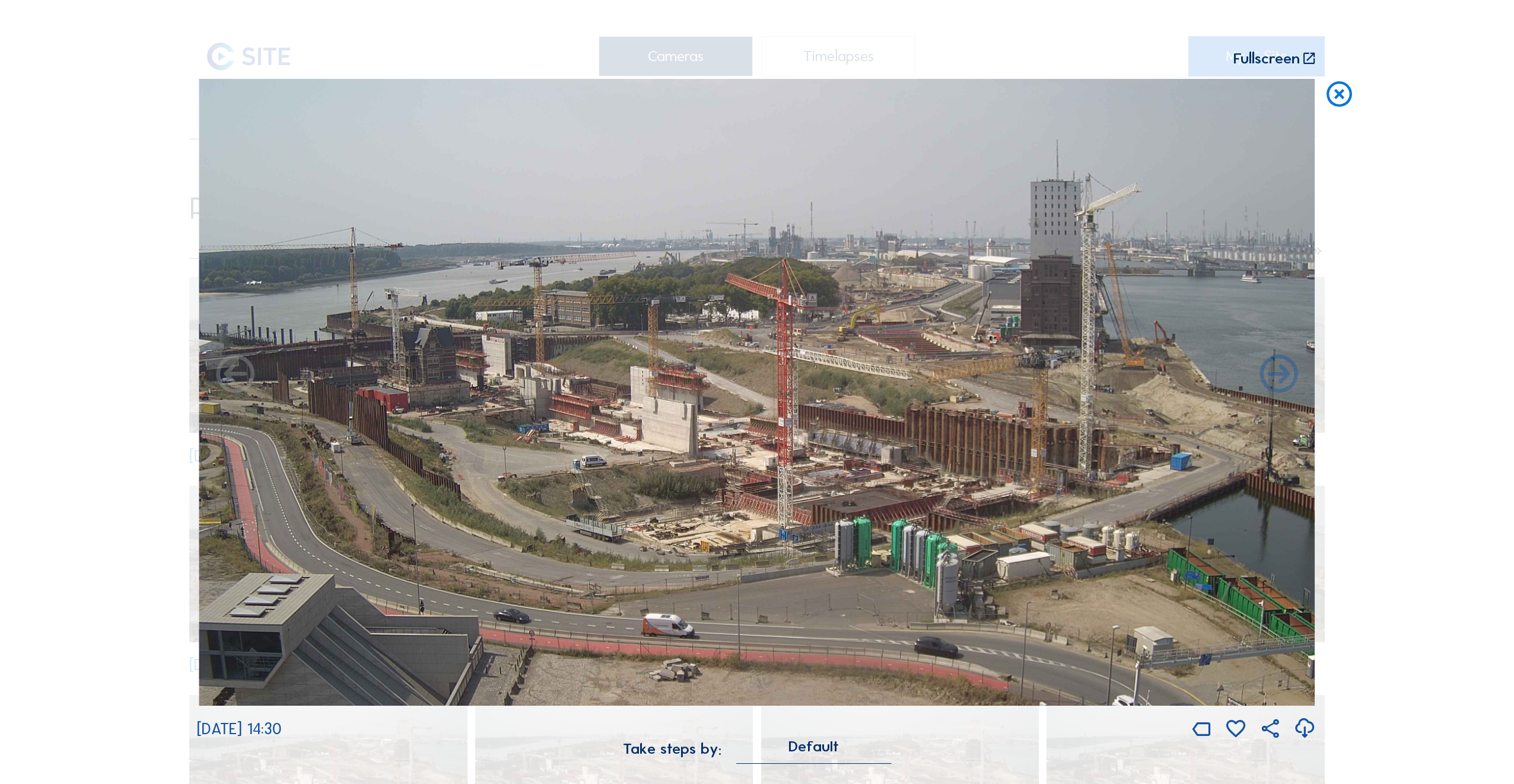
click at [235, 379] on icon at bounding box center [235, 376] width 45 height 45
click at [1279, 382] on icon at bounding box center [1279, 376] width 45 height 45
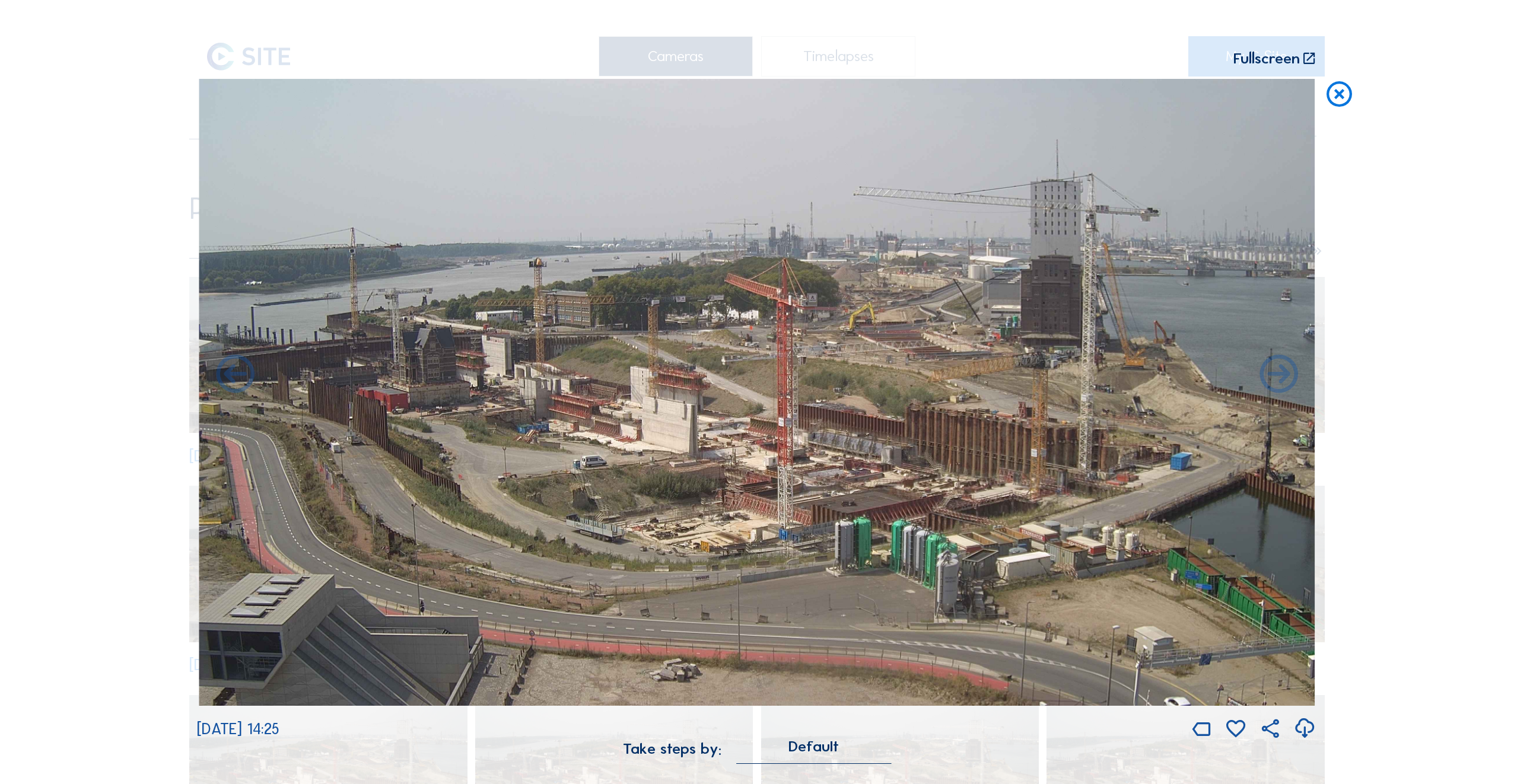
click at [1279, 382] on icon at bounding box center [1279, 376] width 45 height 45
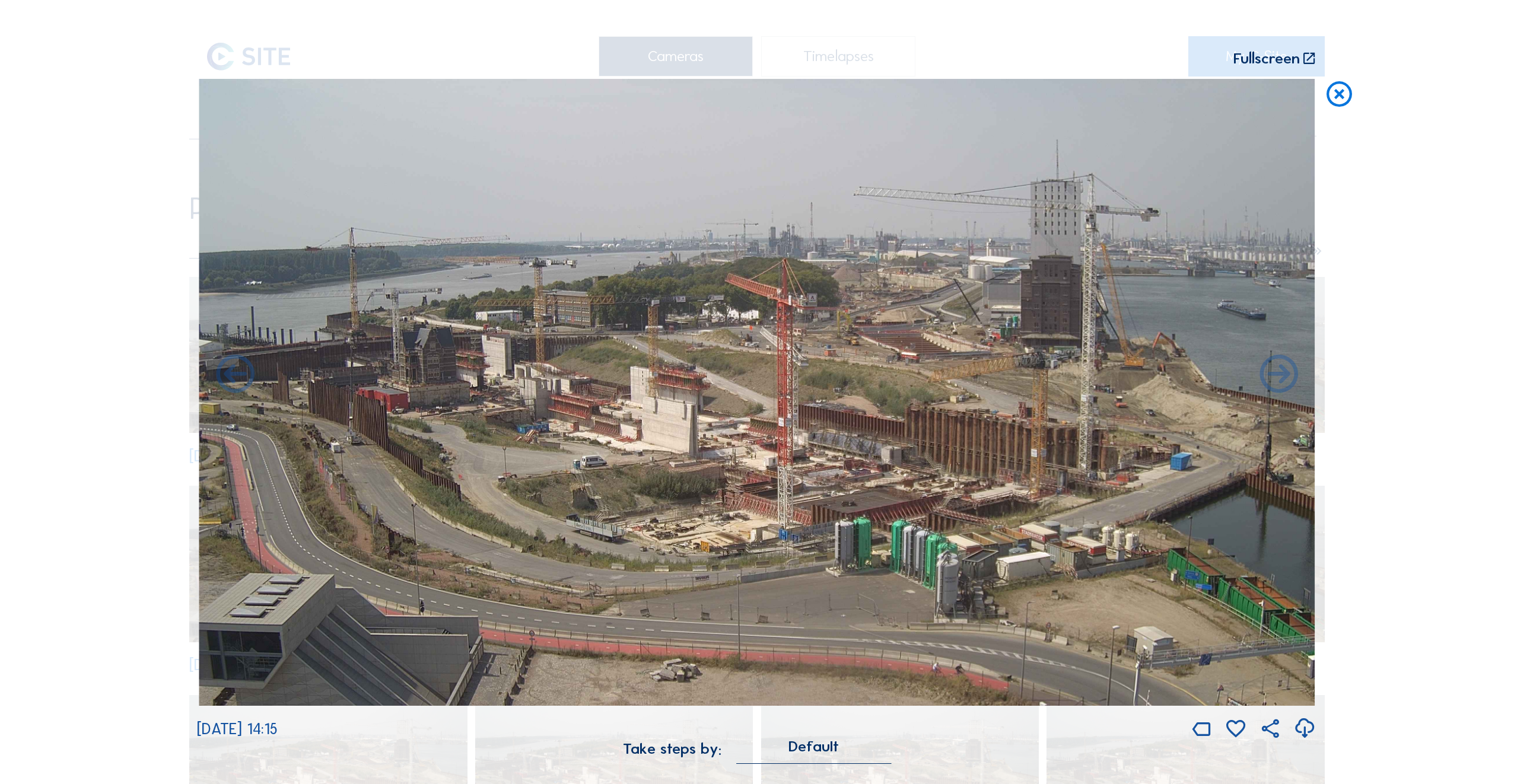
click at [1279, 382] on icon at bounding box center [1279, 376] width 45 height 45
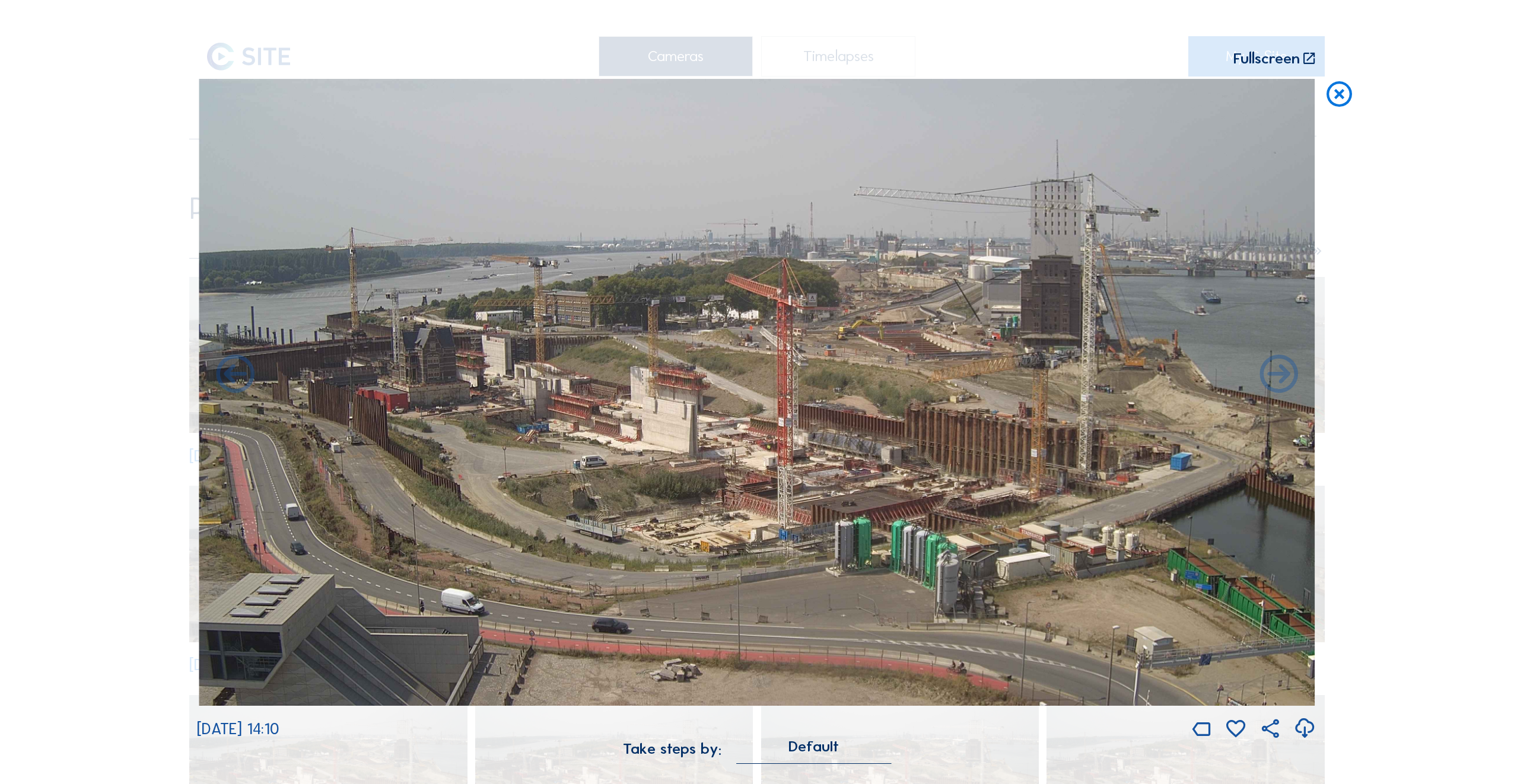
click at [1279, 382] on icon at bounding box center [1279, 376] width 45 height 45
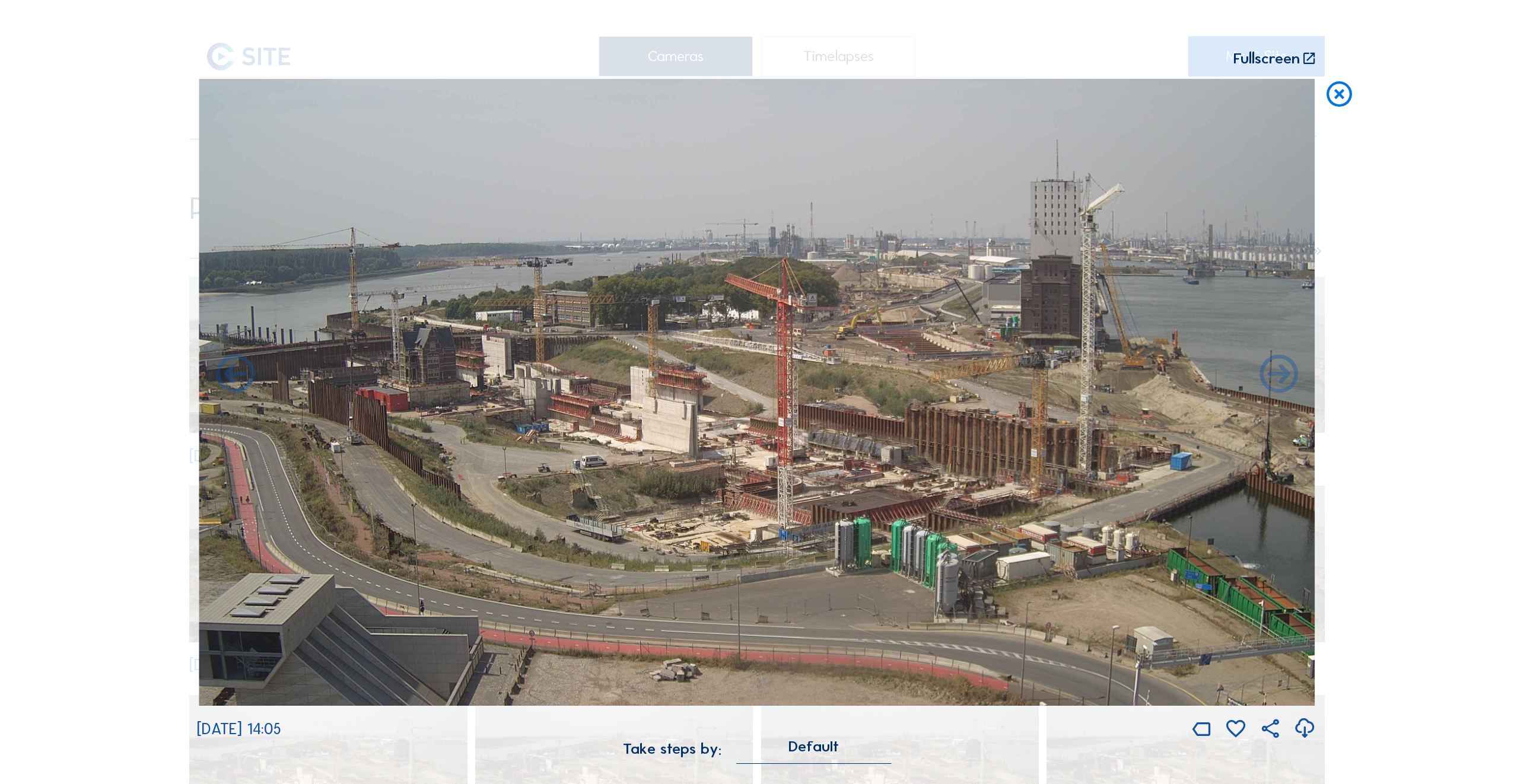
click at [1279, 382] on icon at bounding box center [1279, 376] width 45 height 45
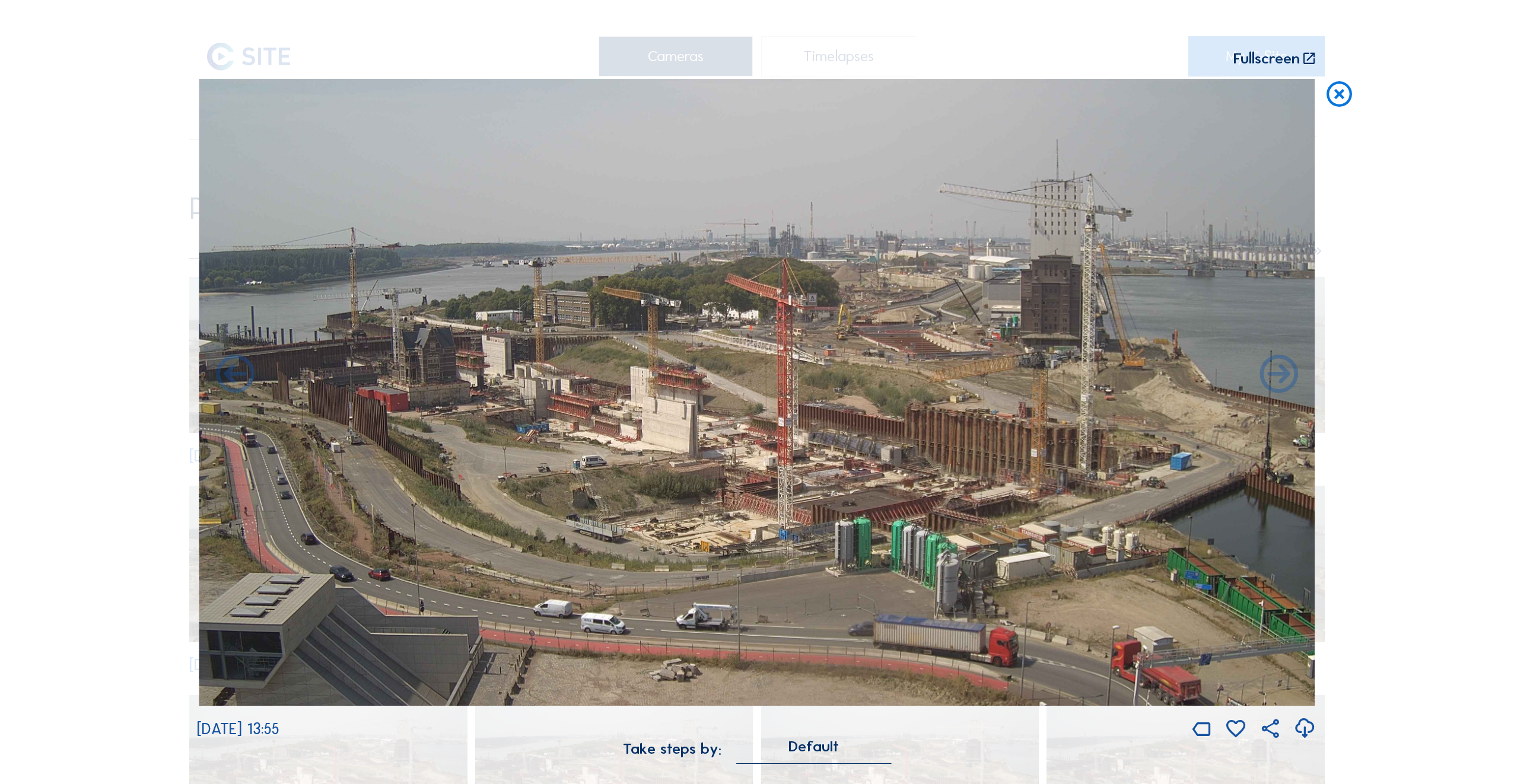
click at [1279, 382] on icon at bounding box center [1279, 376] width 45 height 45
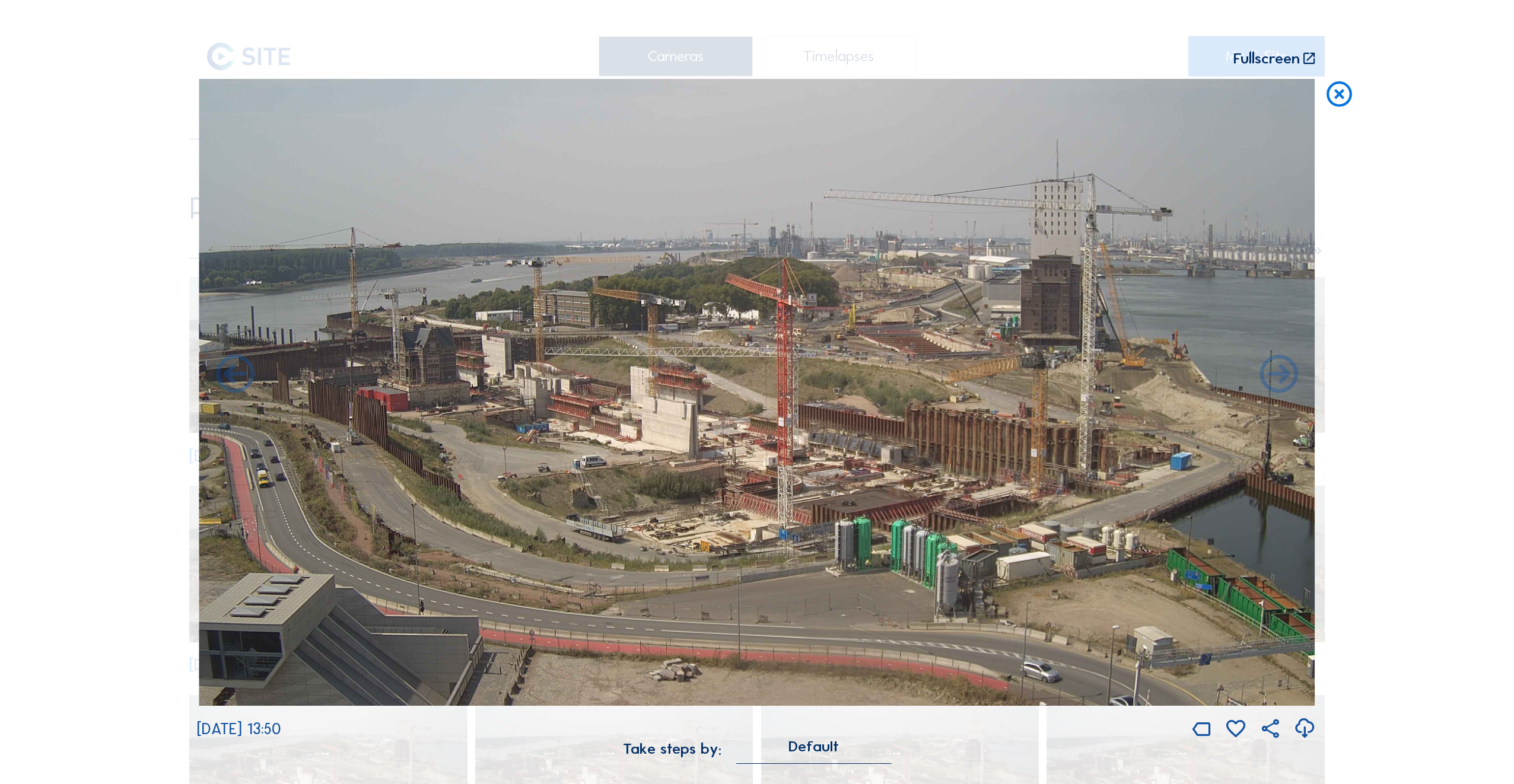
click at [1279, 382] on icon at bounding box center [1279, 376] width 45 height 45
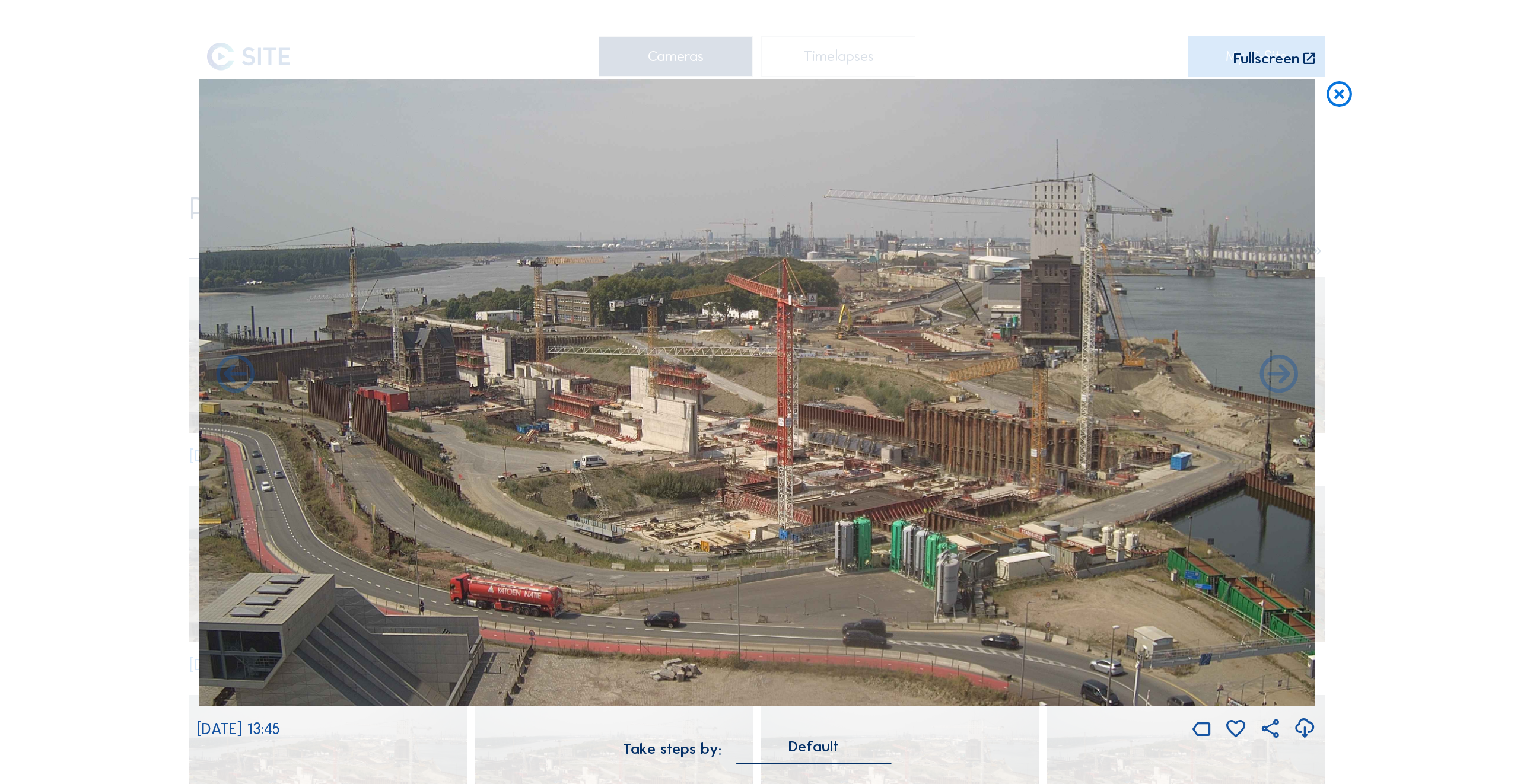
click at [1279, 382] on icon at bounding box center [1279, 376] width 45 height 45
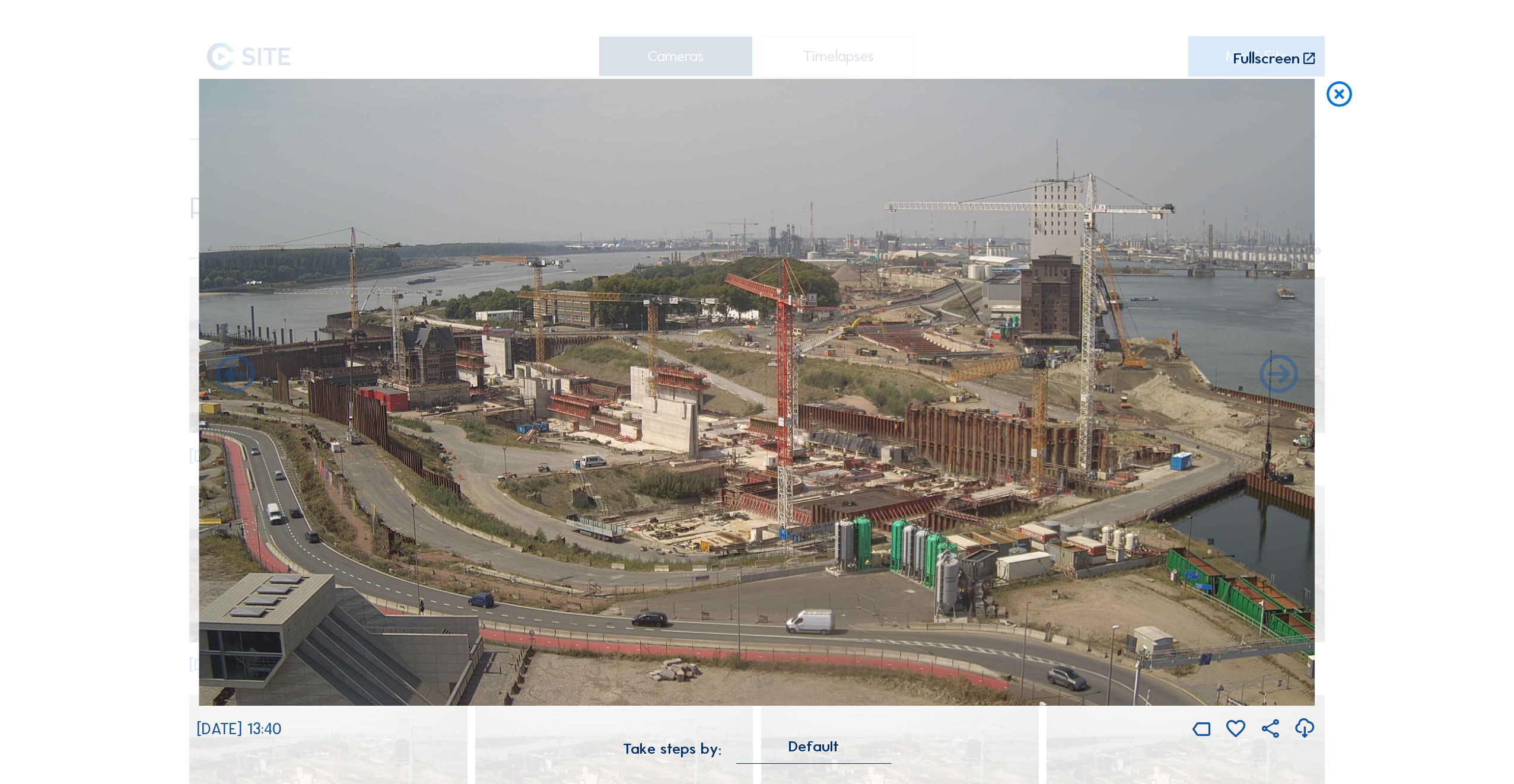
click at [1279, 382] on icon at bounding box center [1279, 376] width 45 height 45
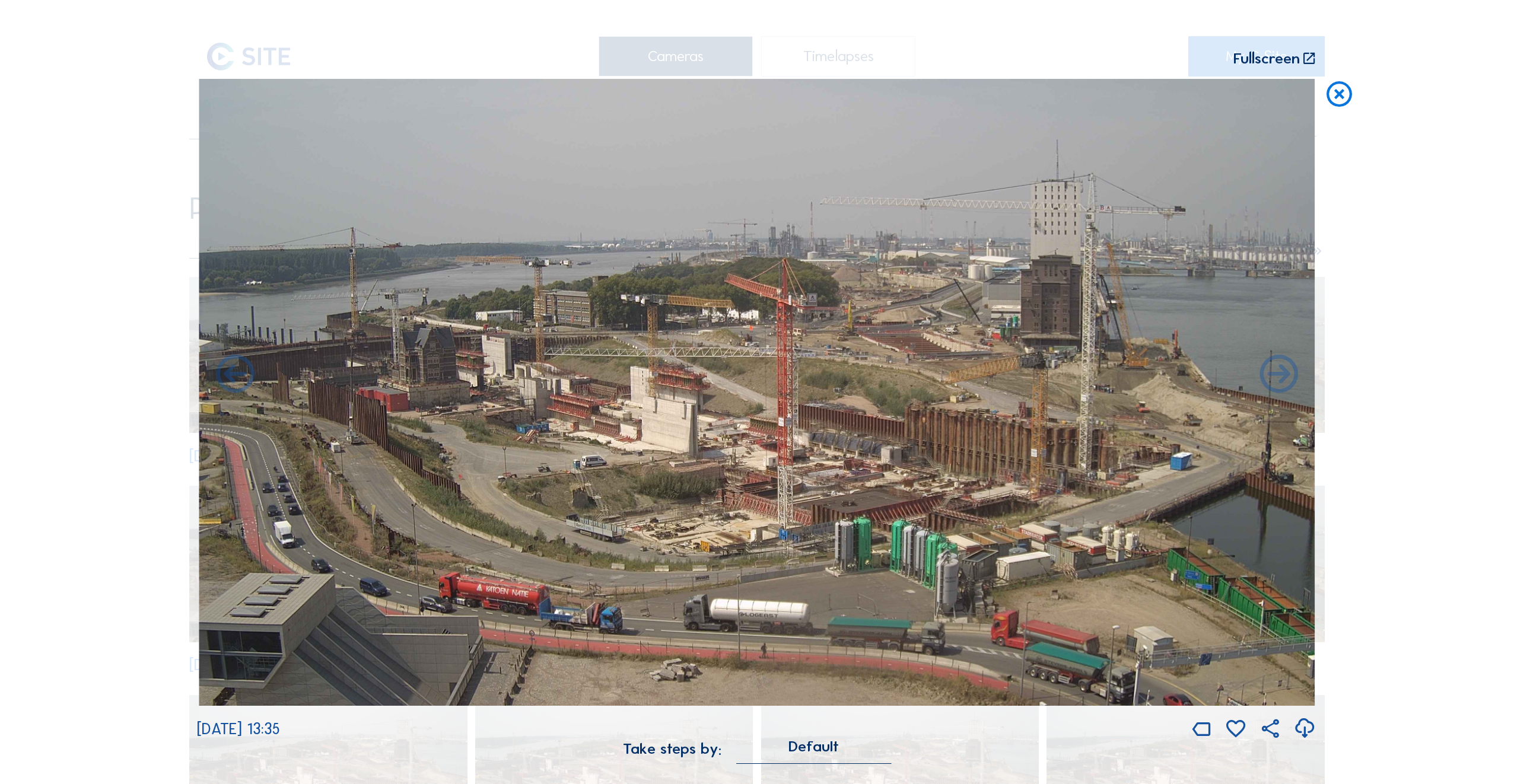
click at [1279, 382] on icon at bounding box center [1279, 376] width 45 height 45
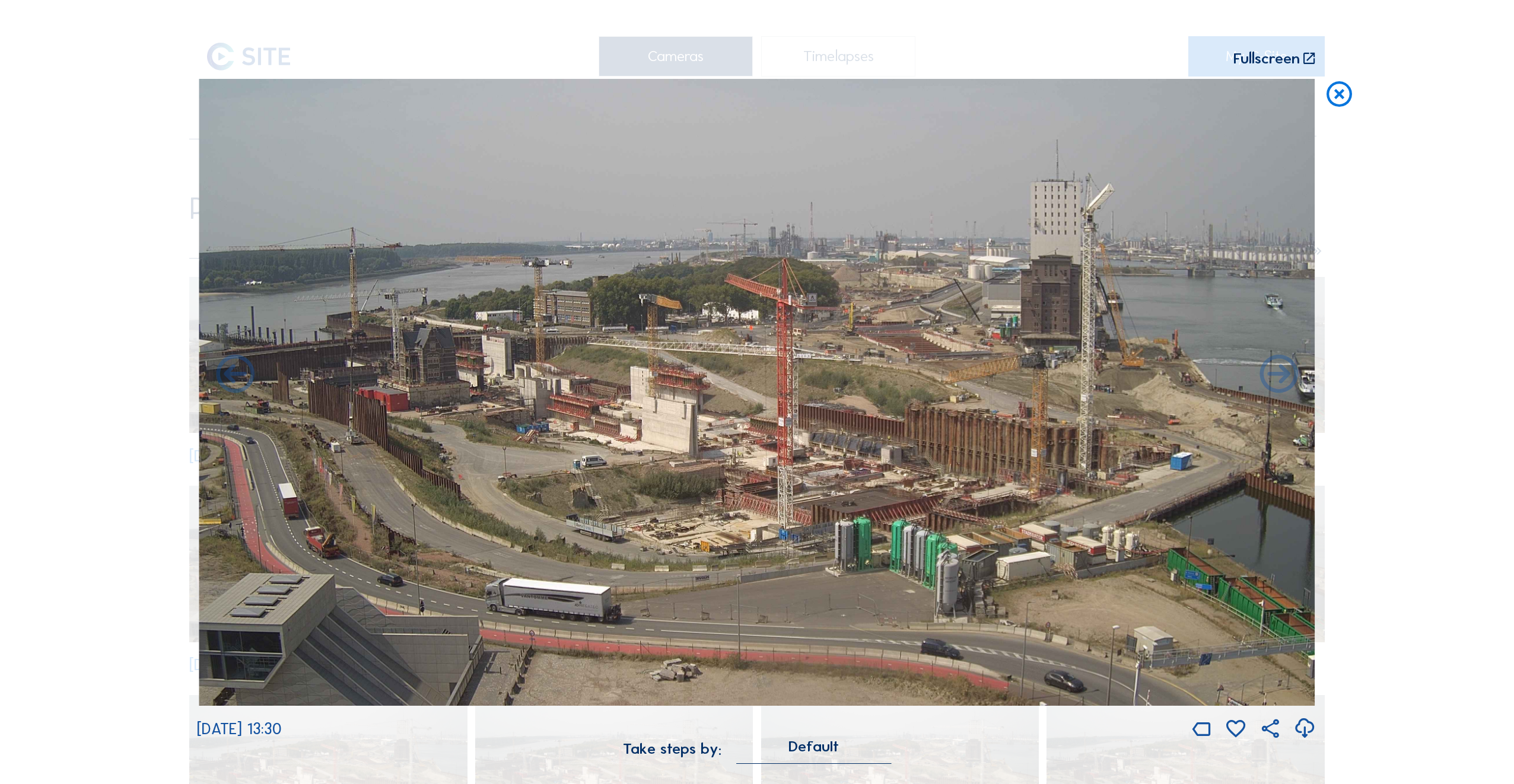
click at [1279, 382] on icon at bounding box center [1279, 376] width 45 height 45
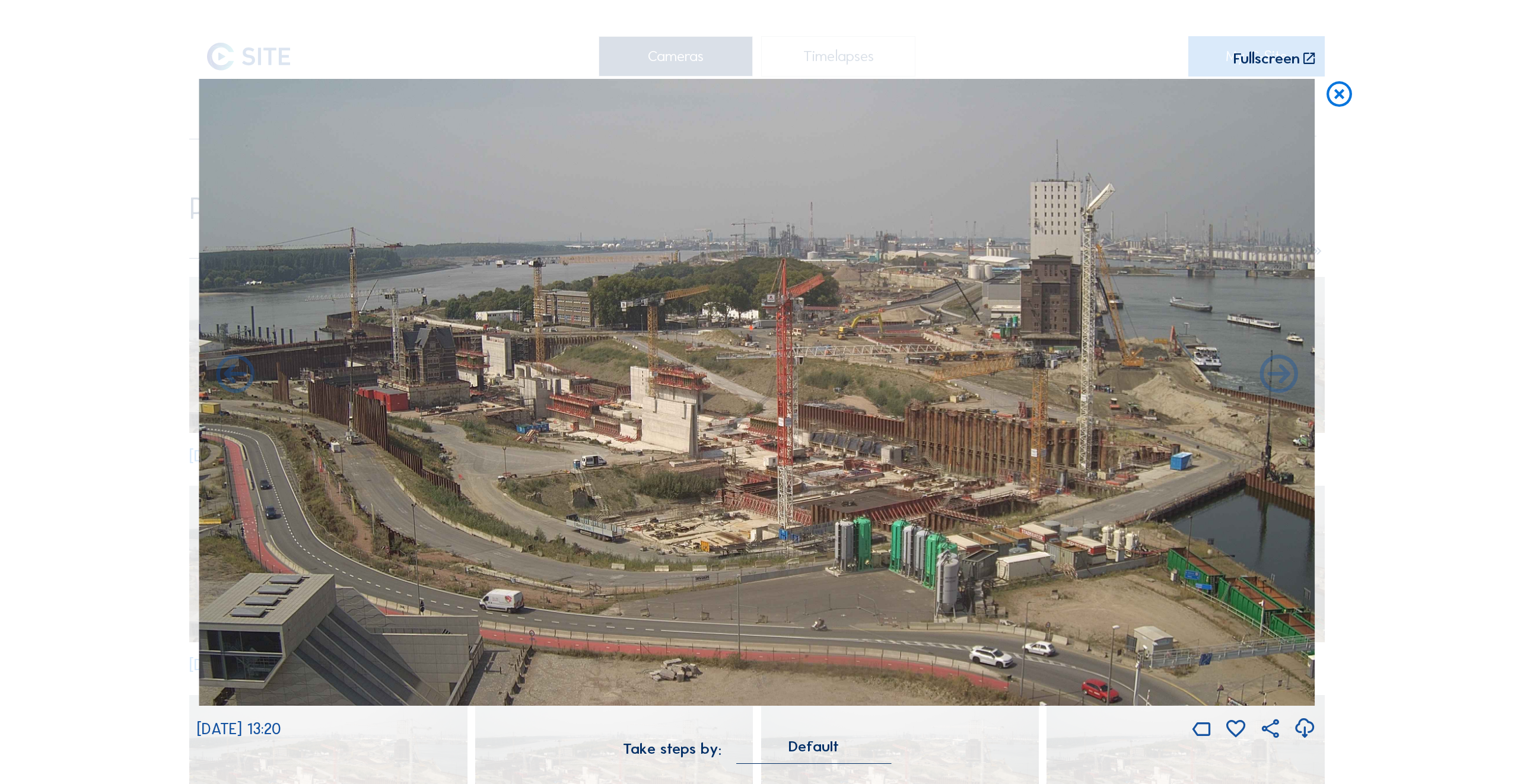
click at [1279, 382] on icon at bounding box center [1279, 376] width 45 height 45
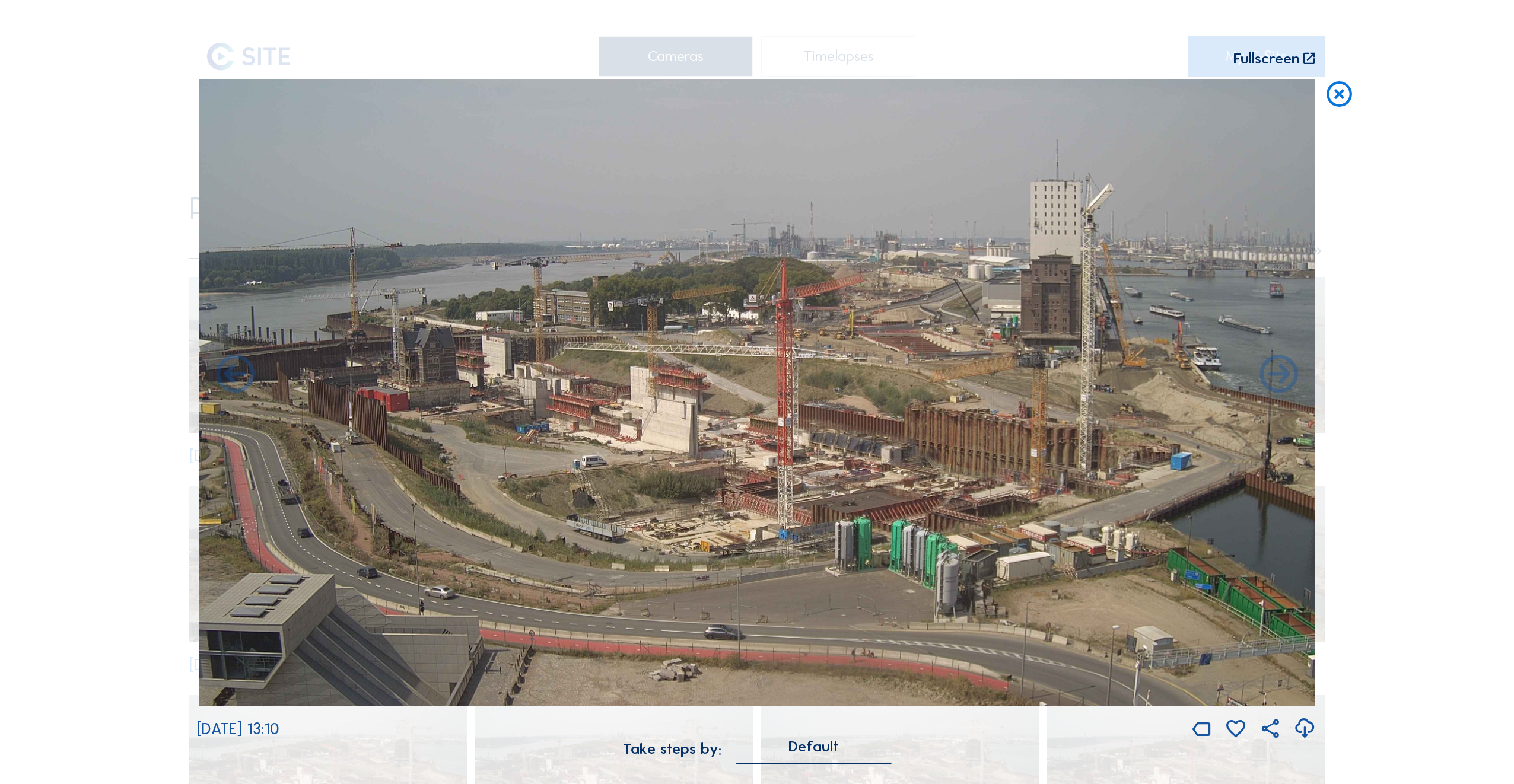
click at [1279, 382] on icon at bounding box center [1279, 376] width 45 height 45
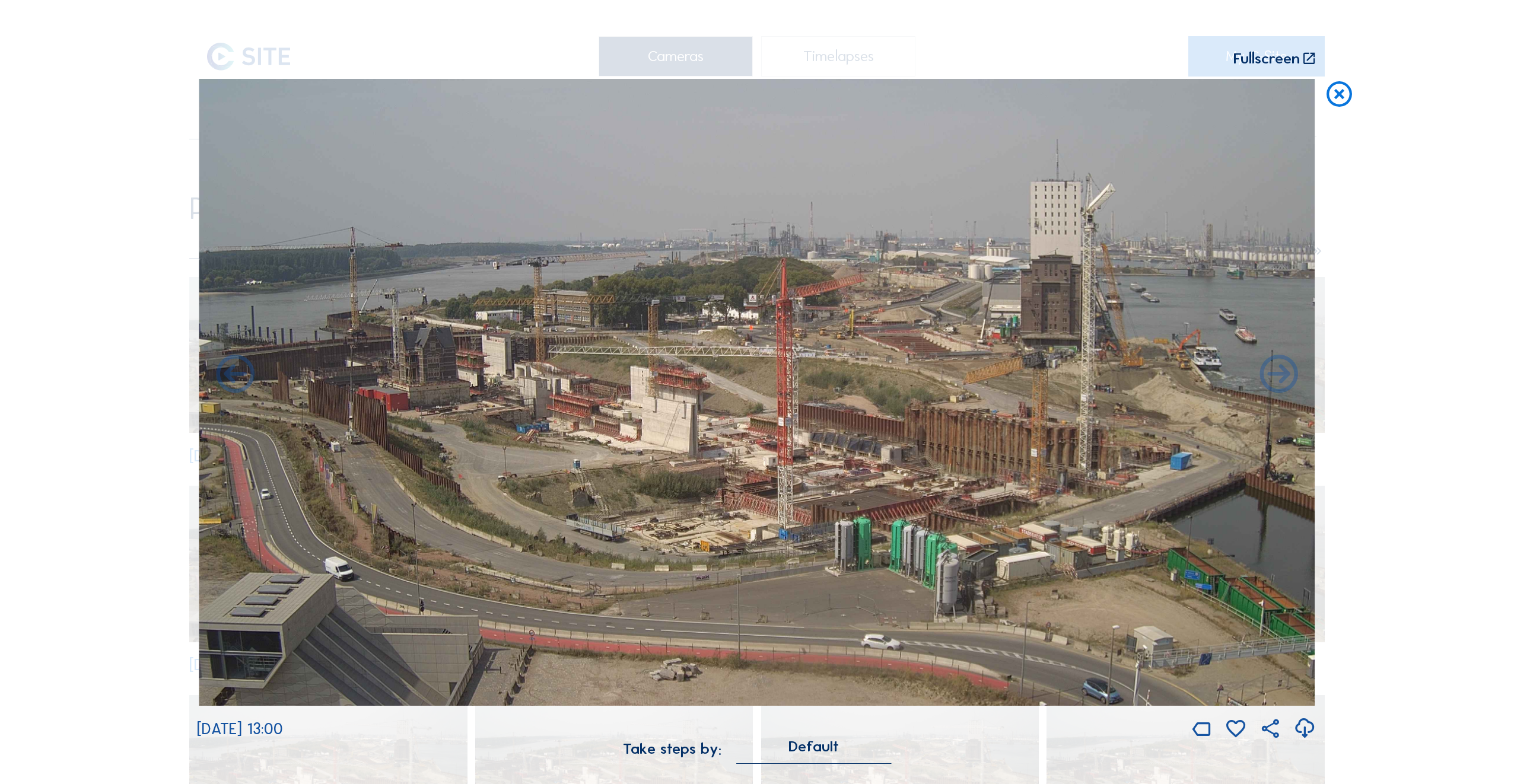
click at [1279, 382] on icon at bounding box center [1279, 376] width 45 height 45
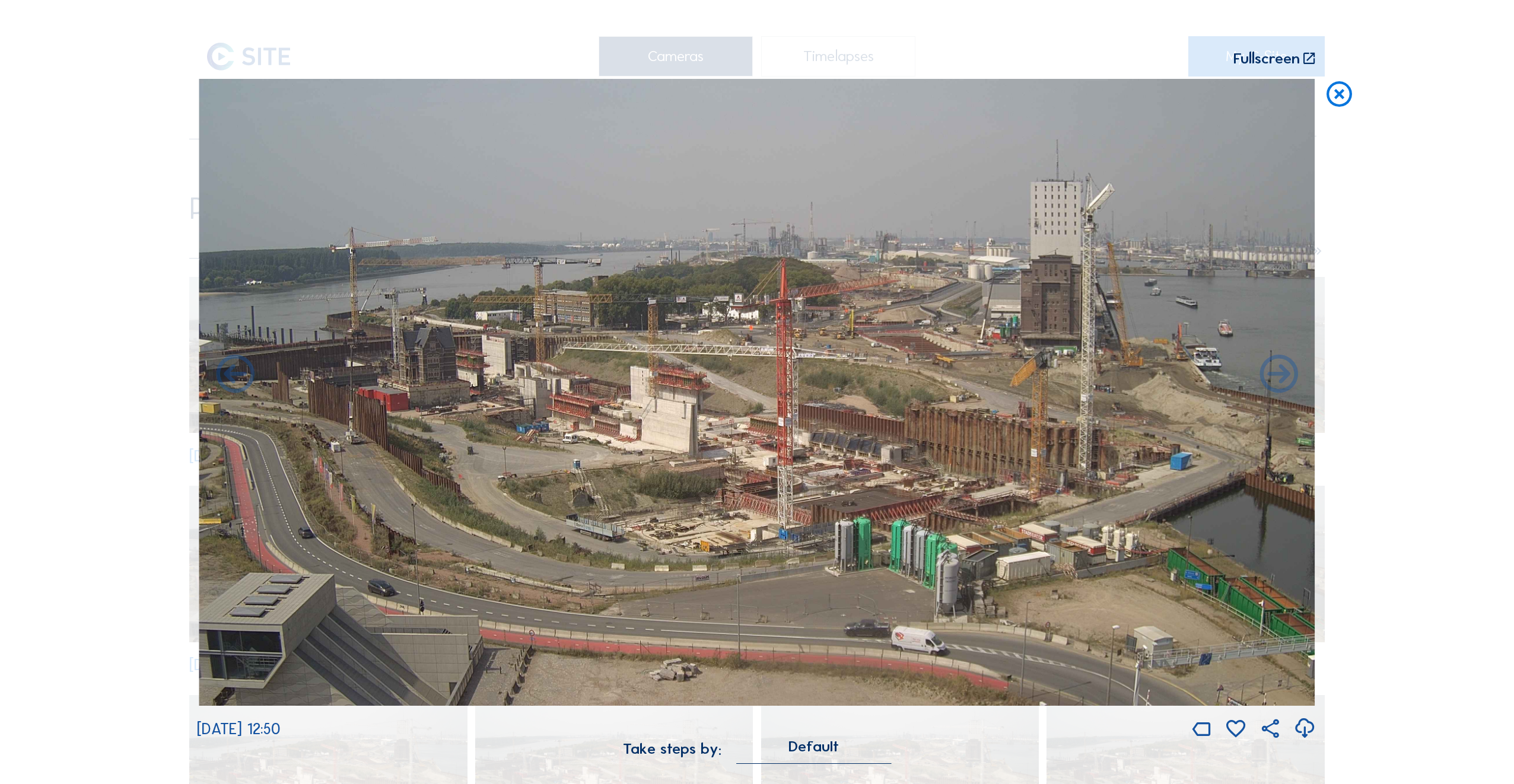
click at [1279, 382] on icon at bounding box center [1279, 376] width 45 height 45
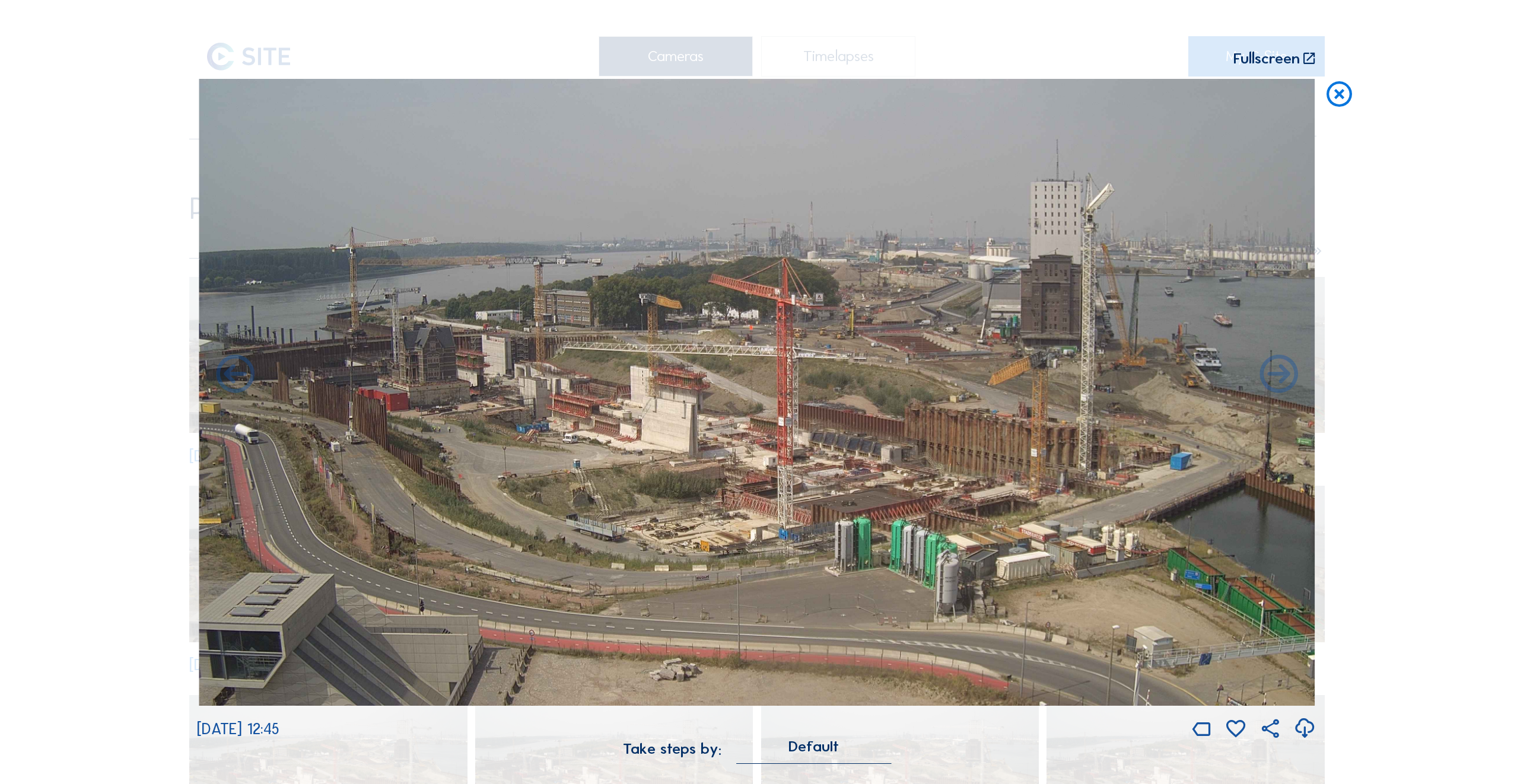
click at [1279, 382] on icon at bounding box center [1279, 376] width 45 height 45
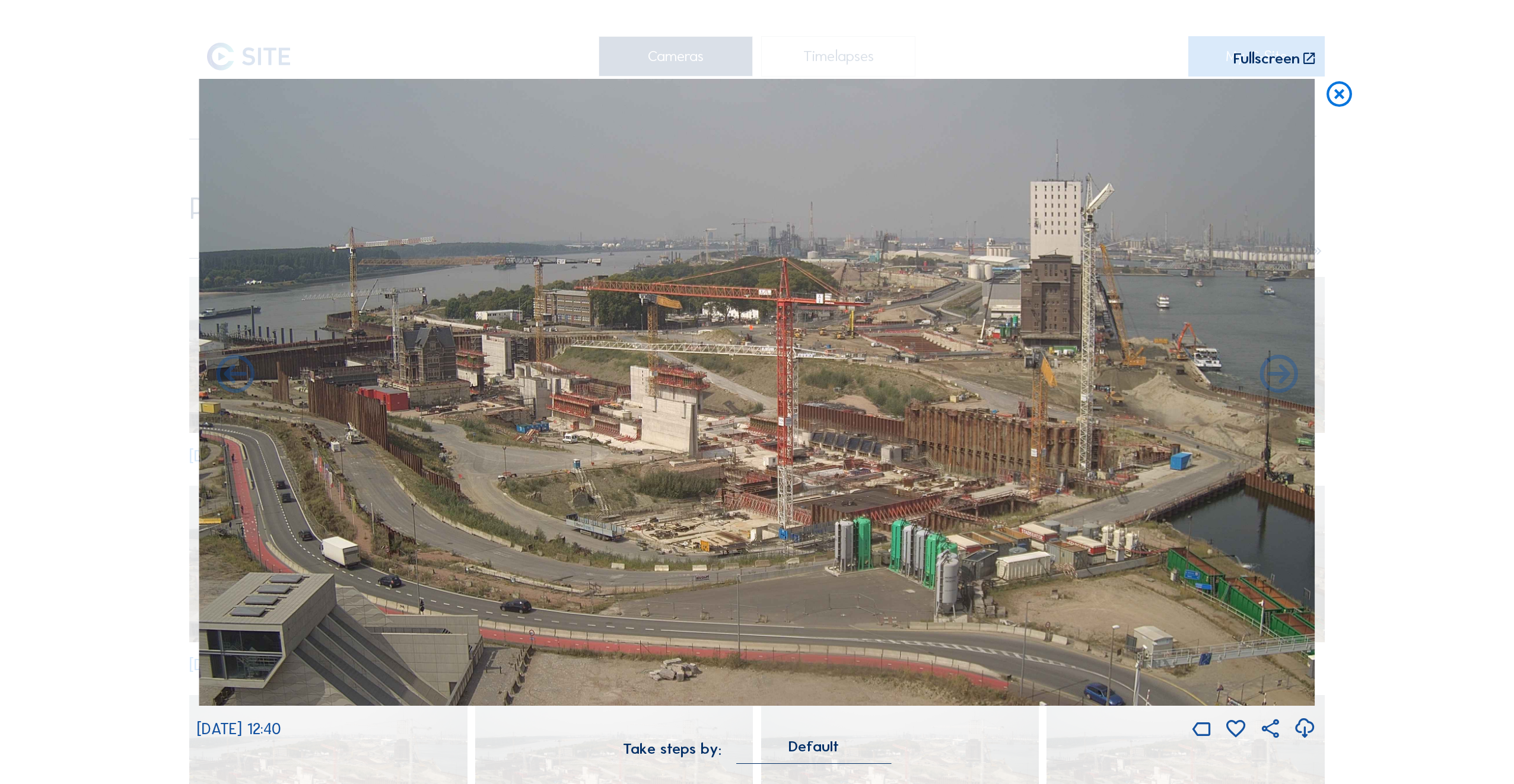
click at [1279, 382] on icon at bounding box center [1279, 376] width 45 height 45
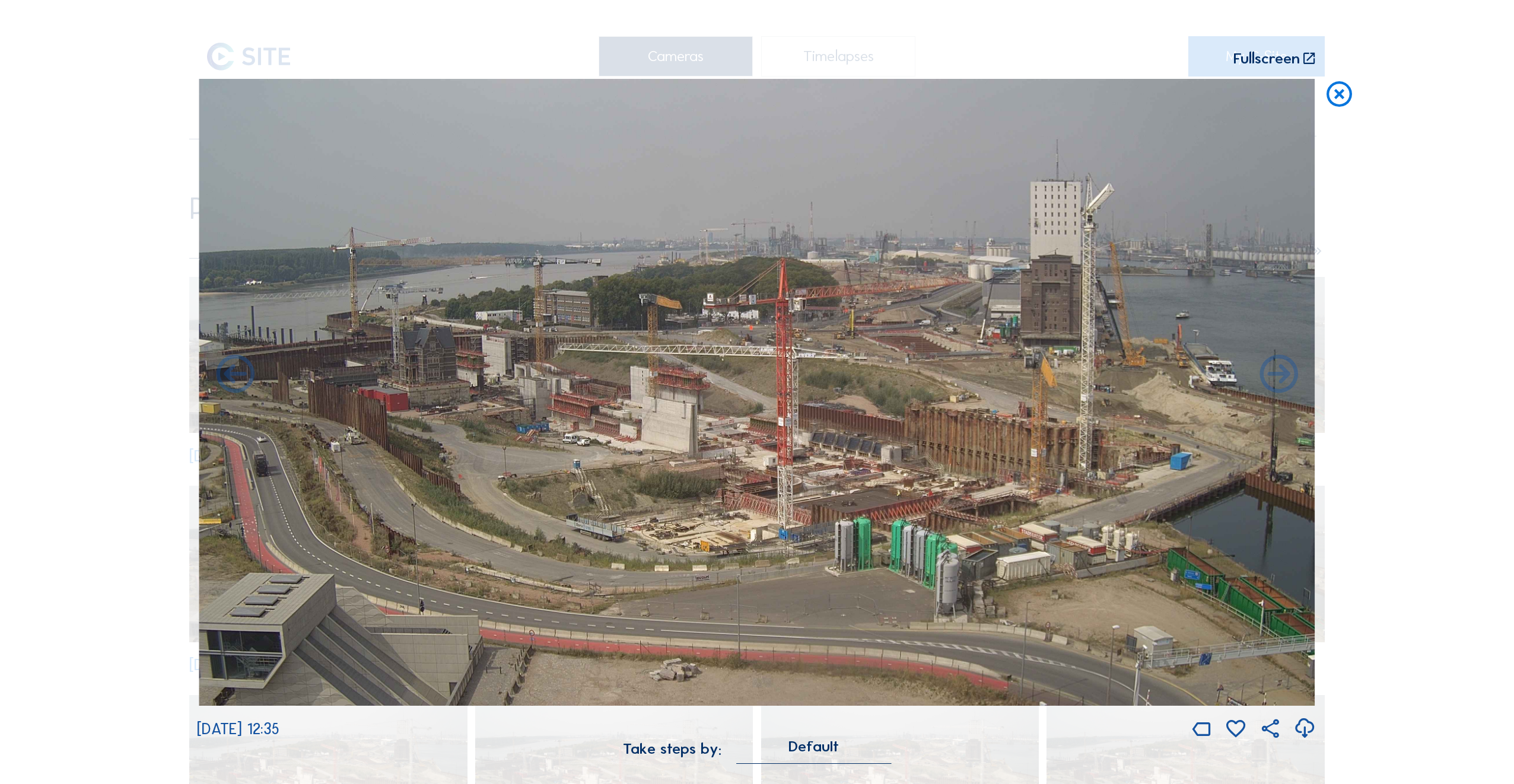
click at [1339, 96] on icon at bounding box center [1339, 95] width 31 height 32
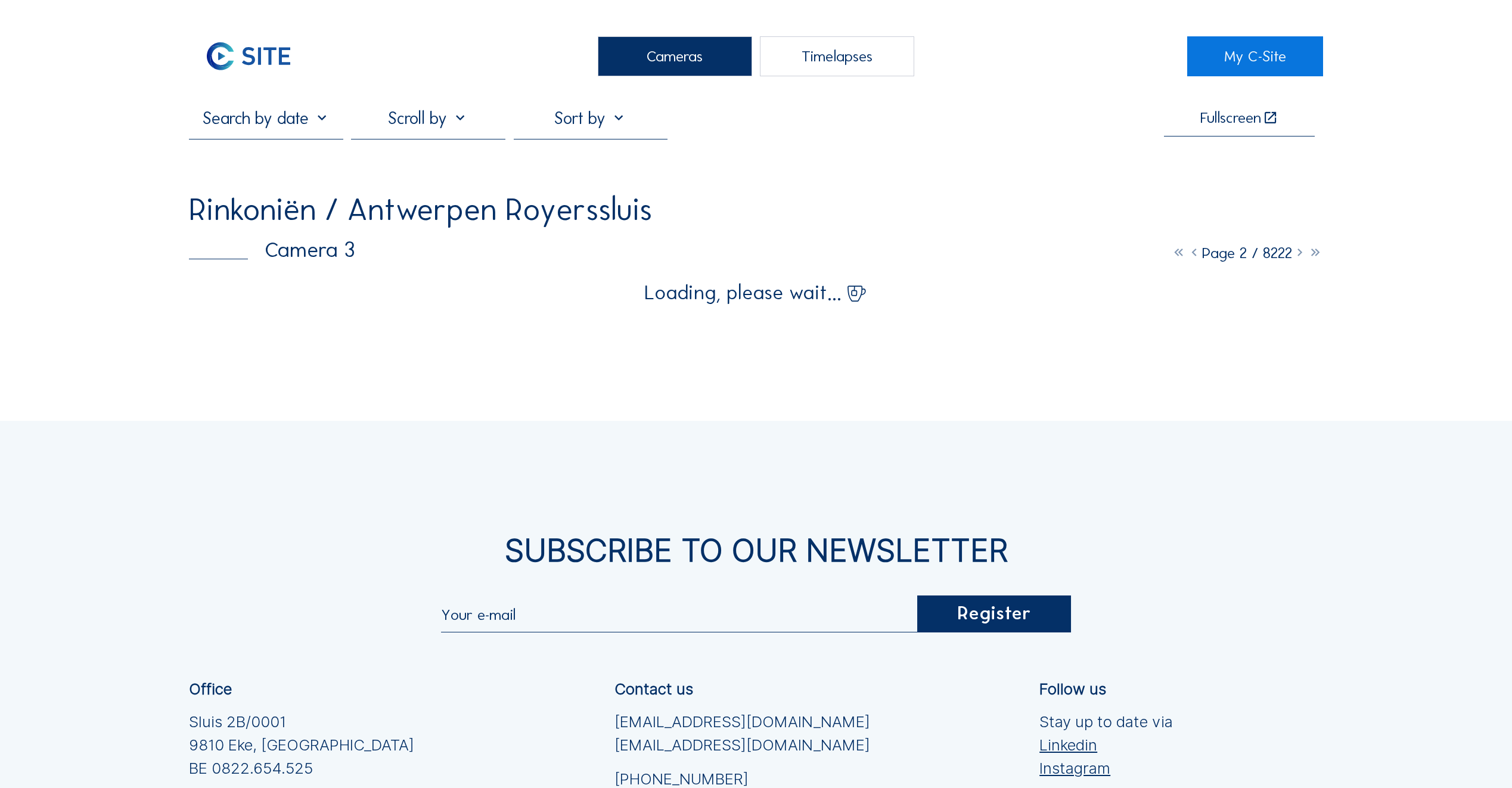
click at [696, 57] on div "Cameras" at bounding box center [675, 57] width 154 height 40
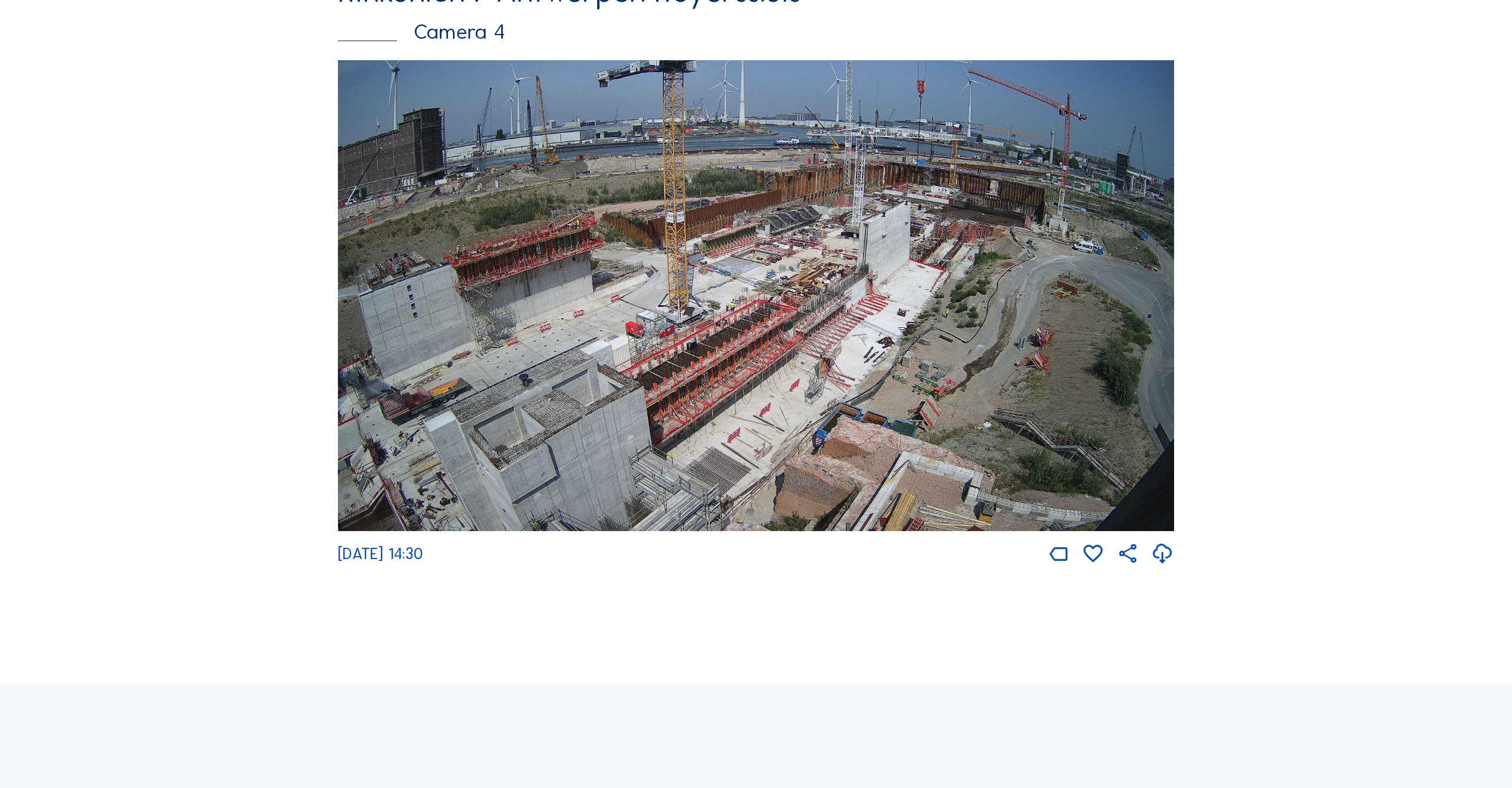
scroll to position [2195, 0]
